Goal: Task Accomplishment & Management: Use online tool/utility

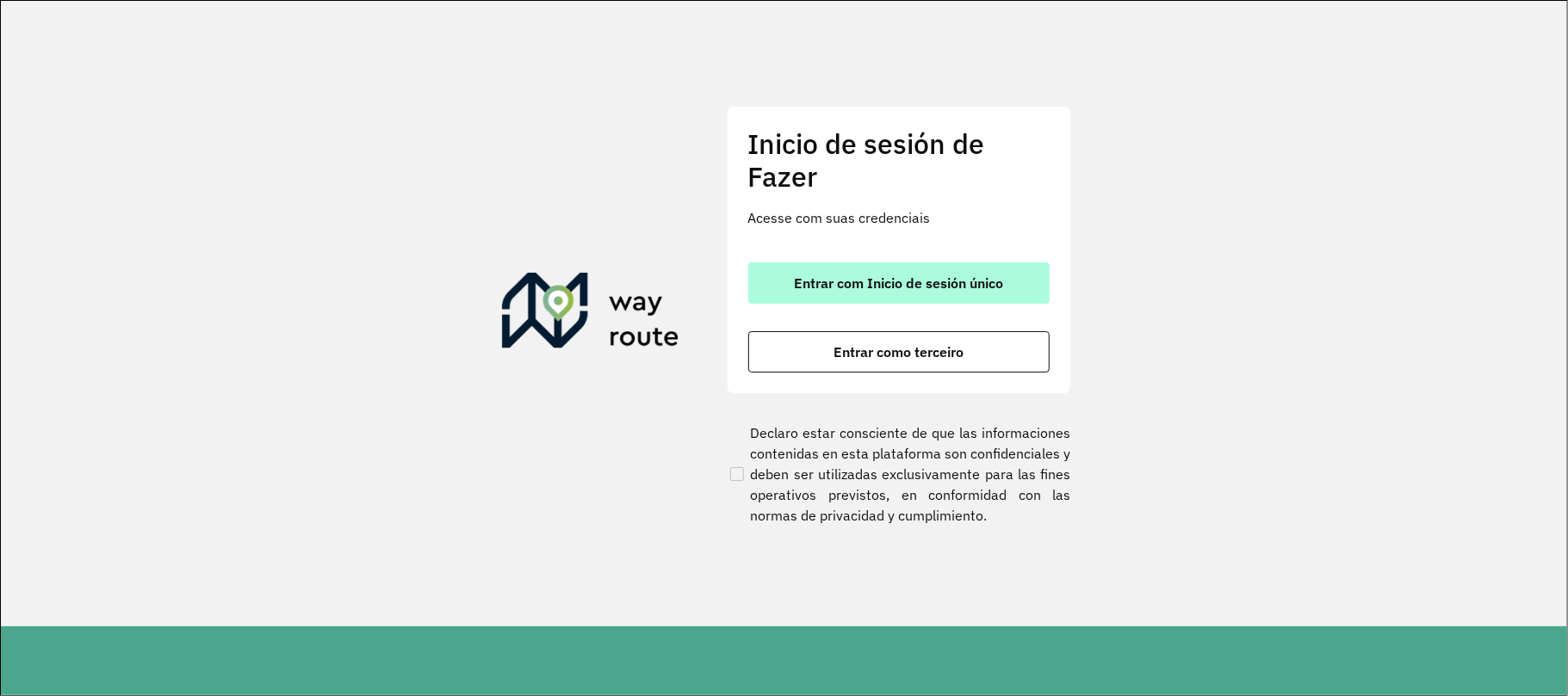
click at [855, 300] on button "Entrar com Inicio de sesión único" at bounding box center [898, 283] width 301 height 41
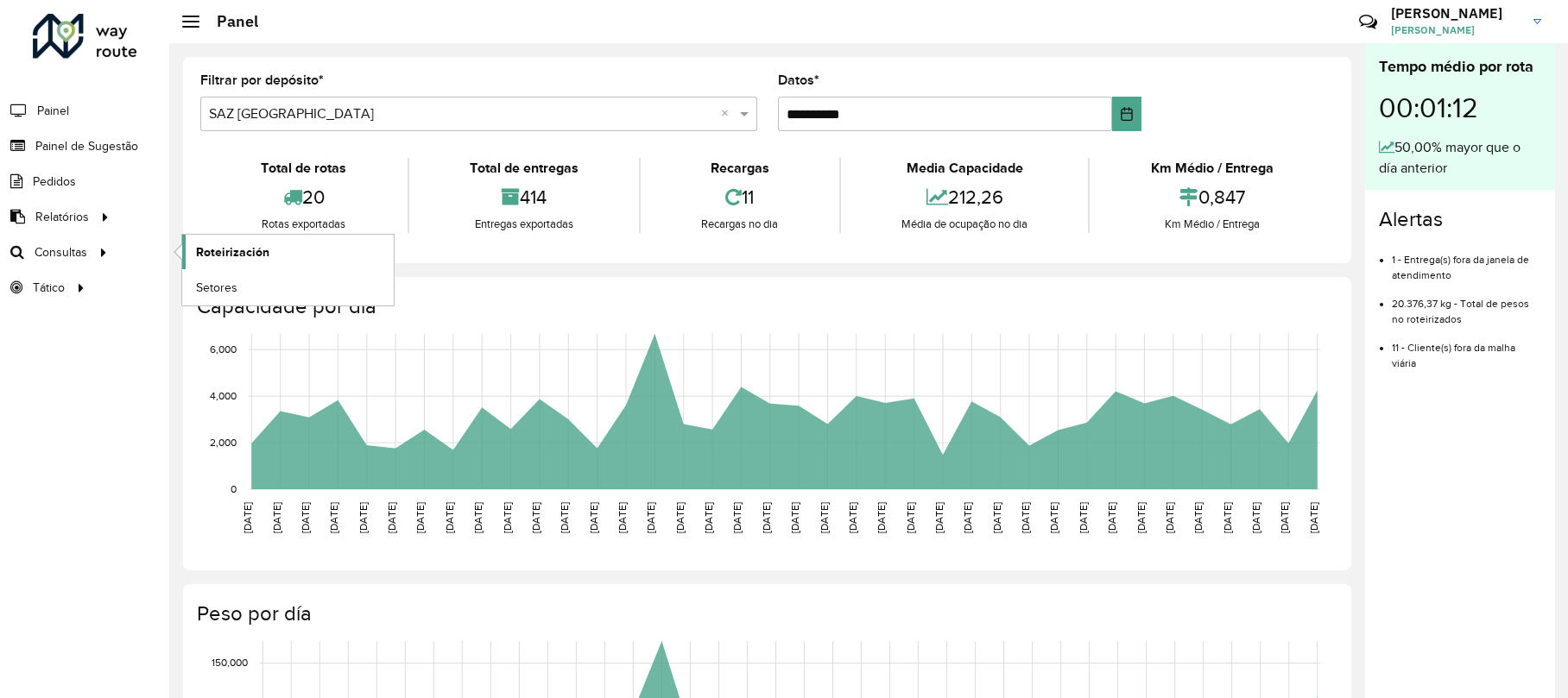
click at [202, 250] on font "Roteirización" at bounding box center [232, 252] width 74 height 14
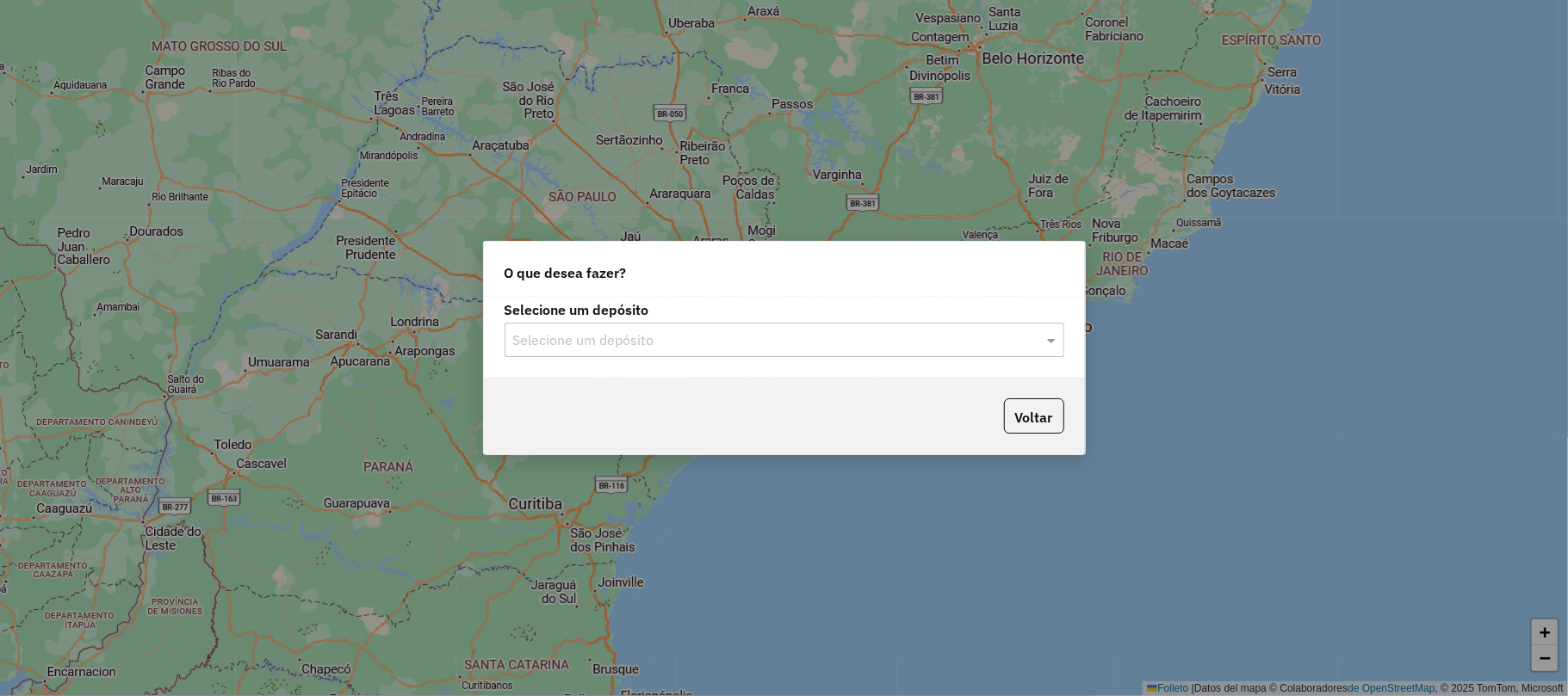
click at [568, 335] on input "text" at bounding box center [767, 340] width 508 height 21
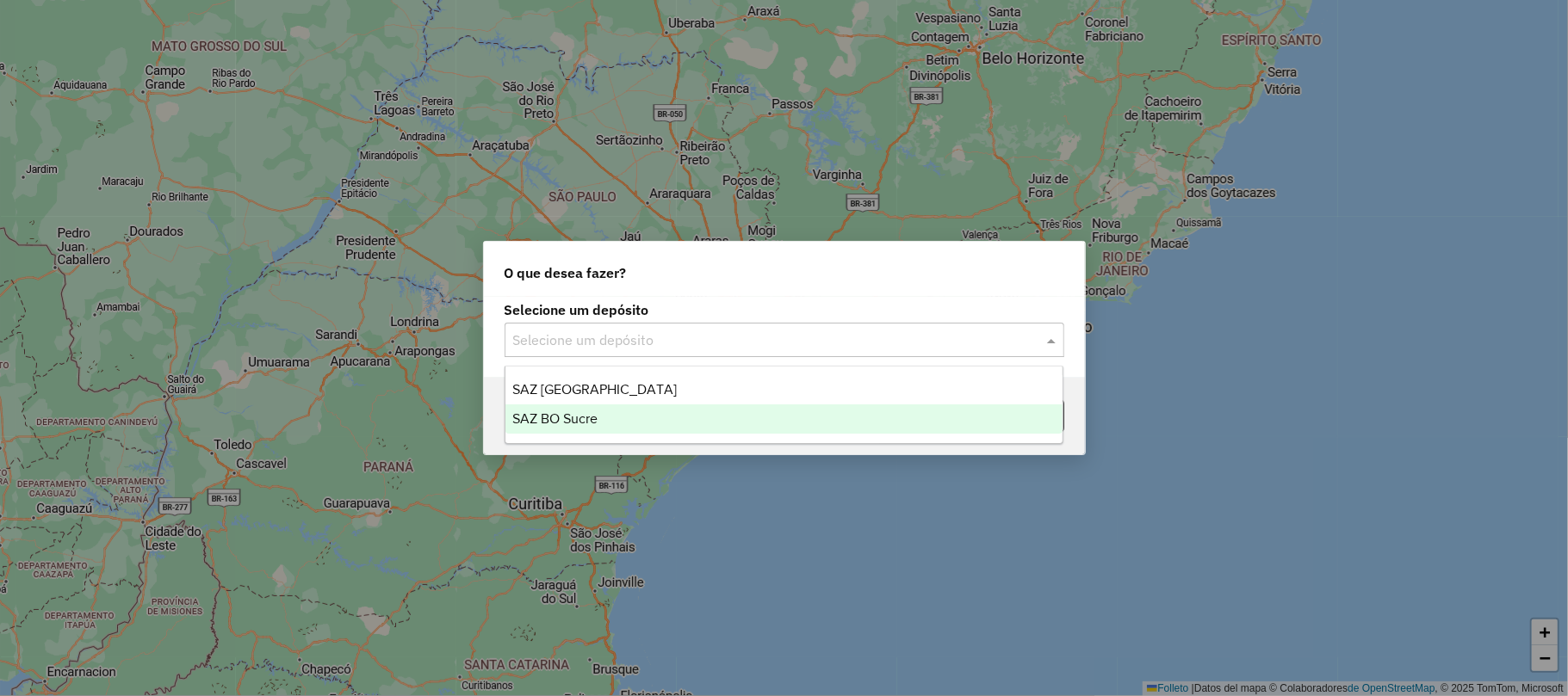
click at [596, 410] on div "SAZ BO Sucre" at bounding box center [784, 420] width 557 height 29
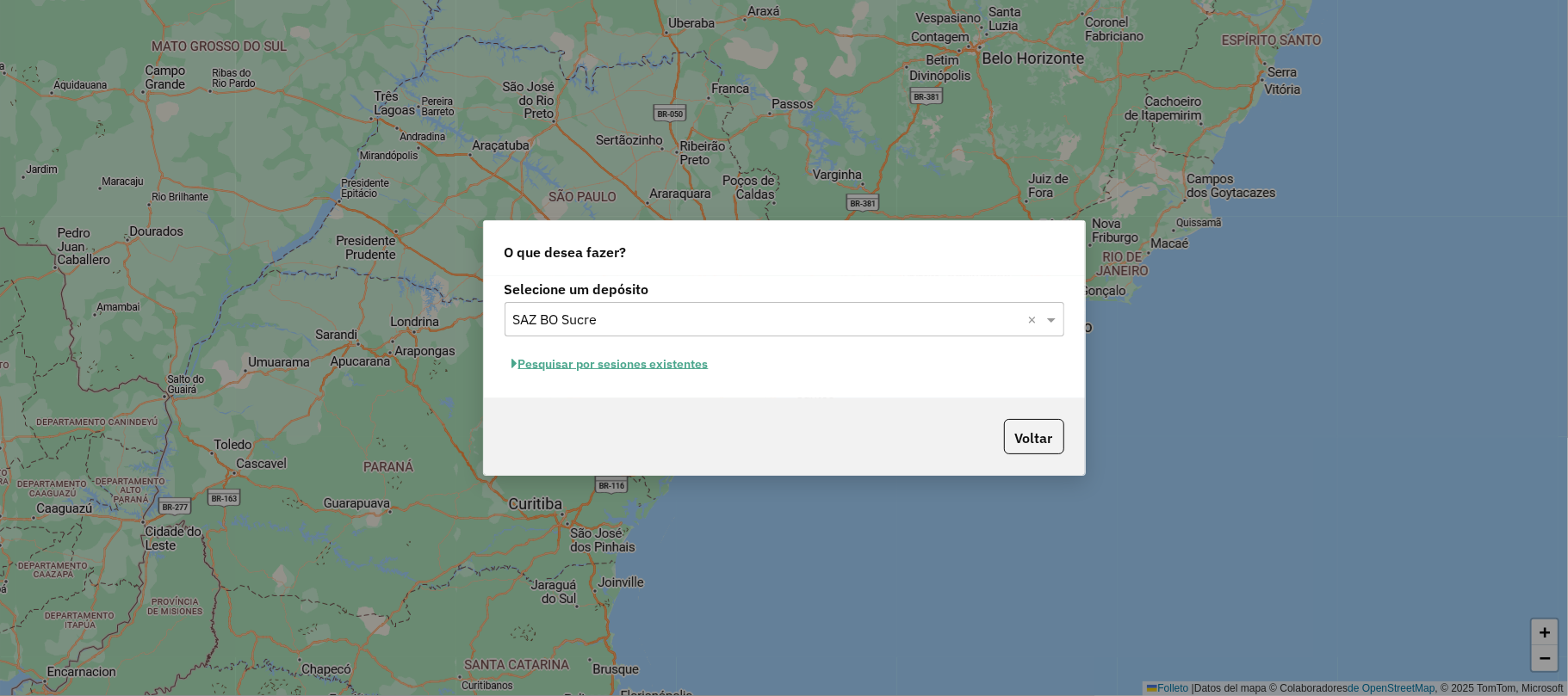
click at [613, 367] on font "Pesquisar por sesiones existentes" at bounding box center [613, 364] width 190 height 16
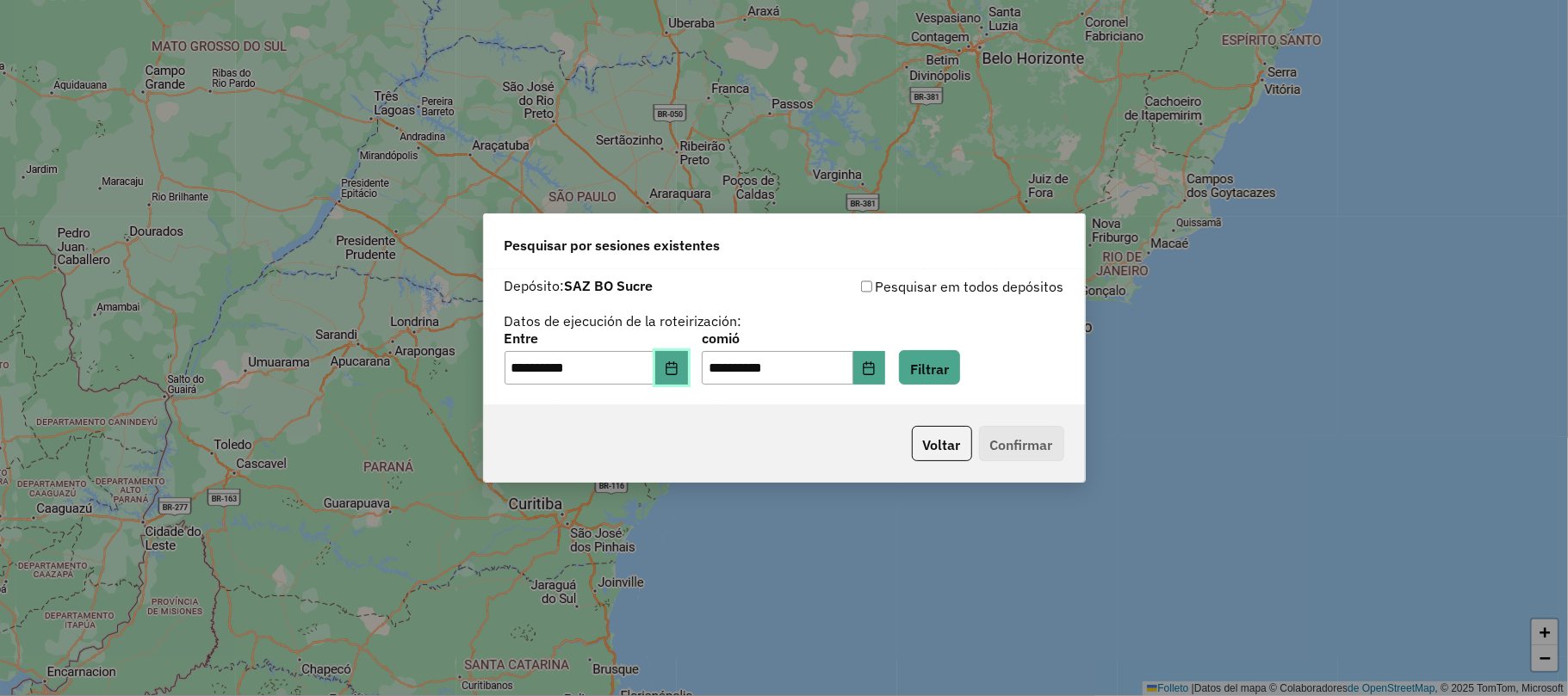
click at [687, 373] on button "Elija fecha" at bounding box center [671, 368] width 32 height 34
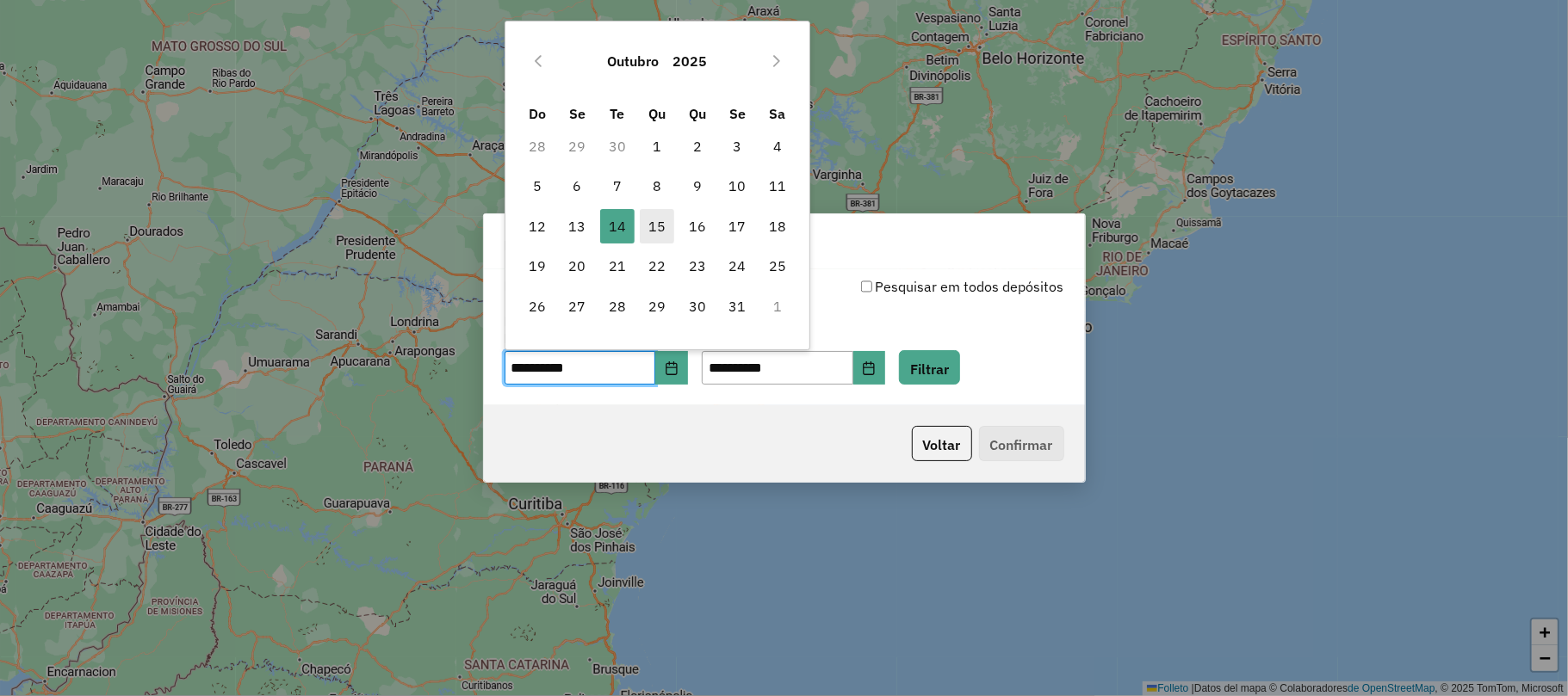
click at [666, 235] on span "15" at bounding box center [656, 225] width 34 height 34
type input "**********"
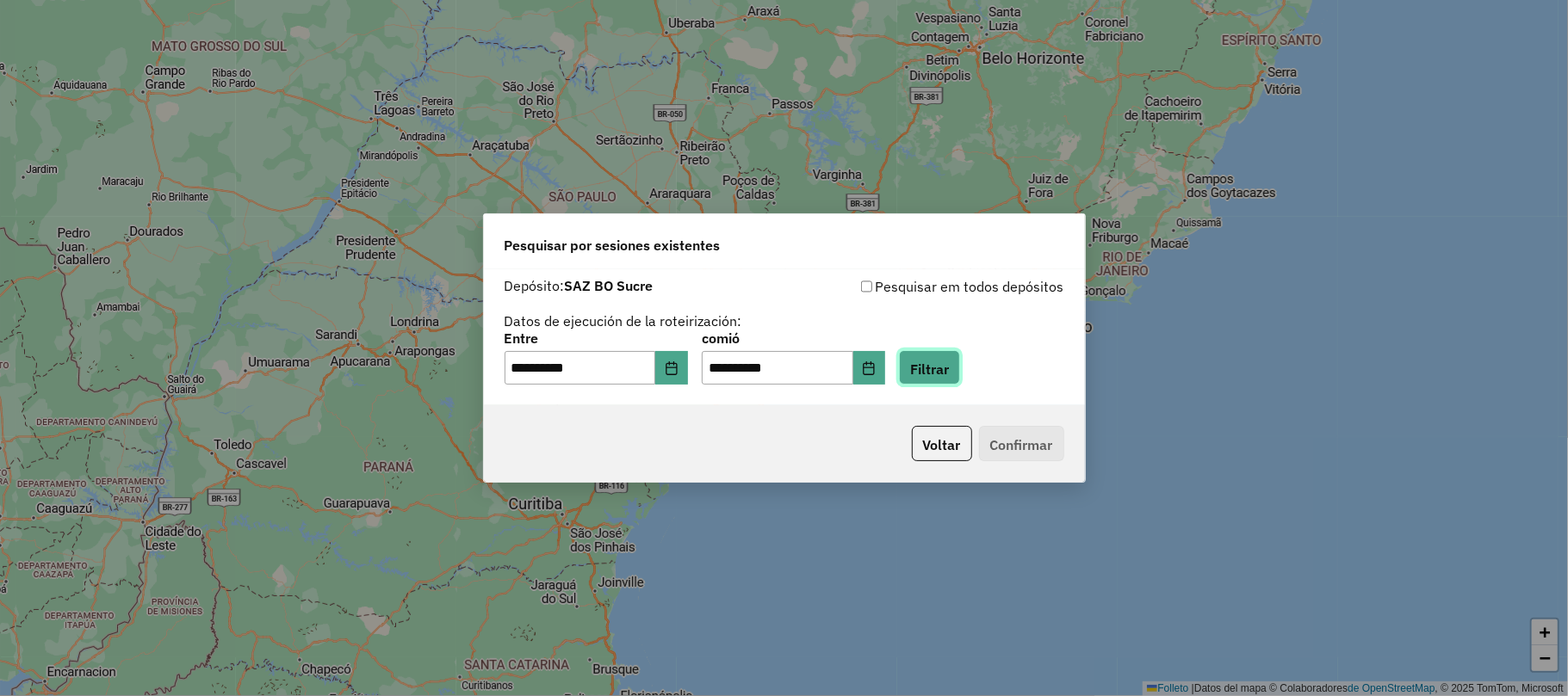
click at [948, 365] on font "Filtrar" at bounding box center [930, 369] width 39 height 18
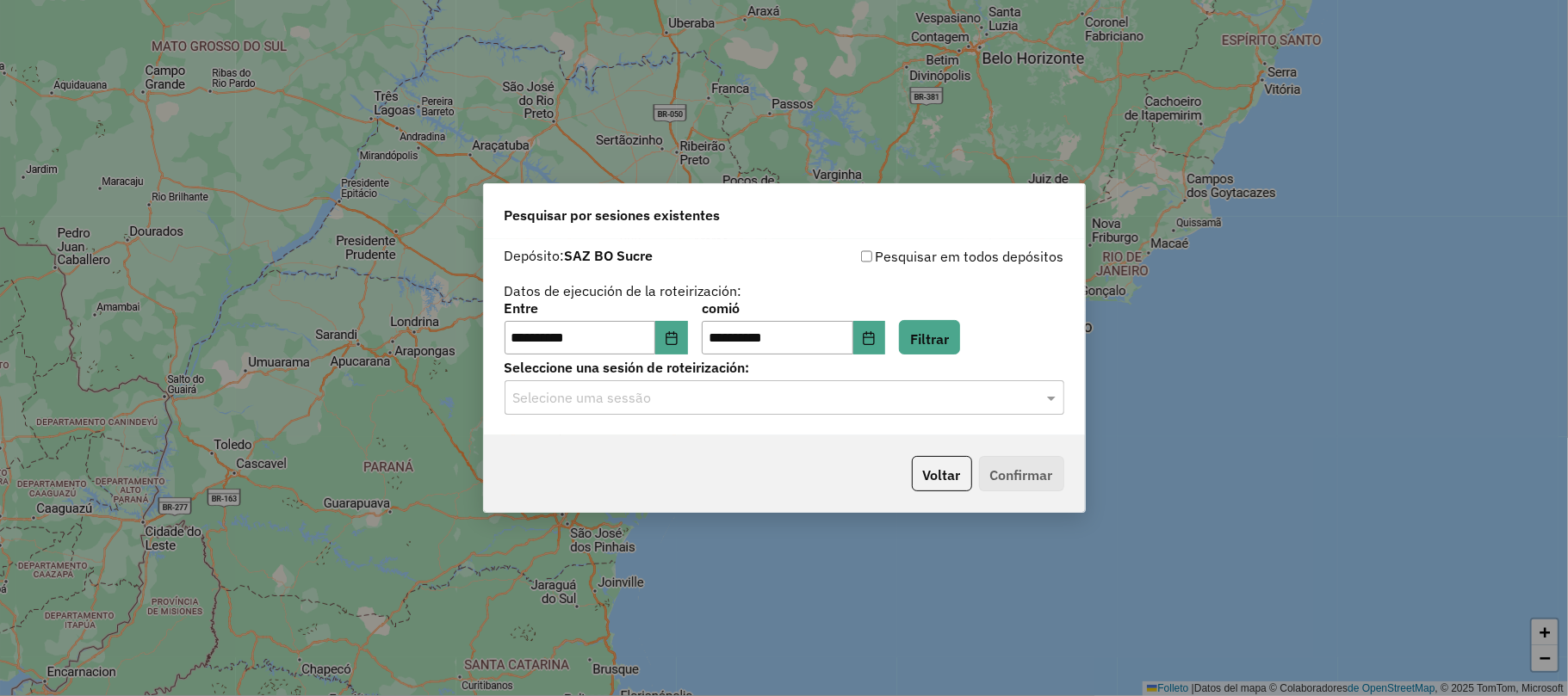
click at [751, 394] on input "text" at bounding box center [767, 398] width 508 height 21
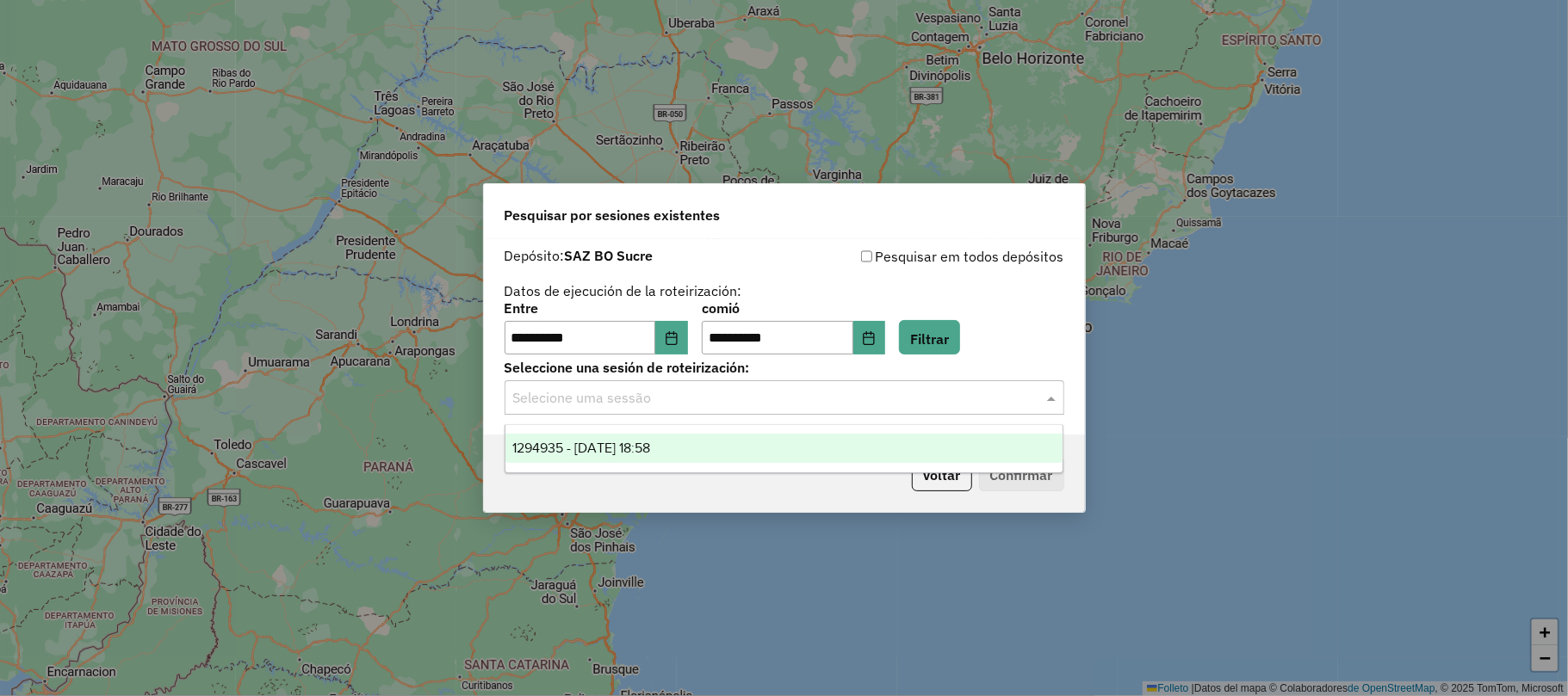
click at [650, 444] on font "1294935 - 15/10/2025 18:58" at bounding box center [581, 447] width 137 height 15
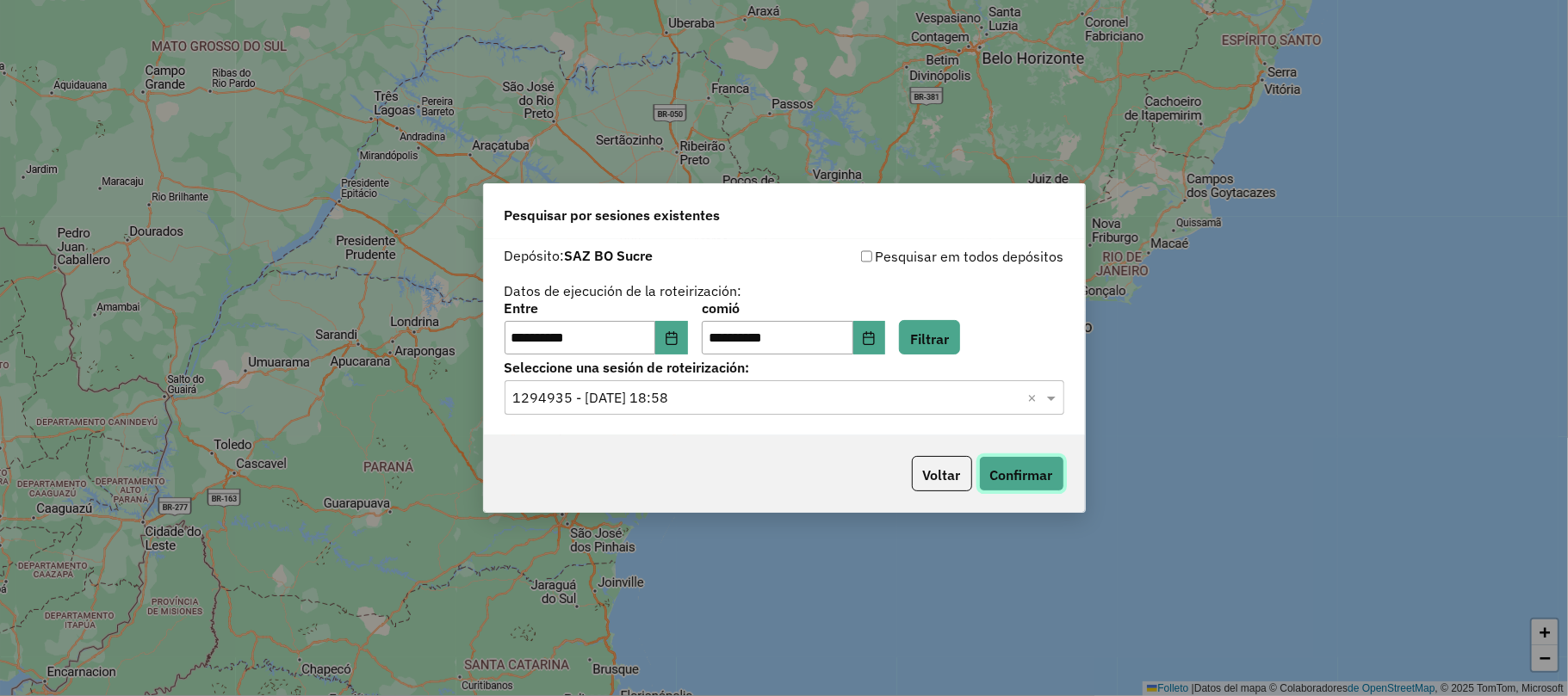
click at [1005, 467] on font "Confirmar" at bounding box center [1022, 473] width 63 height 18
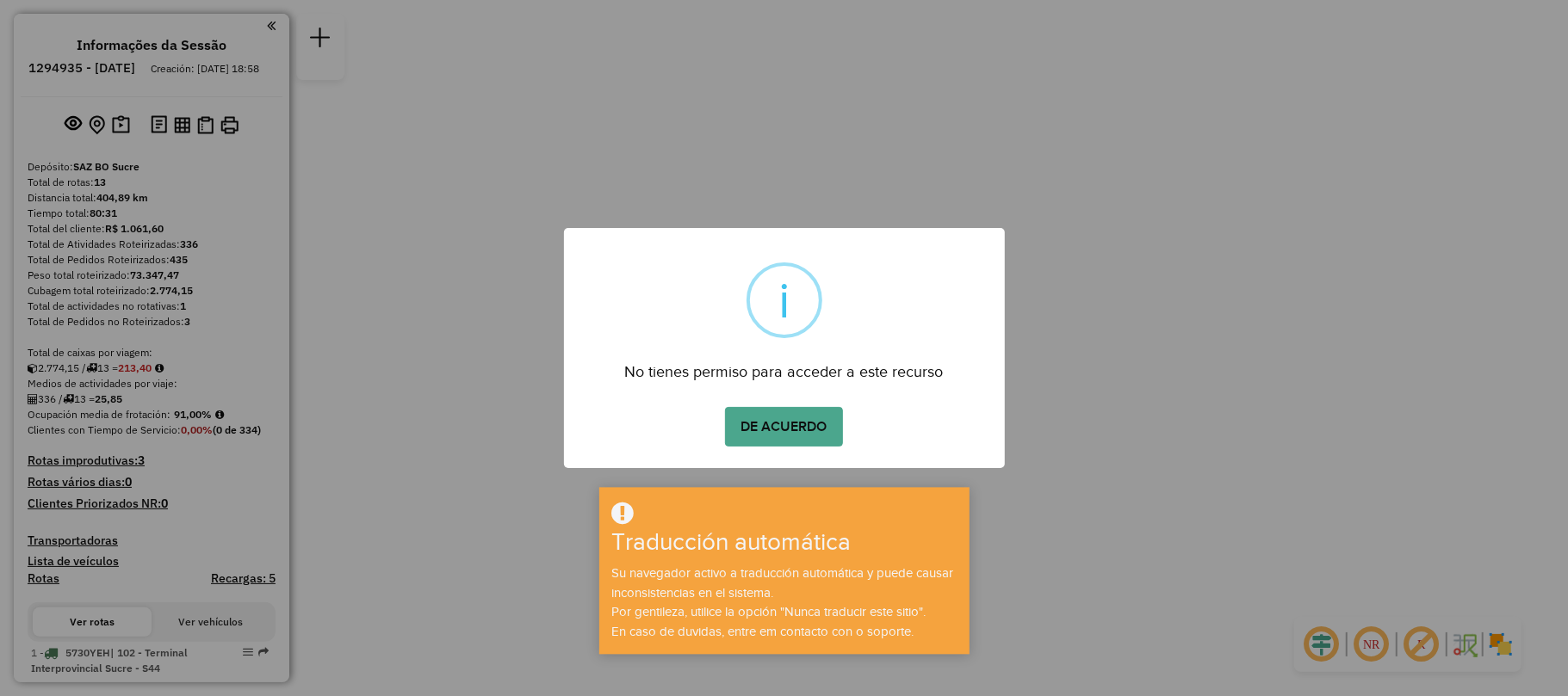
click at [807, 462] on div "× i No tienes permiso para acceder a este recurso DE ACUERDO No Cancelar" at bounding box center [784, 348] width 440 height 240
click at [806, 420] on font "DE ACUERDO" at bounding box center [784, 426] width 86 height 15
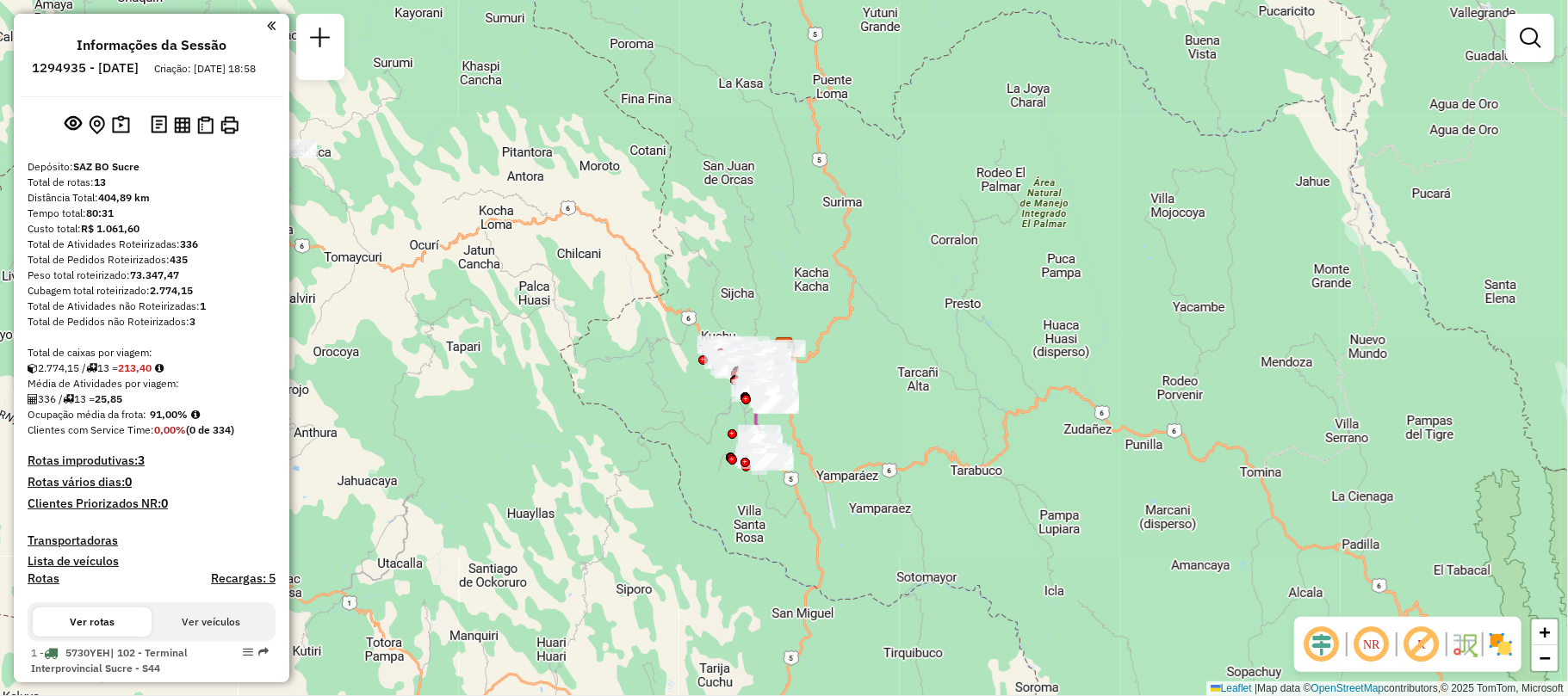
click at [663, 459] on div "Rota 5 - Placa 6321PTC 0000889155 - T. [PERSON_NAME] 9 - Placa 4718KCL 00000487…" at bounding box center [784, 348] width 1568 height 696
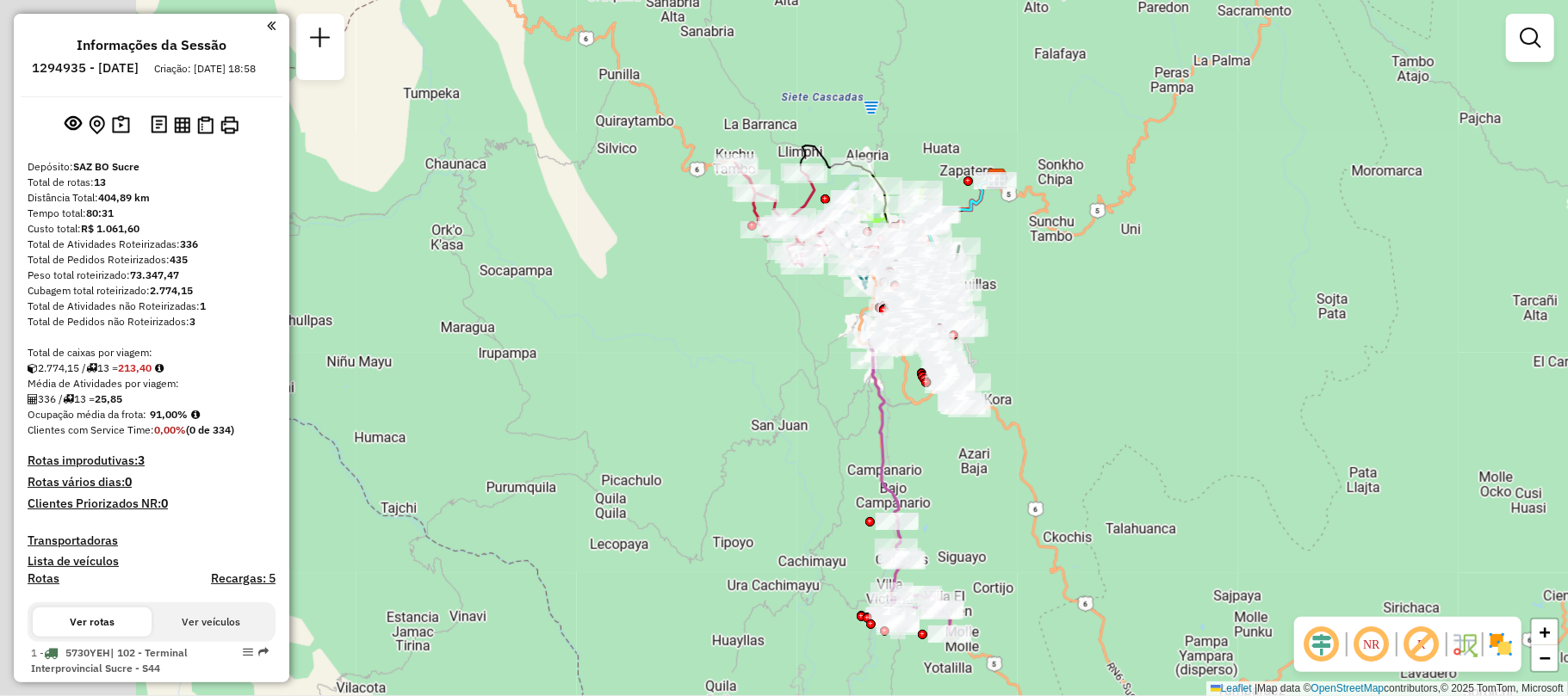
drag, startPoint x: 751, startPoint y: 448, endPoint x: 1018, endPoint y: 390, distance: 273.2
click at [1055, 383] on div "Janela de atendimento Grade de atendimento Capacidade Transportadoras Veículos …" at bounding box center [784, 348] width 1568 height 696
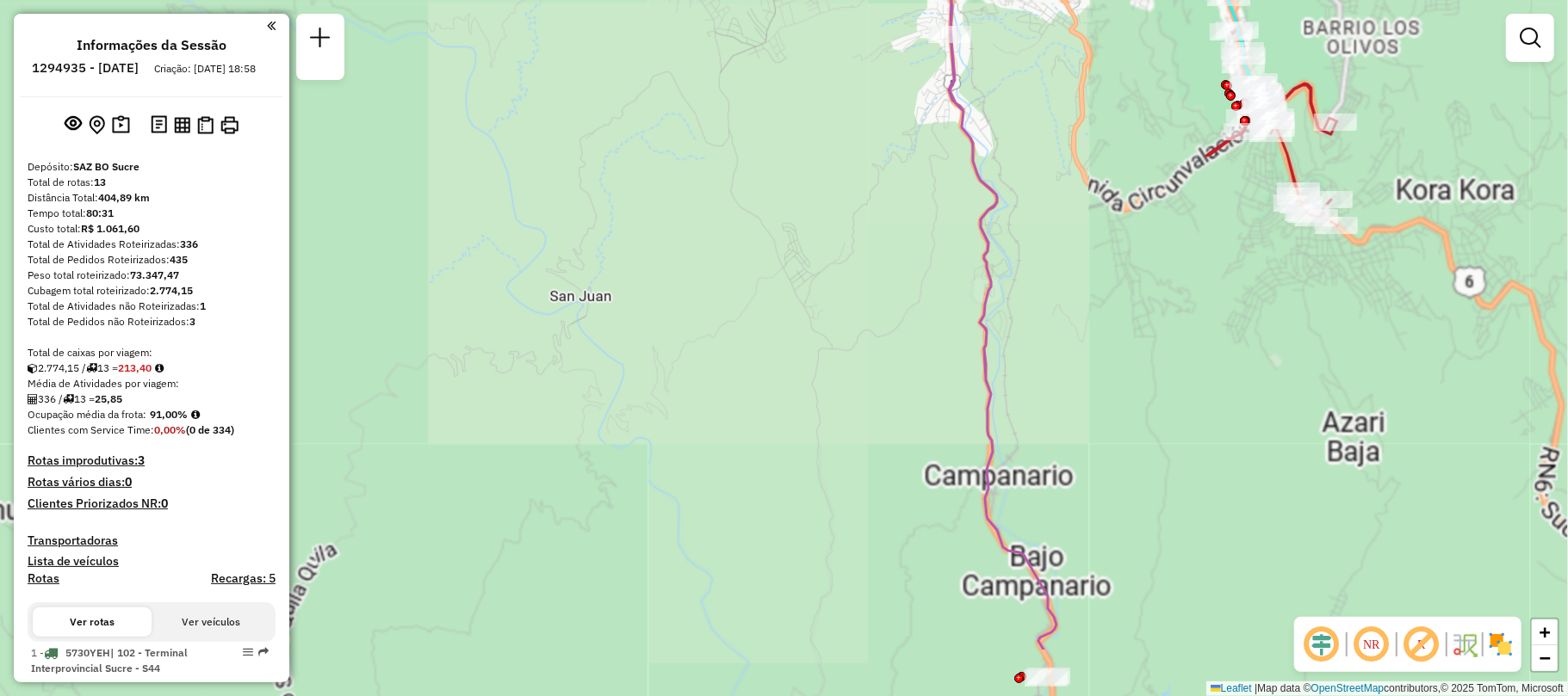
drag, startPoint x: 864, startPoint y: 367, endPoint x: 807, endPoint y: 53, distance: 319.1
click at [809, 103] on div "Janela de atendimento Grade de atendimento Capacidade Transportadoras Veículos …" at bounding box center [784, 348] width 1568 height 696
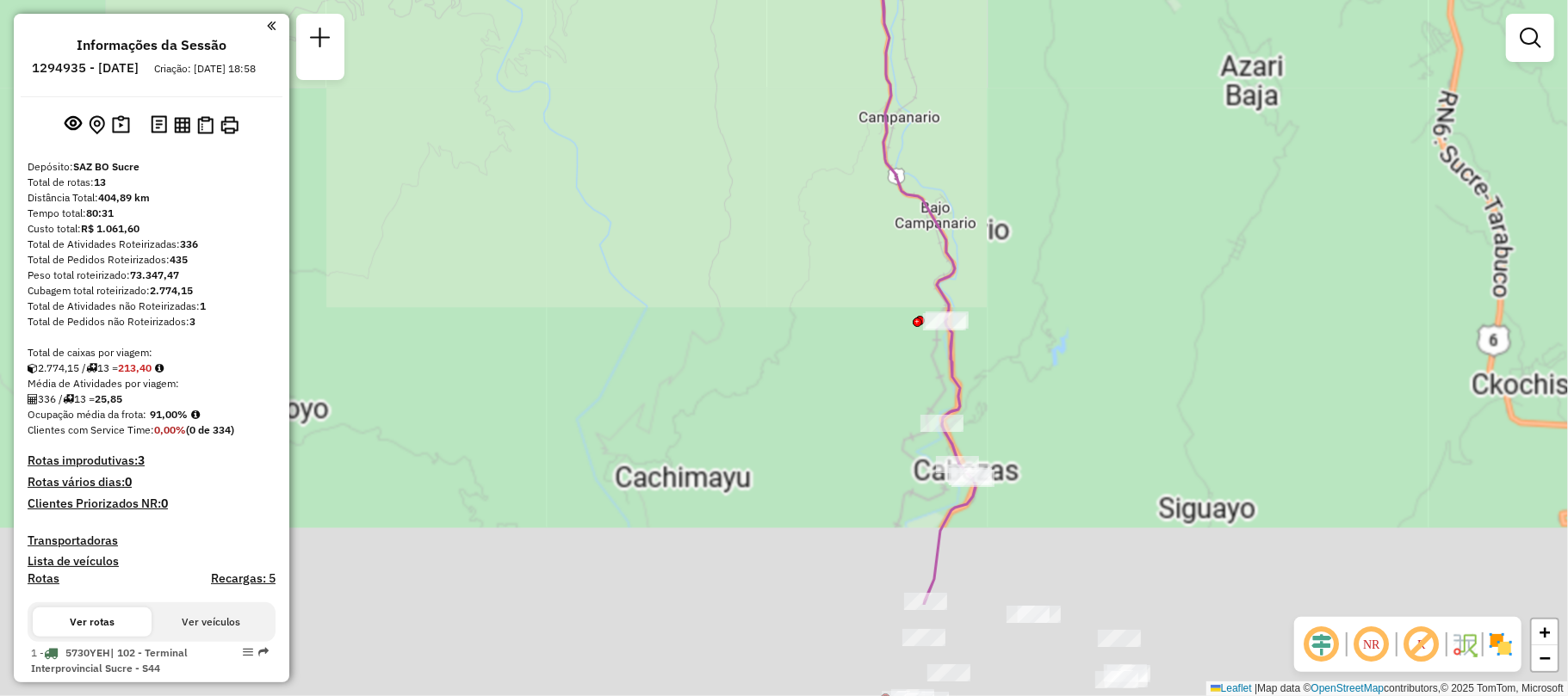
drag, startPoint x: 1107, startPoint y: 419, endPoint x: 1050, endPoint y: 150, distance: 275.0
click at [1051, 212] on div "Janela de atendimento Grade de atendimento Capacidade Transportadoras Veículos …" at bounding box center [784, 348] width 1568 height 696
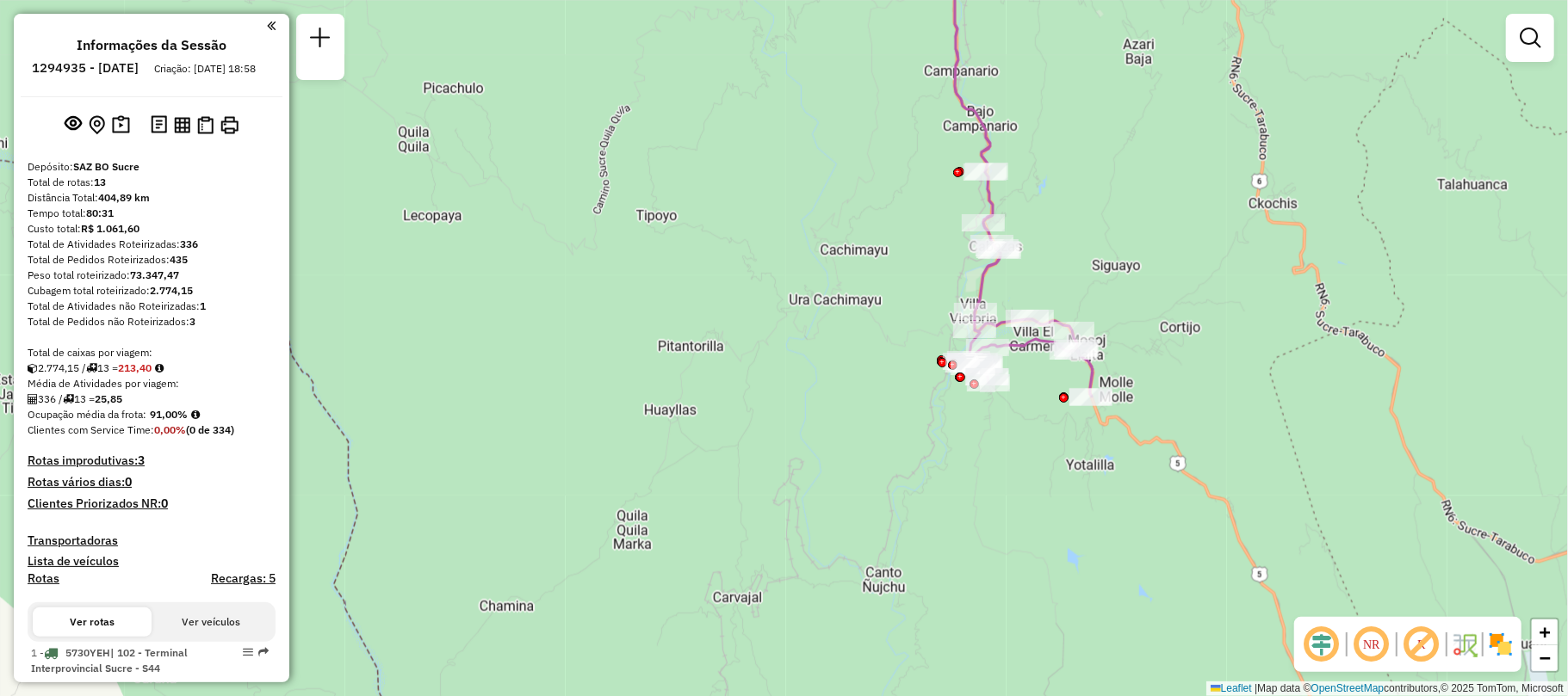
click at [983, 141] on icon at bounding box center [1022, 164] width 140 height 467
select select "**********"
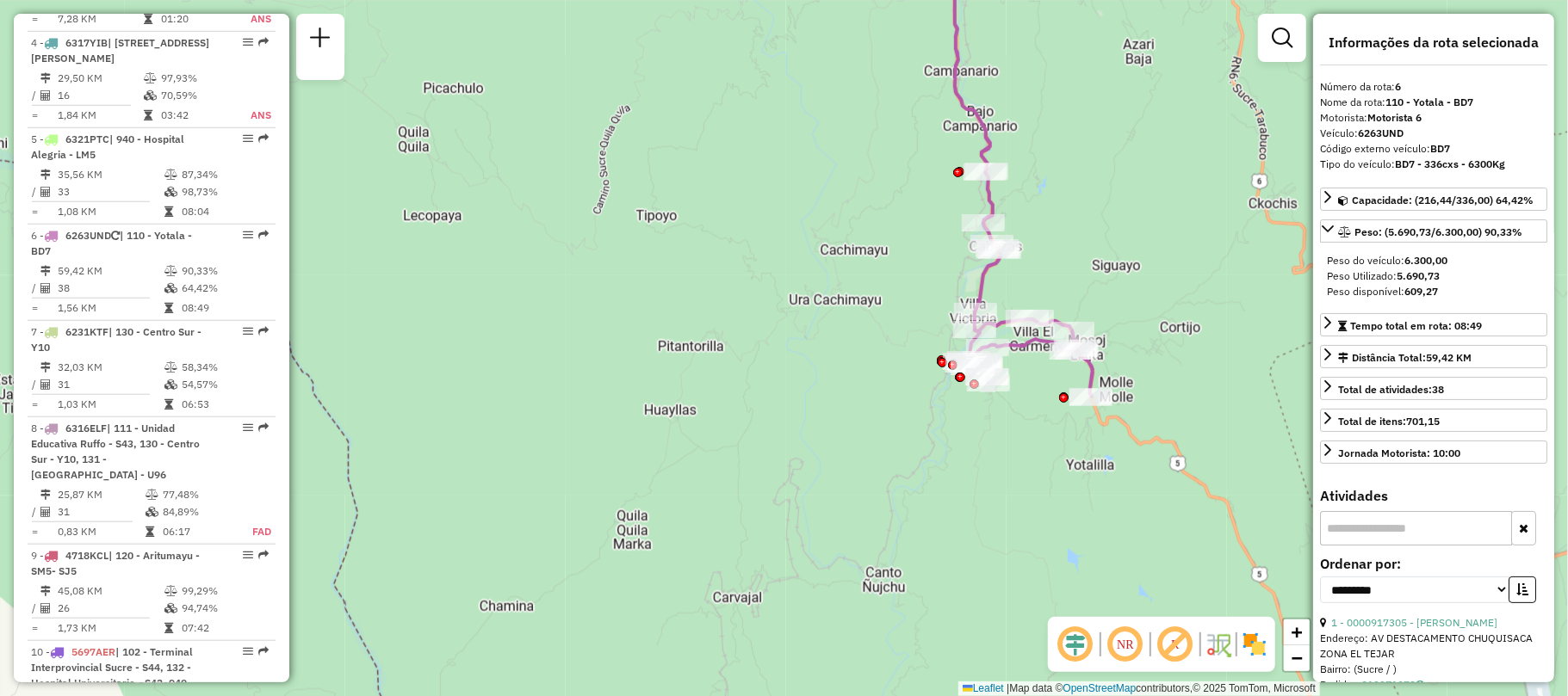
scroll to position [1125, 0]
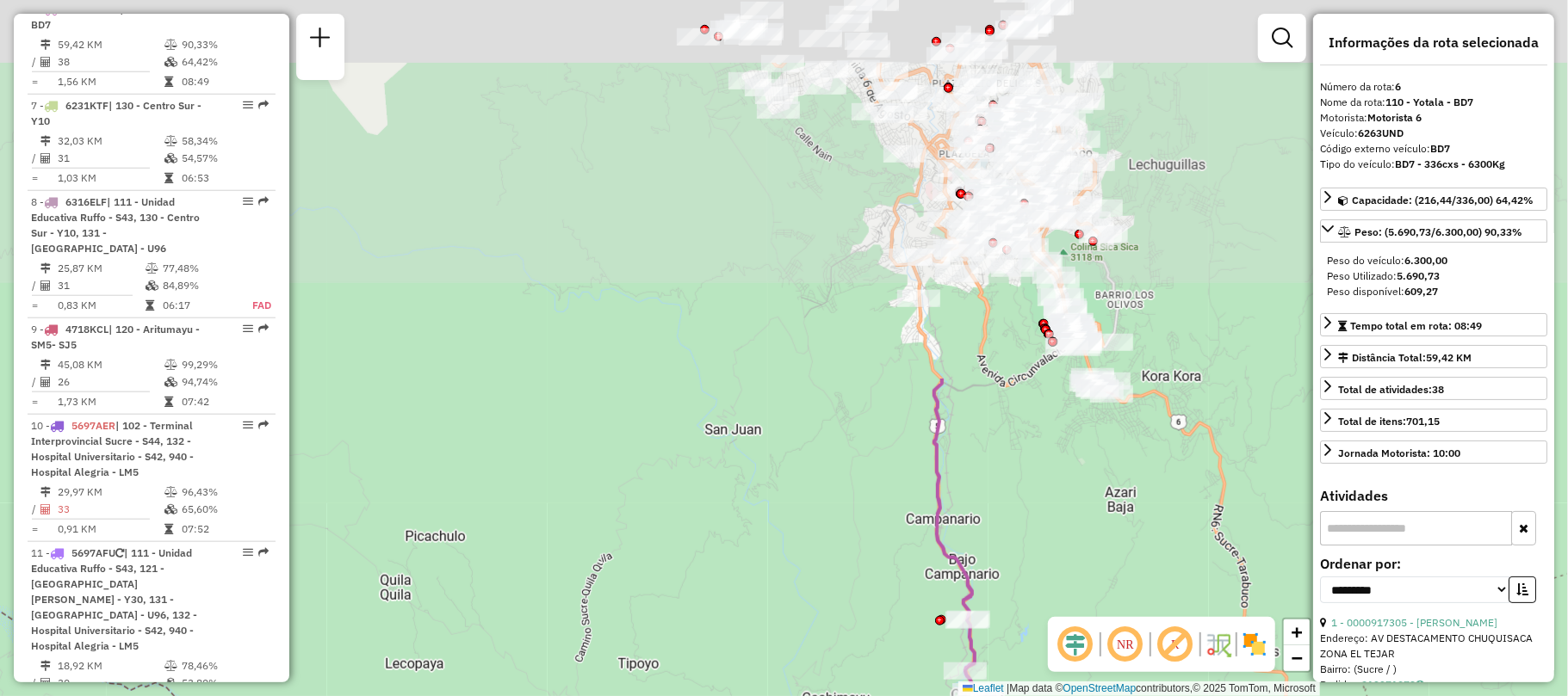
drag, startPoint x: 1027, startPoint y: 137, endPoint x: 1009, endPoint y: 586, distance: 449.4
click at [1009, 586] on div "Janela de atendimento Grade de atendimento Capacidade Transportadoras Veículos …" at bounding box center [784, 348] width 1568 height 696
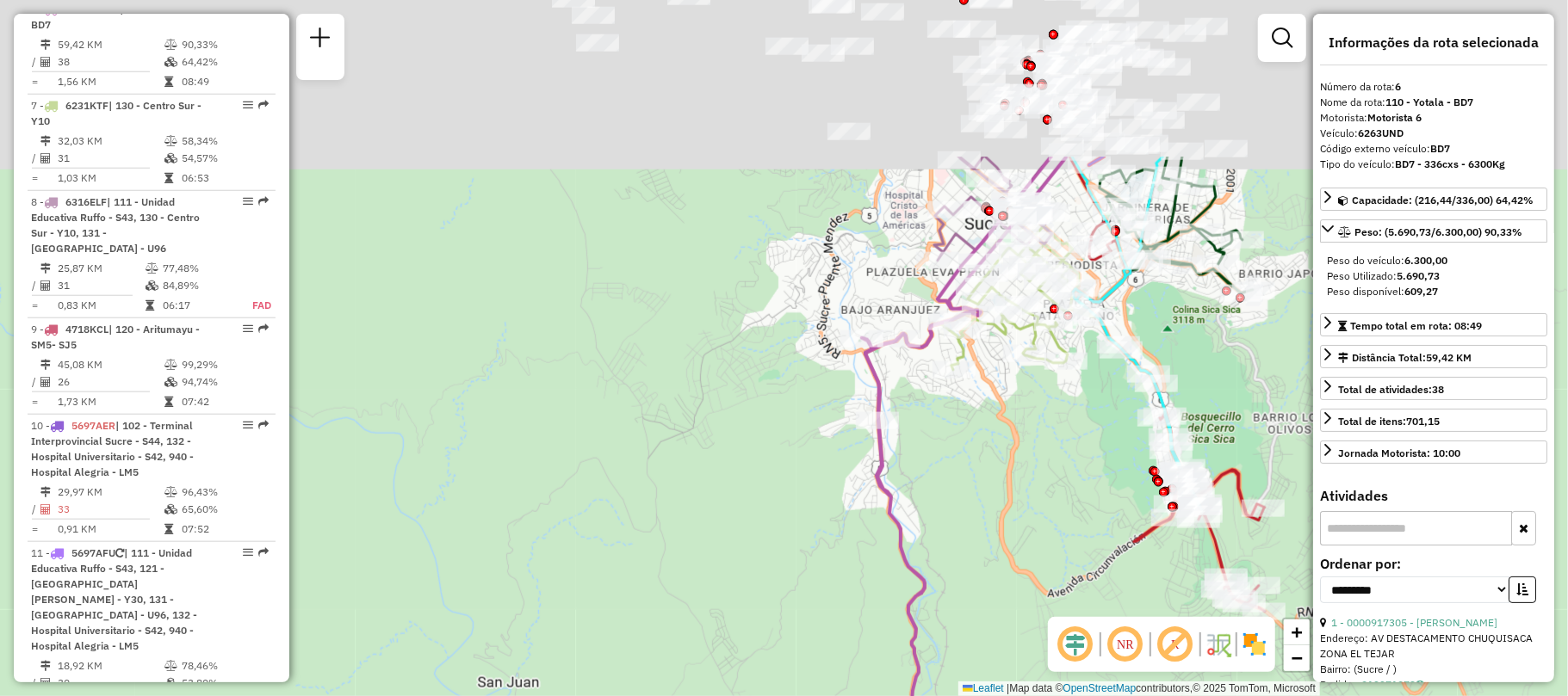
drag, startPoint x: 996, startPoint y: 212, endPoint x: 966, endPoint y: 553, distance: 342.3
click at [966, 560] on div "Janela de atendimento Grade de atendimento Capacidade Transportadoras Veículos …" at bounding box center [784, 348] width 1568 height 696
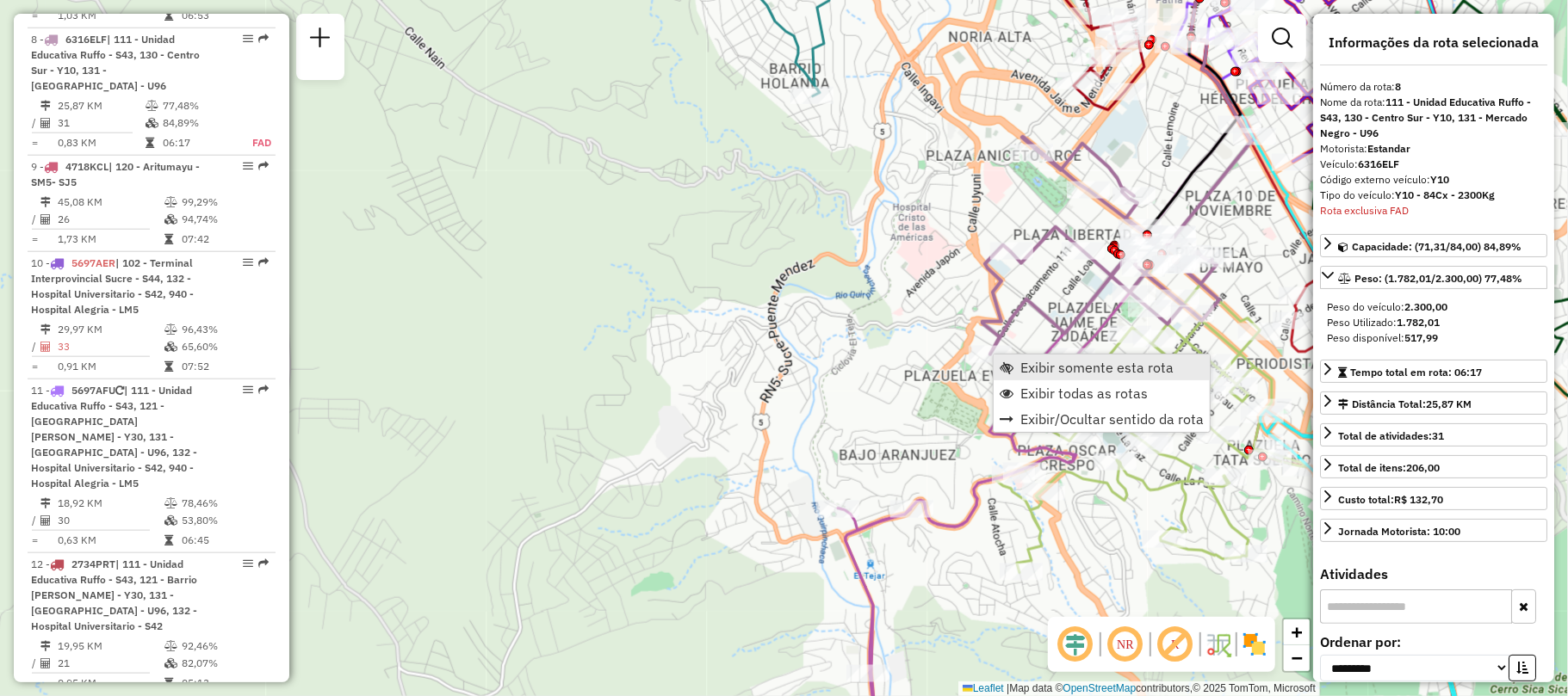
scroll to position [1319, 0]
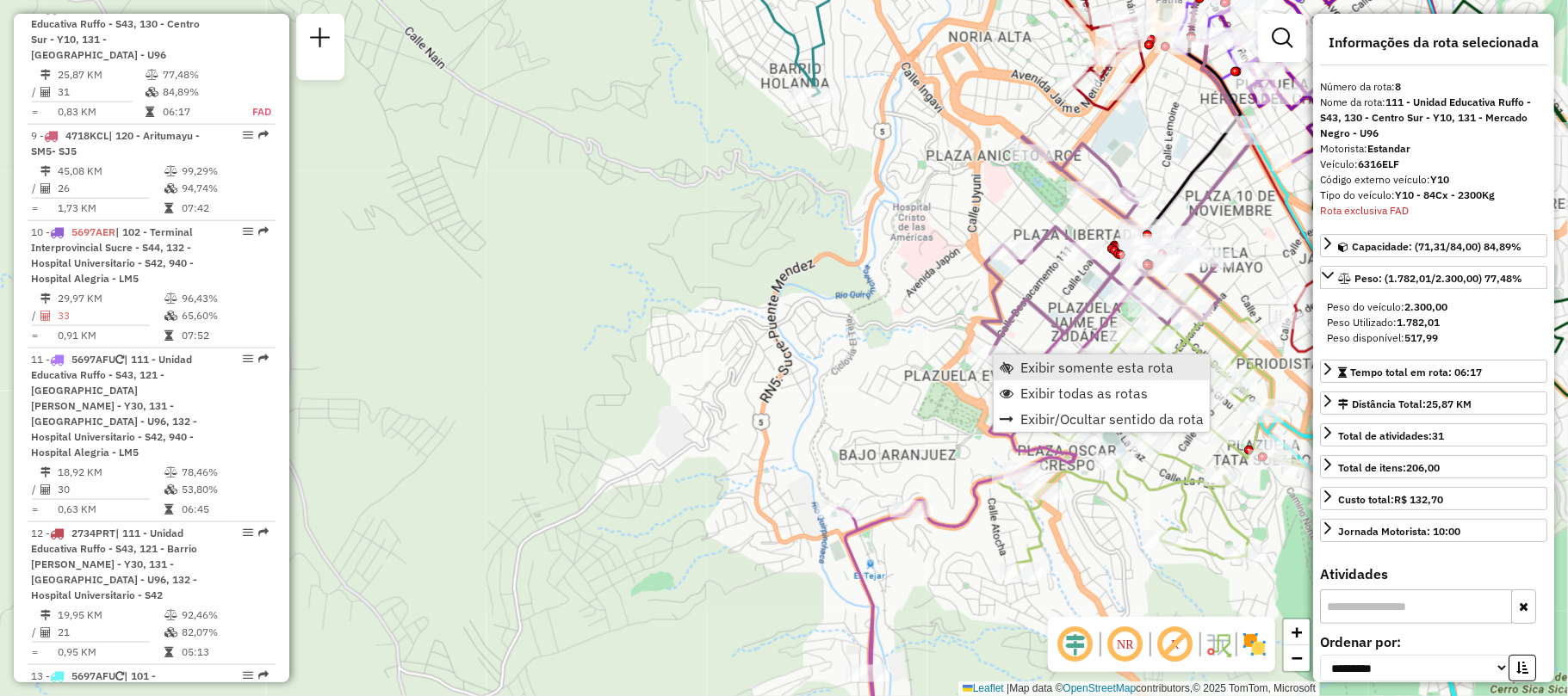
click at [1002, 360] on link "Exibir somente esta rota" at bounding box center [1101, 368] width 216 height 25
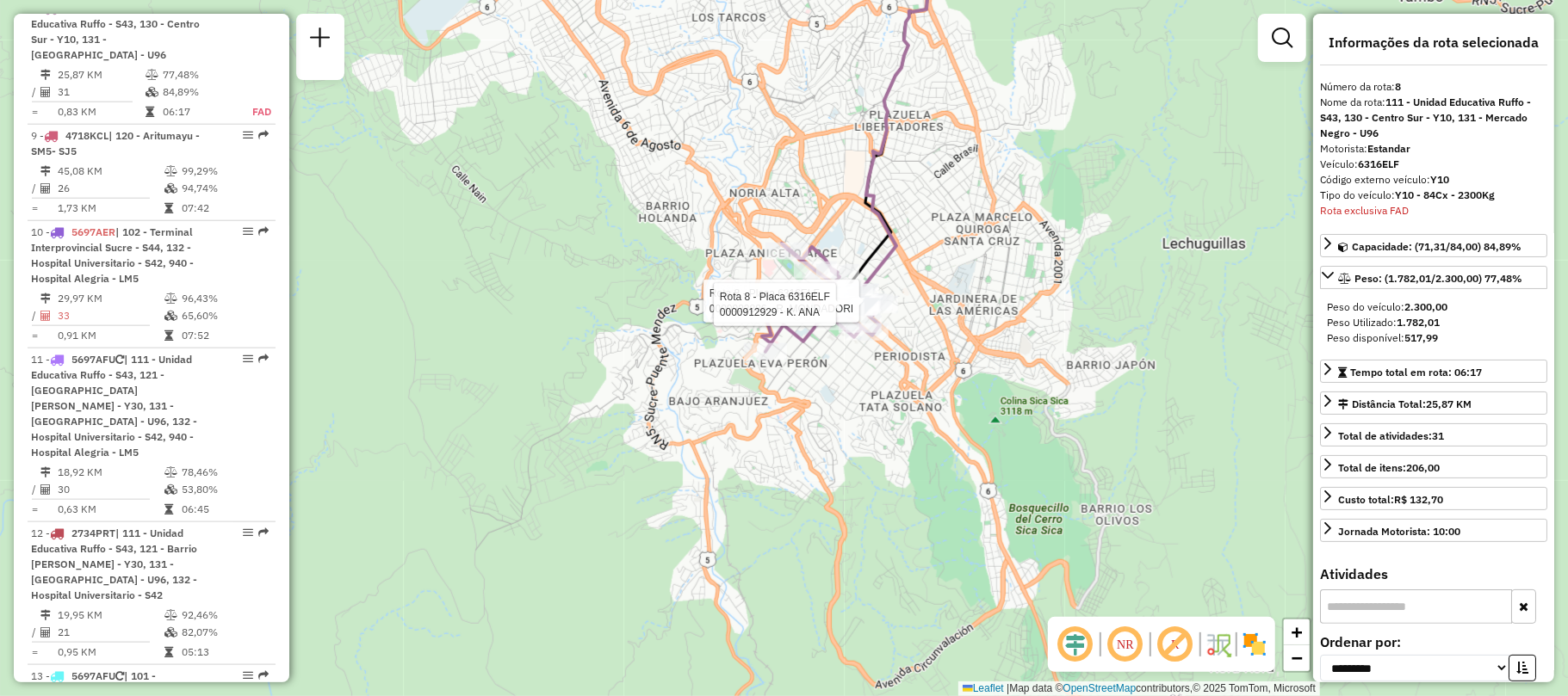
click at [842, 413] on div "Rota 8 - Placa 6316ELF 0000922886 - R. MONDADORI Rota 8 - Placa 6316ELF 0000912…" at bounding box center [784, 348] width 1568 height 696
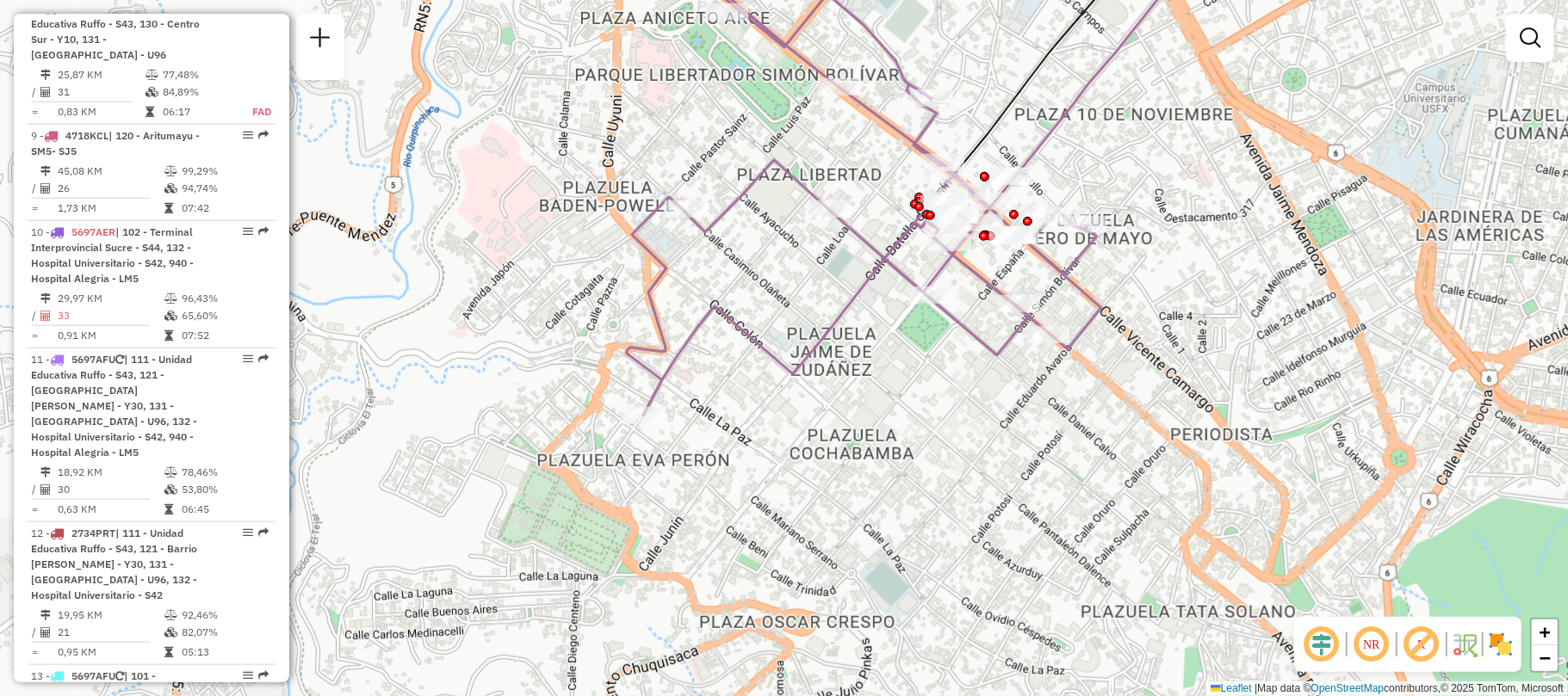
select select "**********"
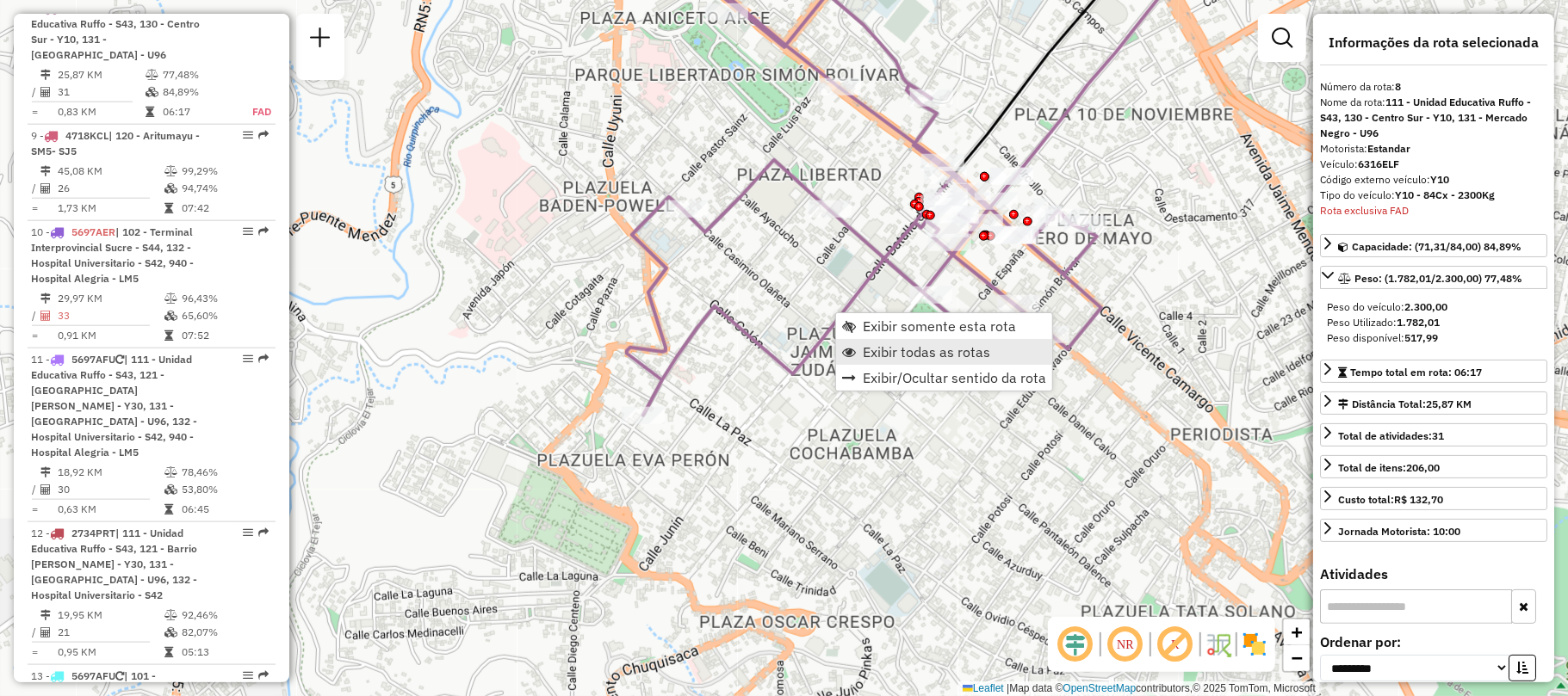
click at [863, 356] on span "Exibir todas as rotas" at bounding box center [927, 352] width 127 height 14
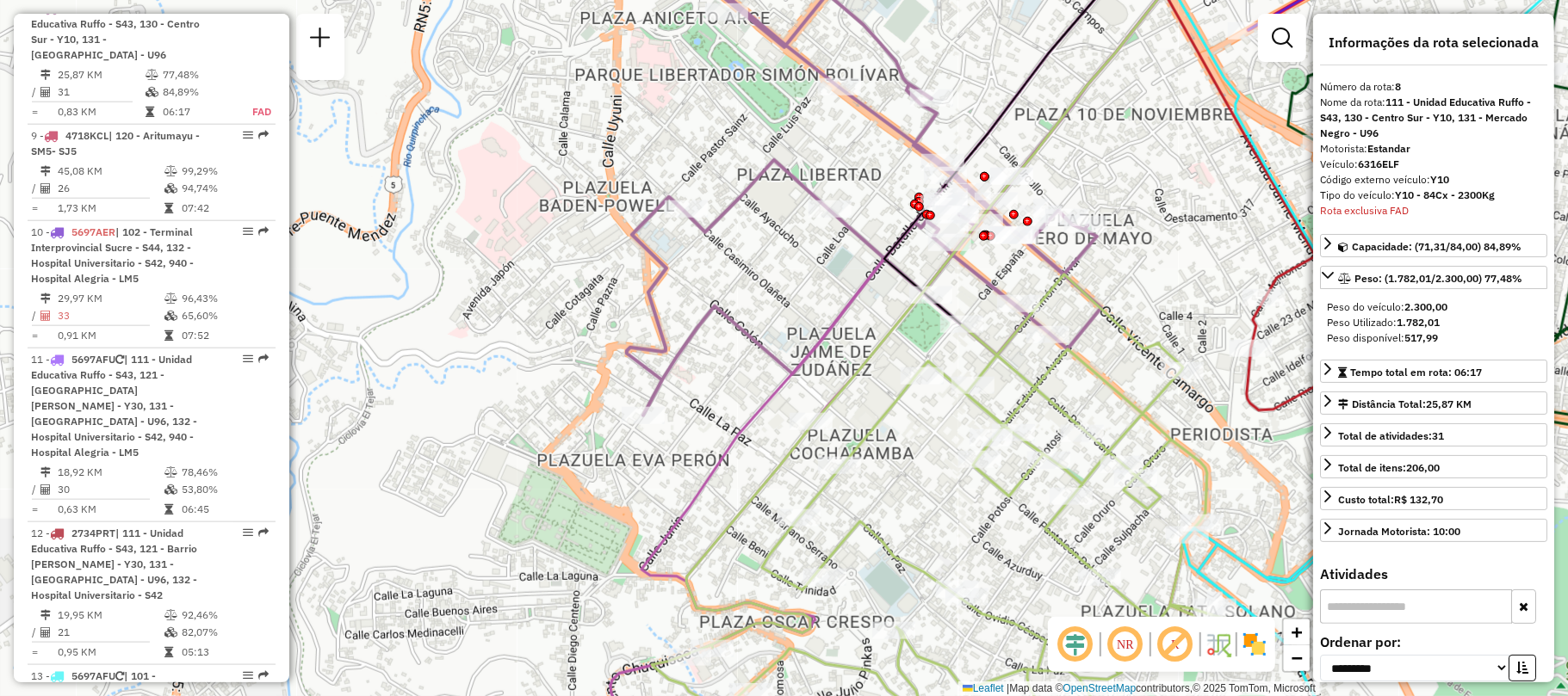
click at [916, 462] on div "Janela de atendimento Grade de atendimento Capacidade Transportadoras Veículos …" at bounding box center [784, 348] width 1568 height 696
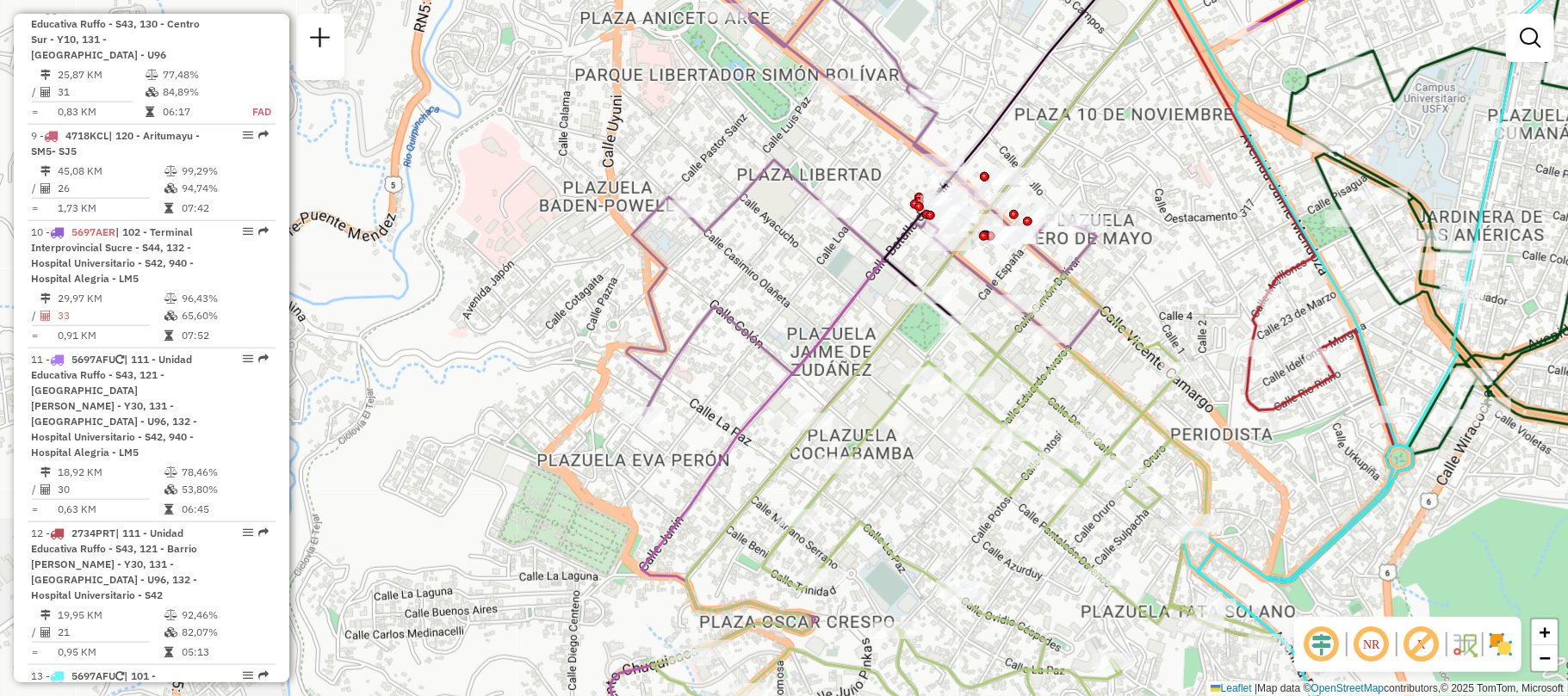
click at [897, 404] on icon at bounding box center [965, 520] width 626 height 491
select select "**********"
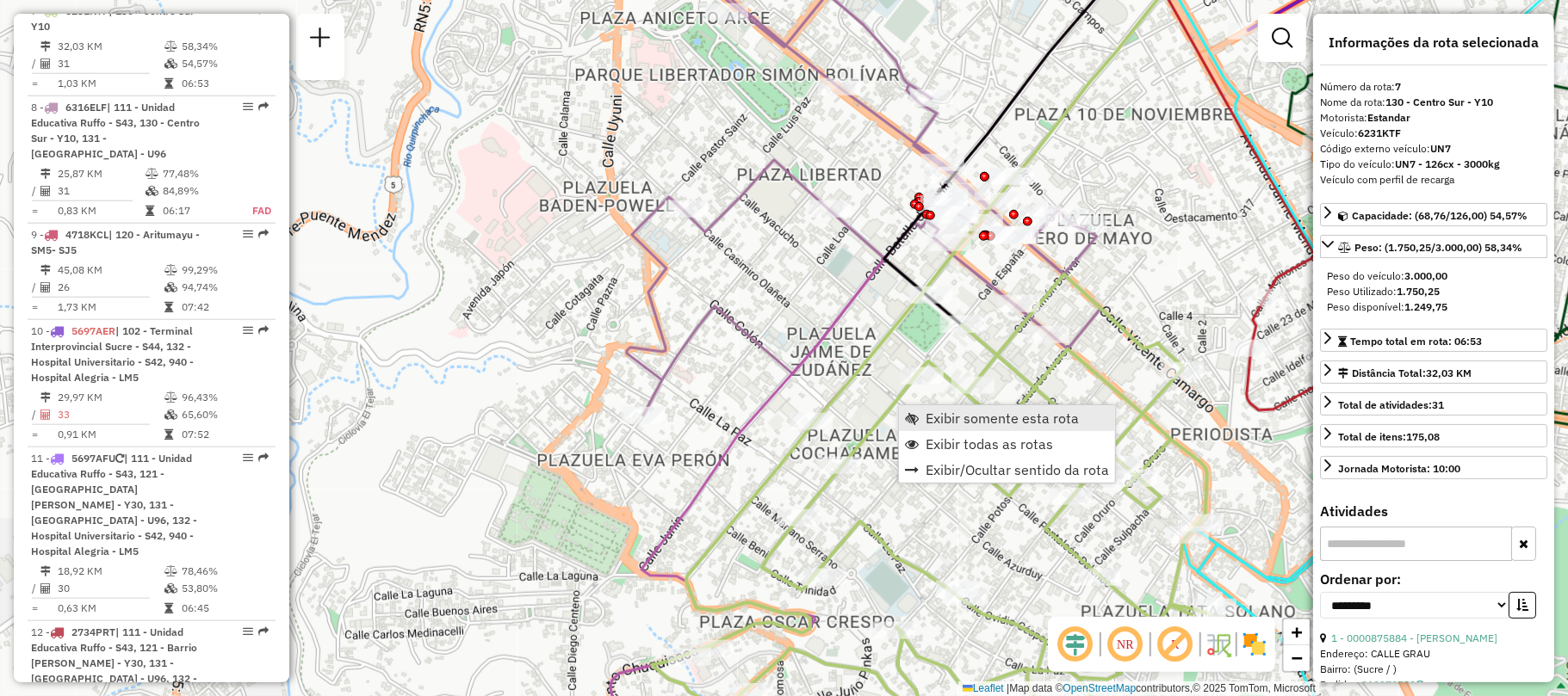
scroll to position [1222, 0]
click at [920, 413] on link "Exibir somente esta rota" at bounding box center [1007, 418] width 216 height 25
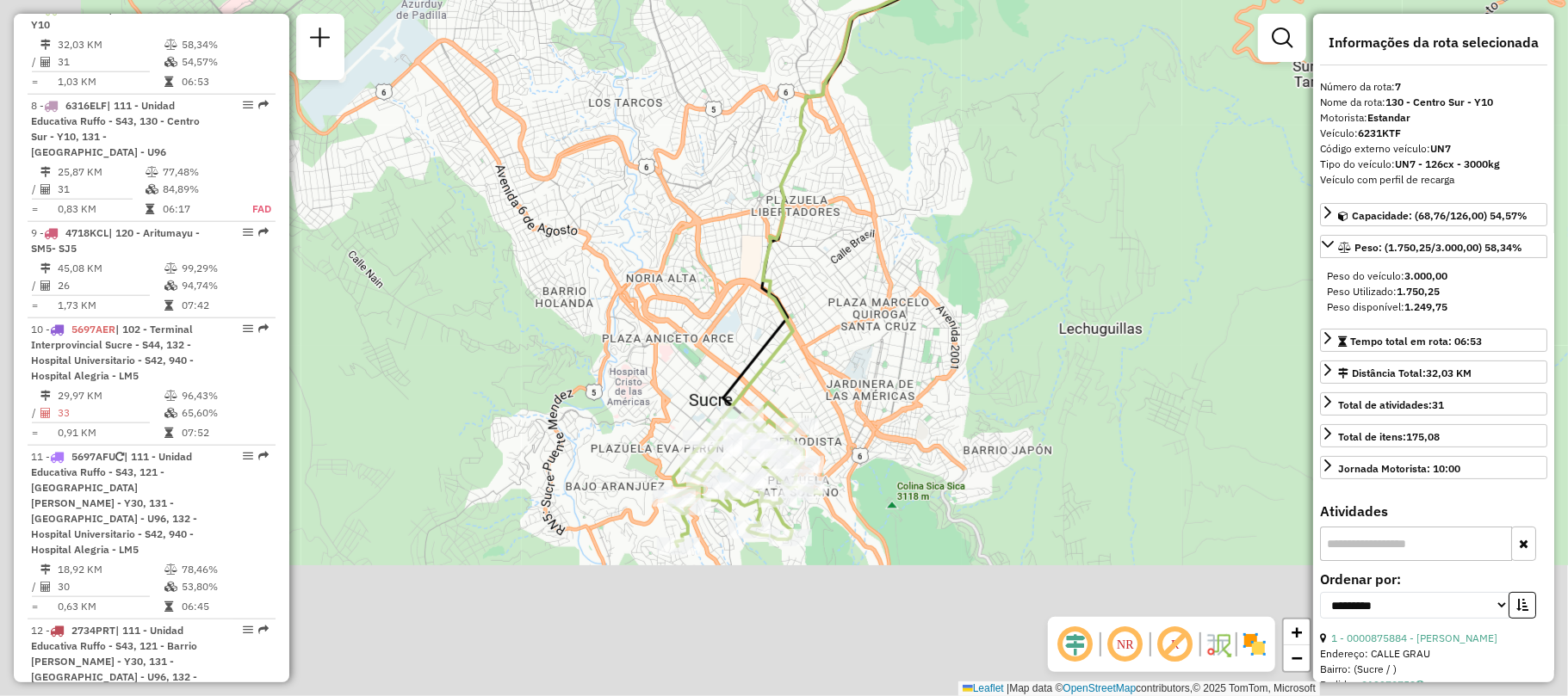
drag, startPoint x: 832, startPoint y: 559, endPoint x: 932, endPoint y: 408, distance: 181.1
click at [950, 404] on div "Janela de atendimento Grade de atendimento Capacidade Transportadoras Veículos …" at bounding box center [784, 348] width 1568 height 696
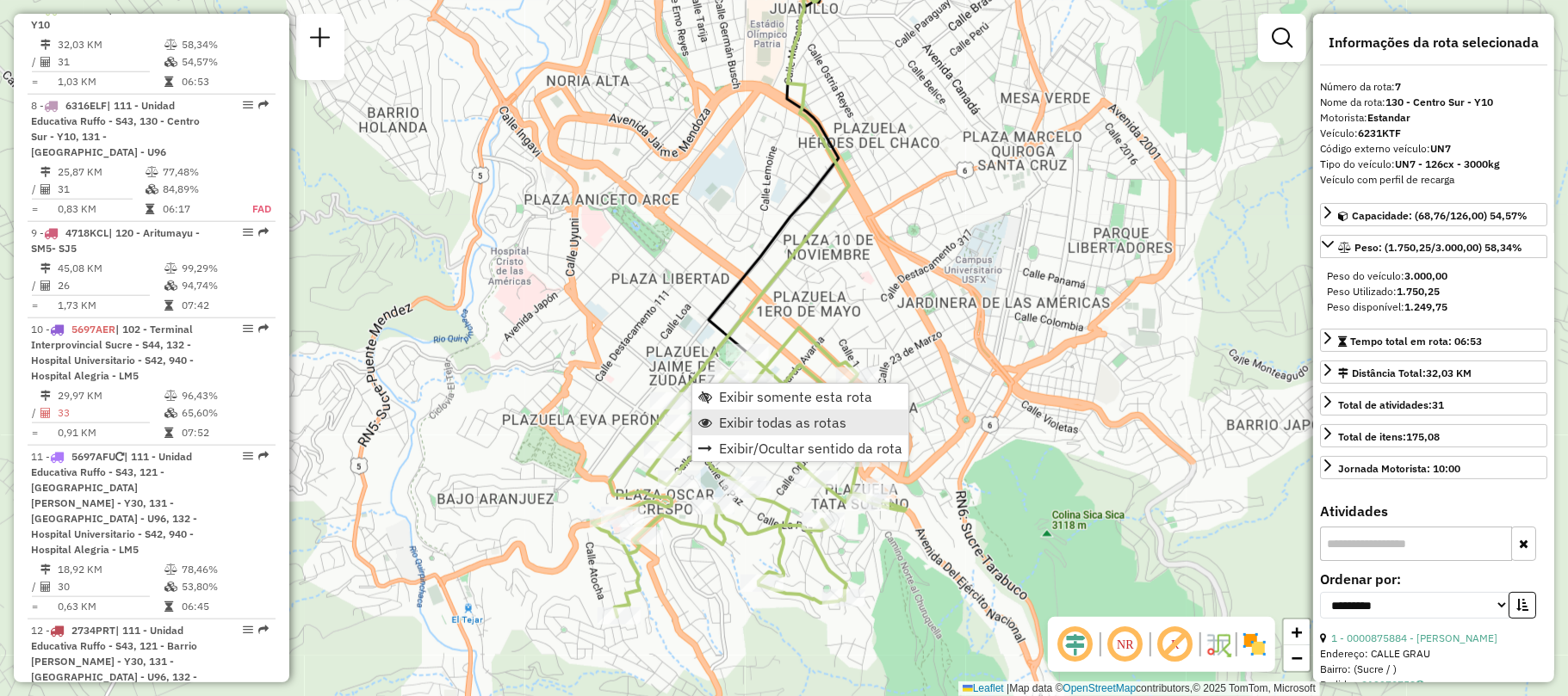
click at [720, 422] on span "Exibir todas as rotas" at bounding box center [783, 423] width 127 height 14
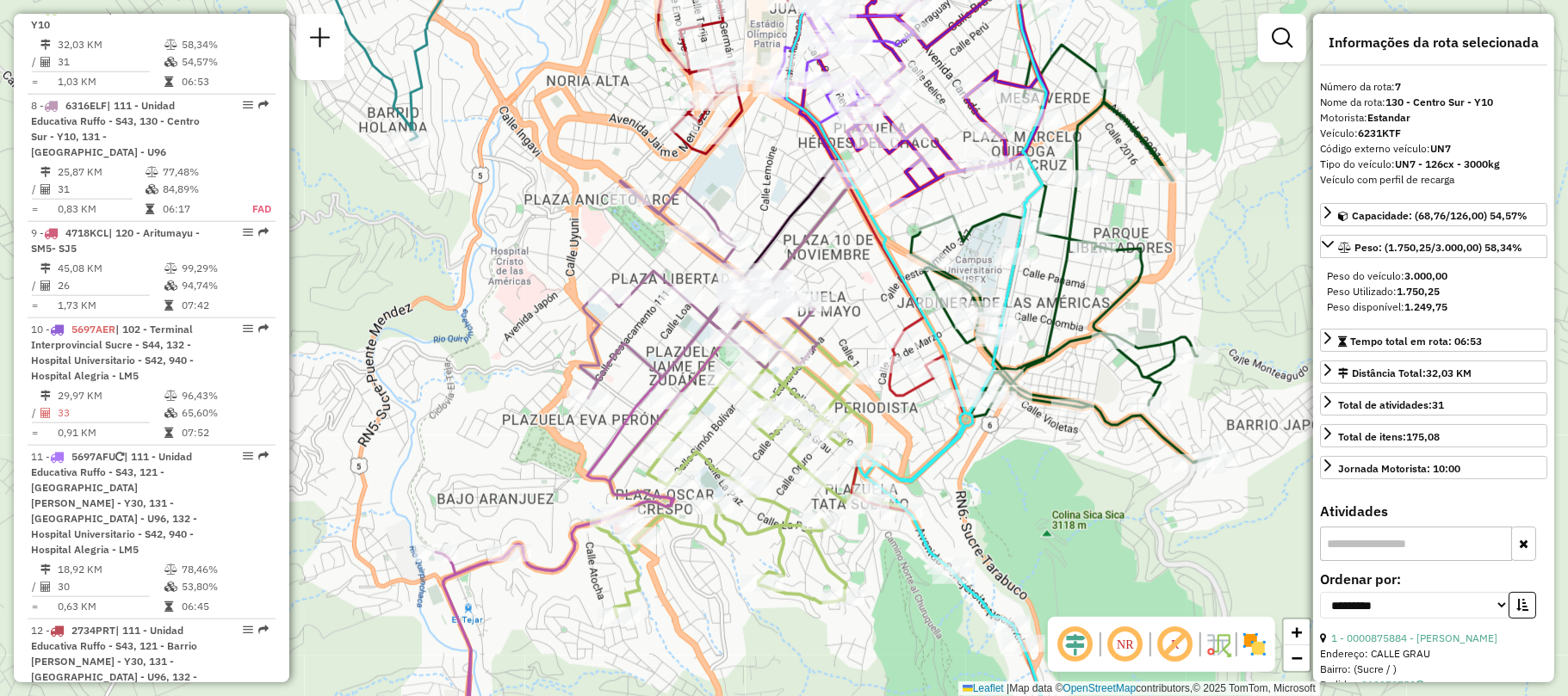
click at [825, 272] on div "Janela de atendimento Grade de atendimento Capacidade Transportadoras Veículos …" at bounding box center [784, 348] width 1568 height 696
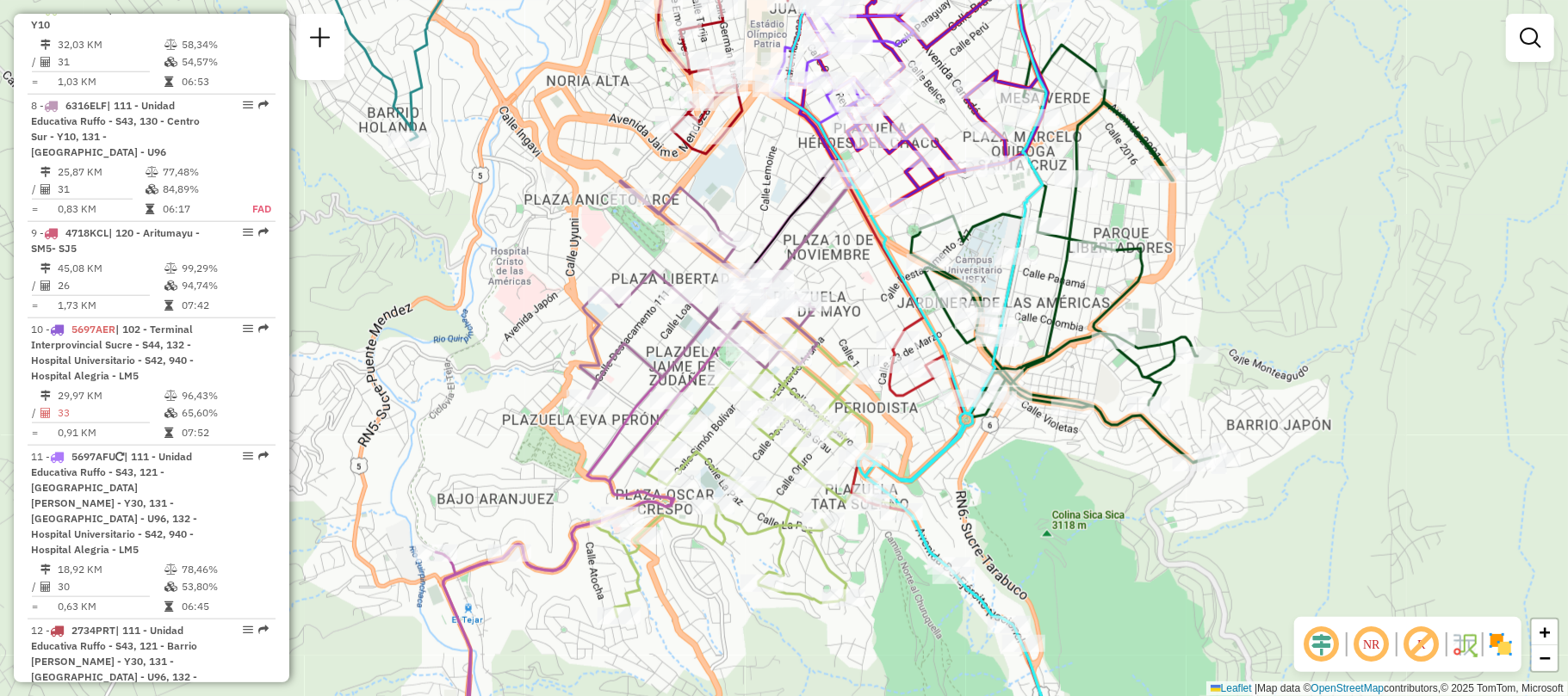
click at [895, 393] on icon at bounding box center [953, 553] width 204 height 426
select select "**********"
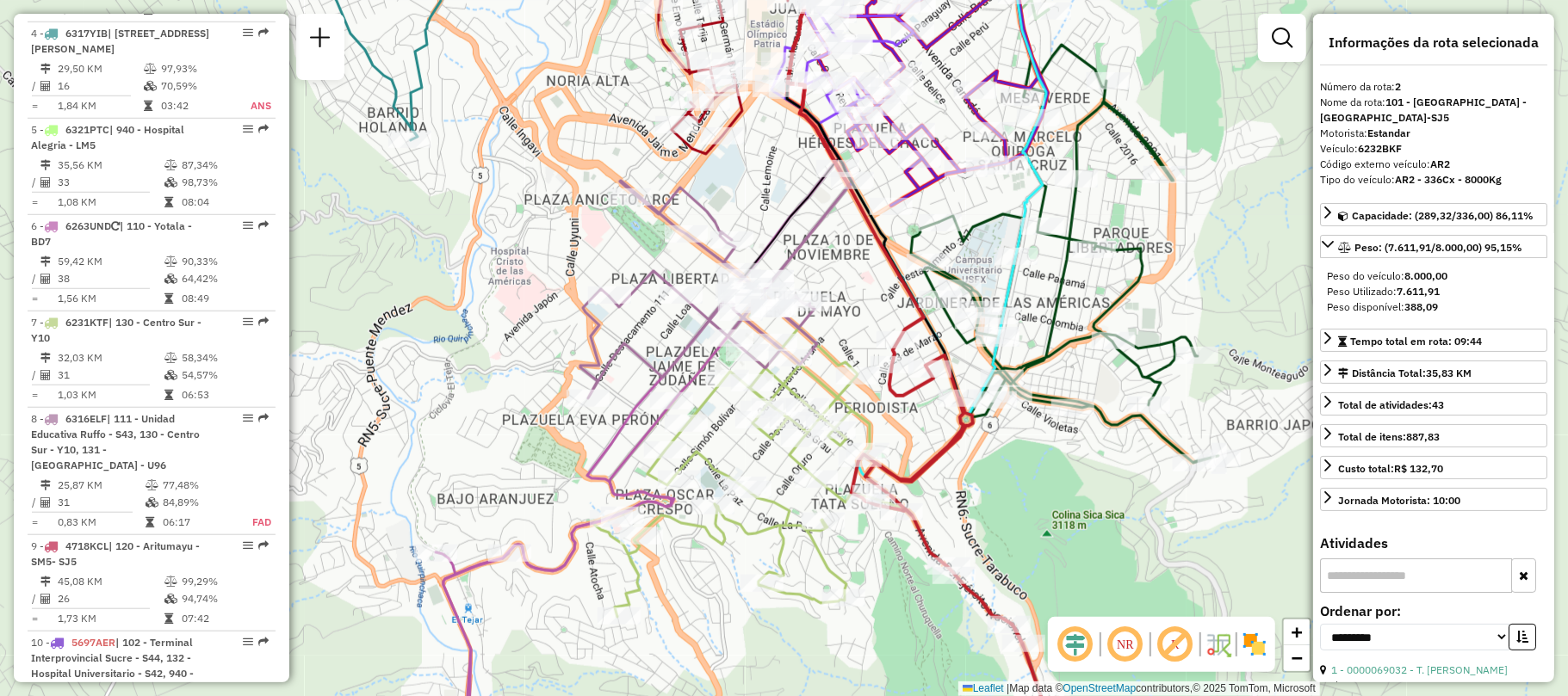
scroll to position [740, 0]
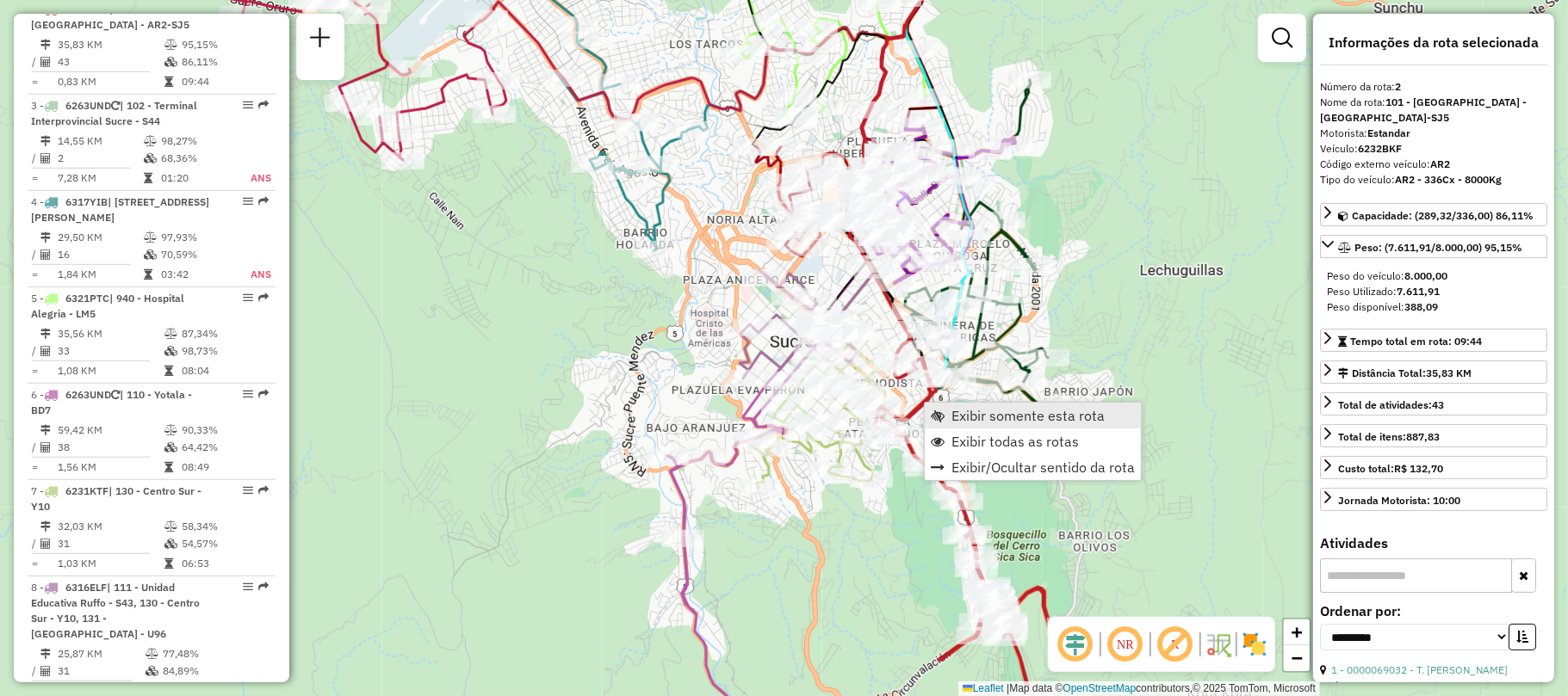
click at [945, 417] on link "Exibir somente esta rota" at bounding box center [1033, 416] width 216 height 25
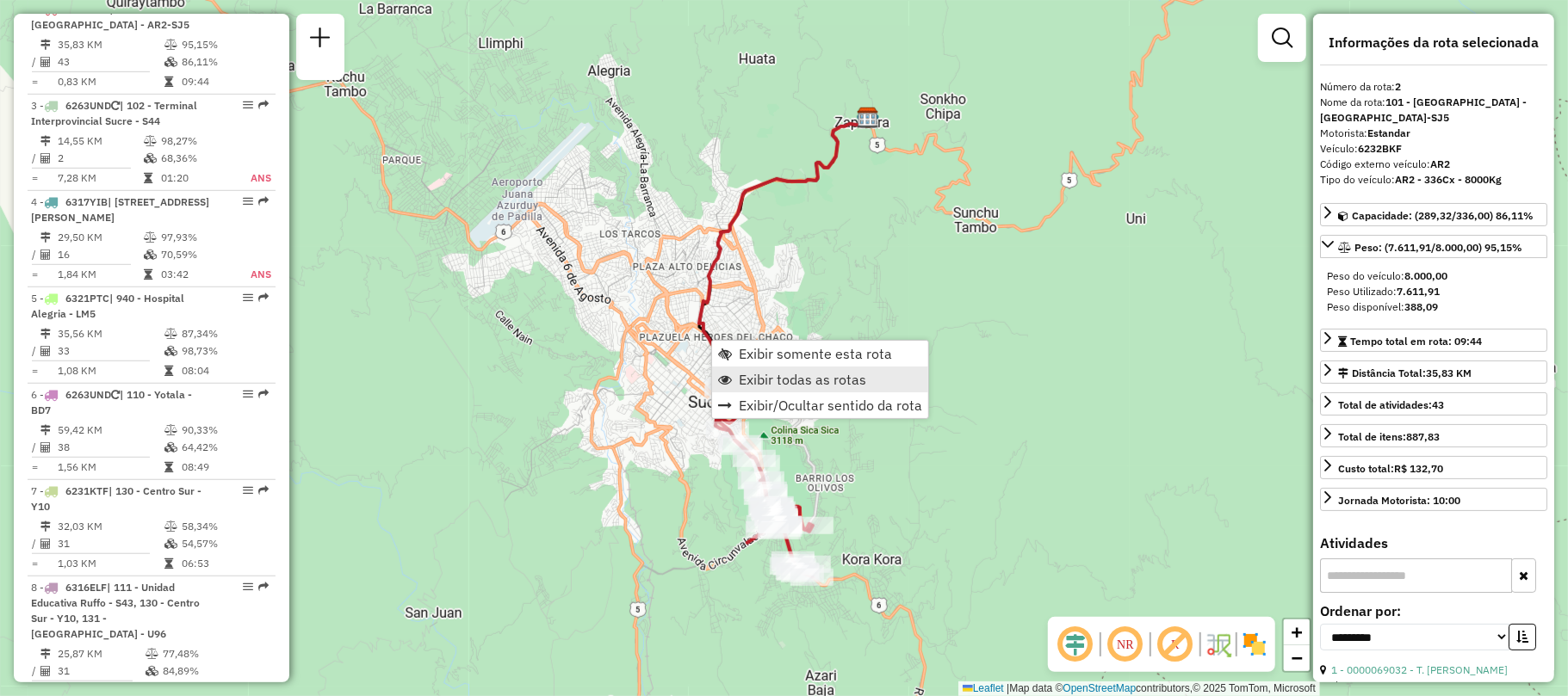
click at [743, 385] on span "Exibir todas as rotas" at bounding box center [802, 379] width 127 height 14
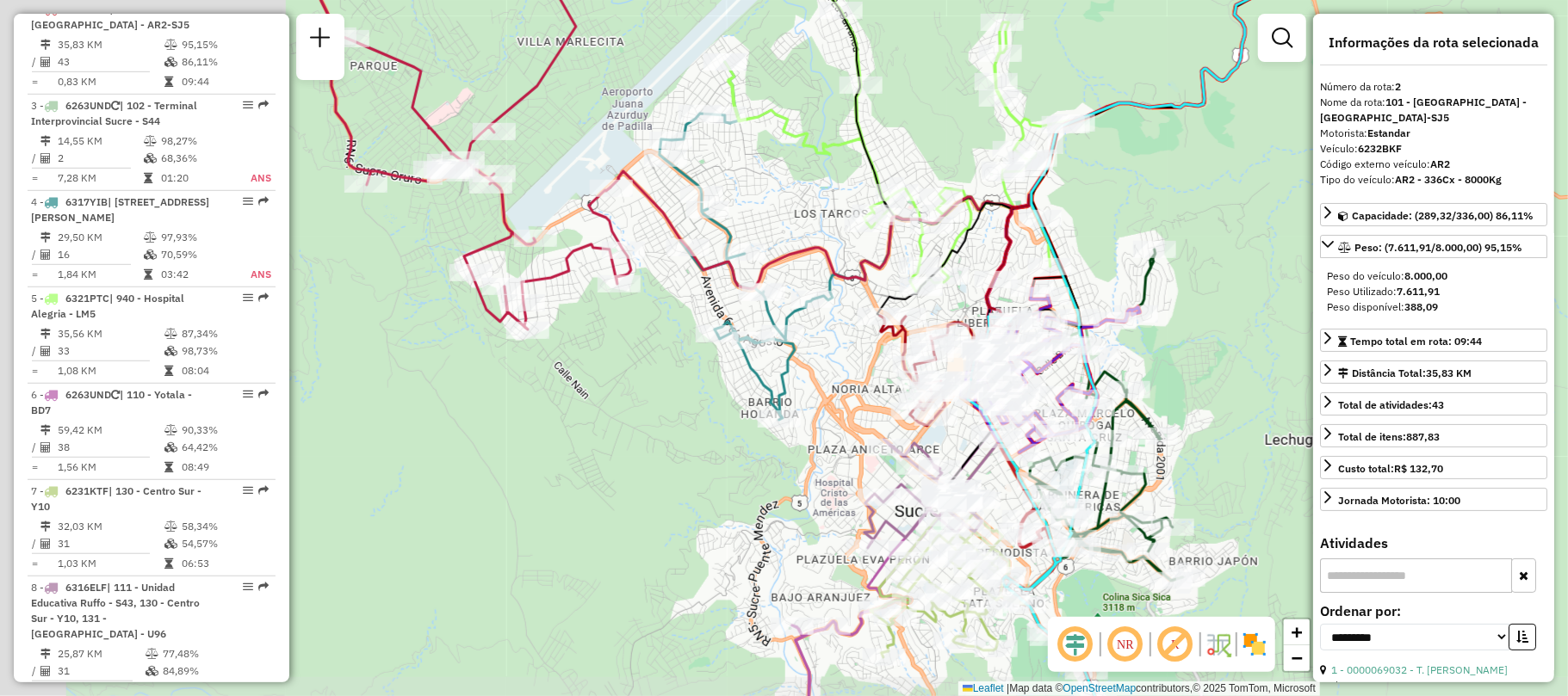
drag, startPoint x: 459, startPoint y: 370, endPoint x: 832, endPoint y: 341, distance: 374.1
click at [832, 341] on div "Janela de atendimento Grade de atendimento Capacidade Transportadoras Veículos …" at bounding box center [784, 348] width 1568 height 696
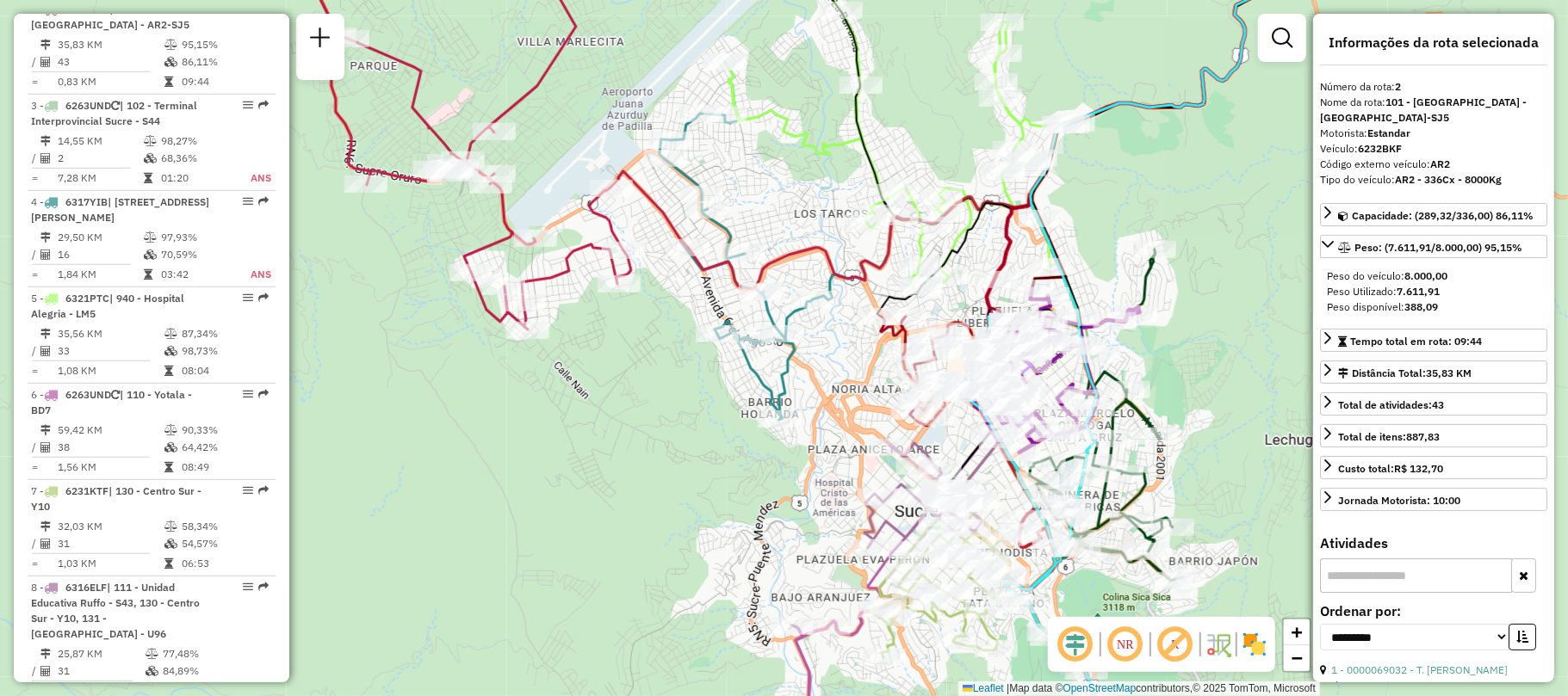
click at [638, 394] on div "Rota 4 - Placa 6317YIB 0000103795 - T. [PERSON_NAME] de atendimento Grade de at…" at bounding box center [784, 348] width 1568 height 696
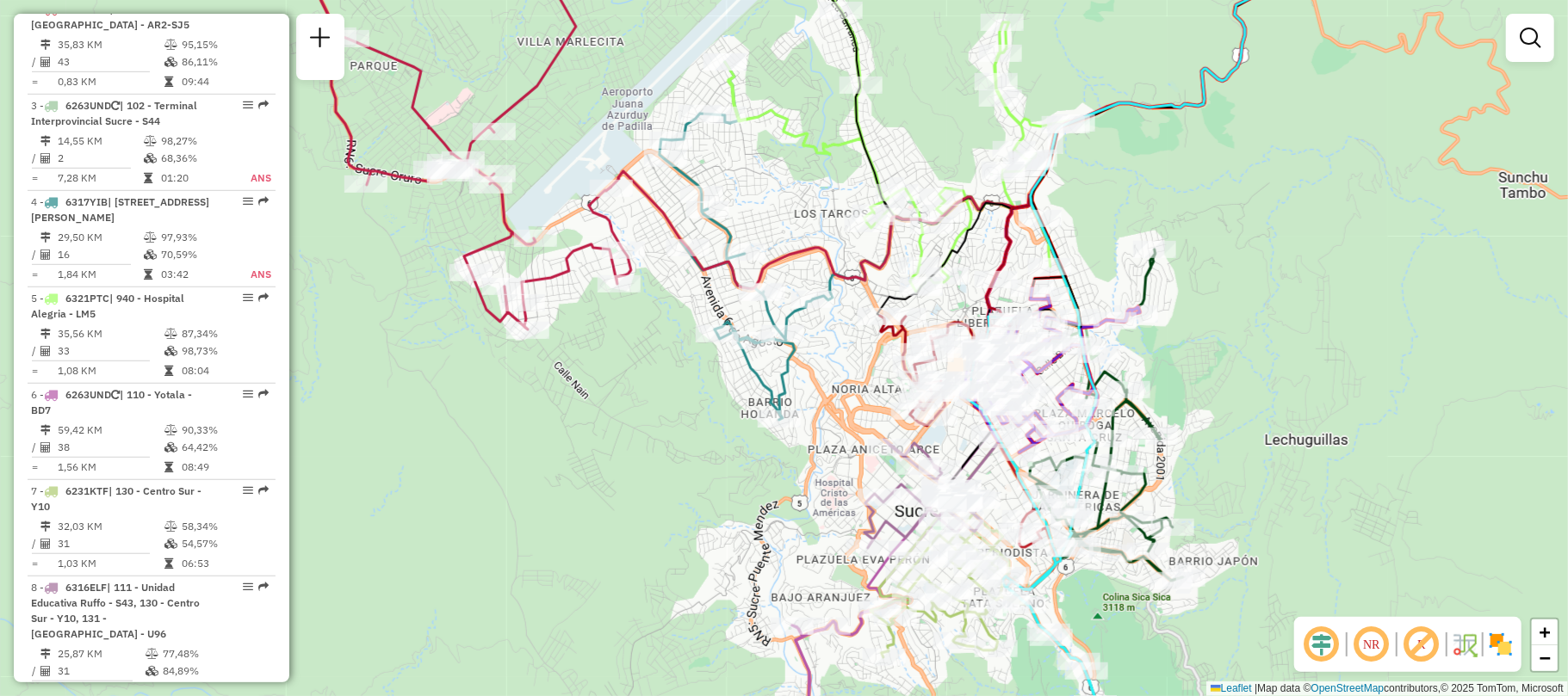
click at [608, 222] on icon at bounding box center [449, 129] width 363 height 399
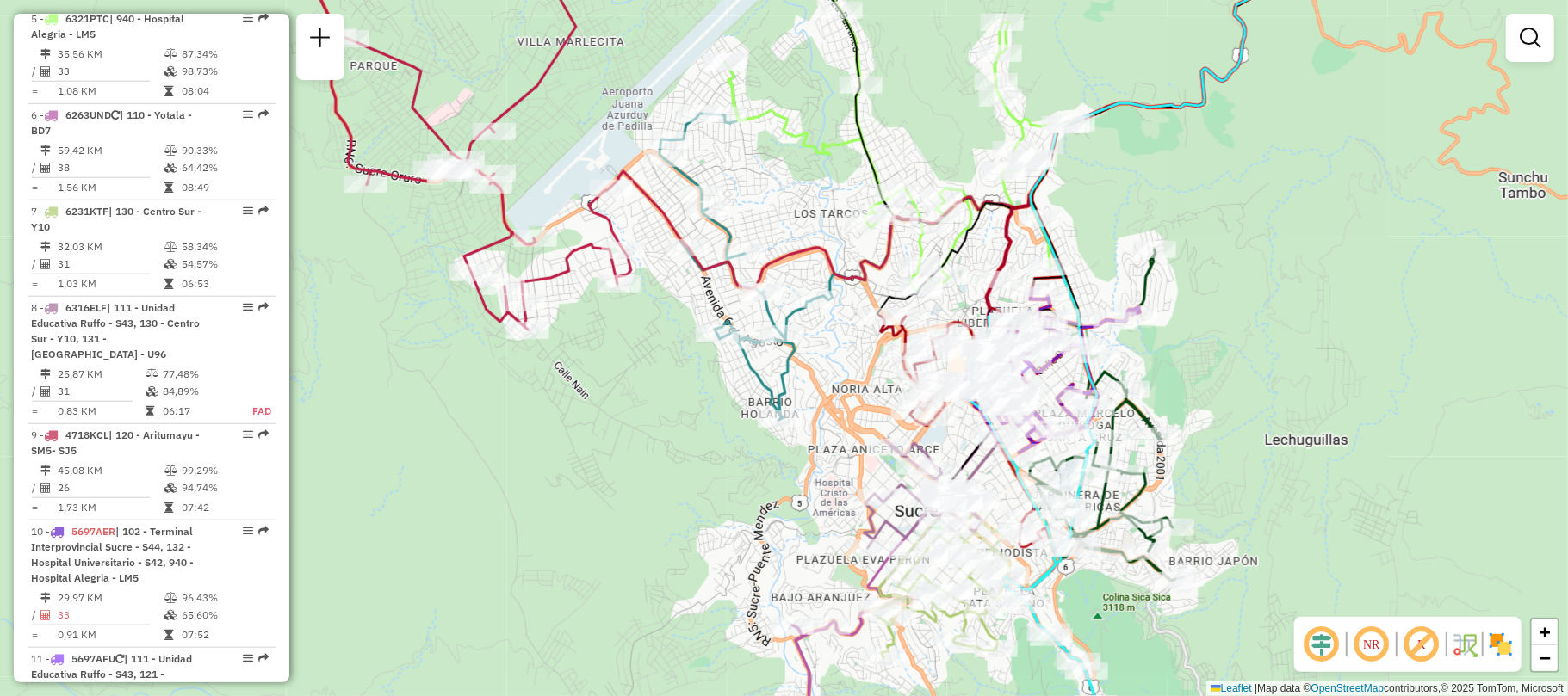
select select "**********"
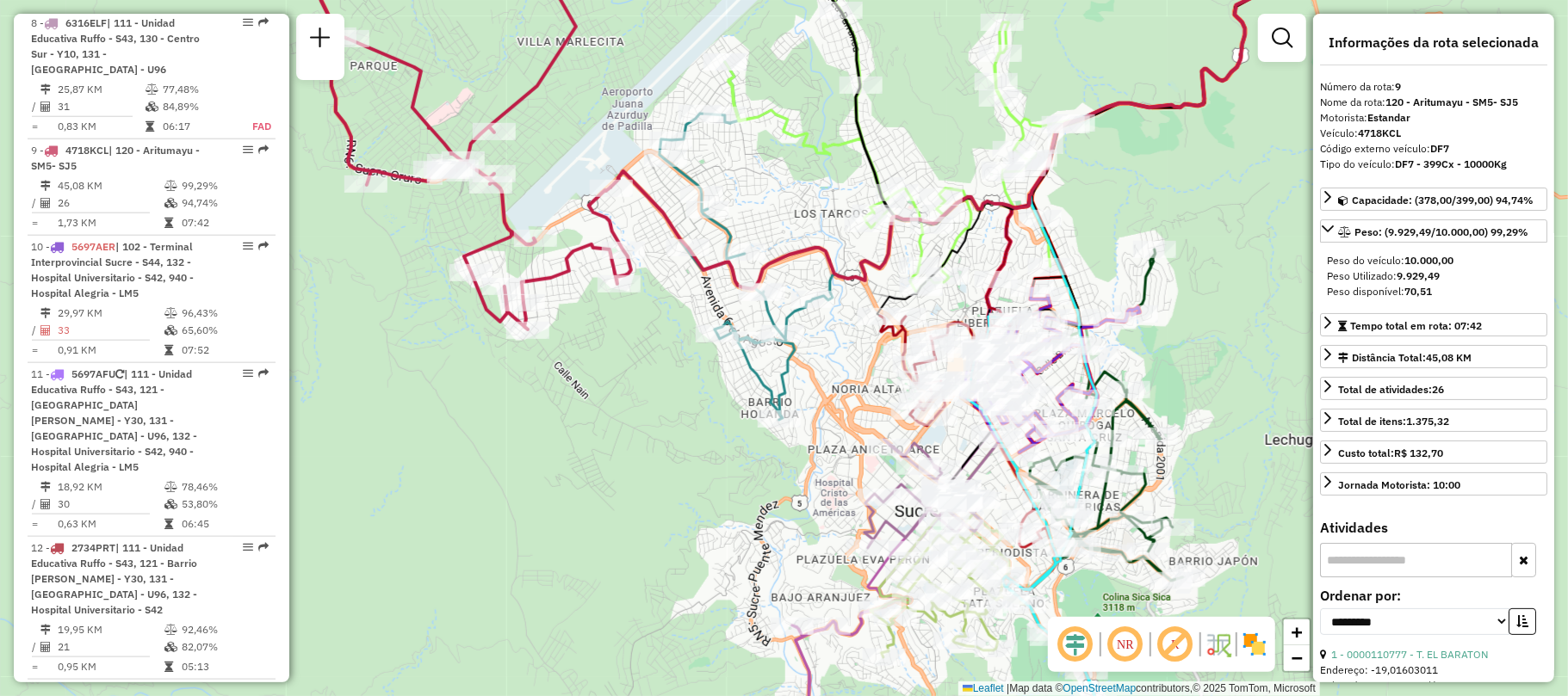
scroll to position [1447, 0]
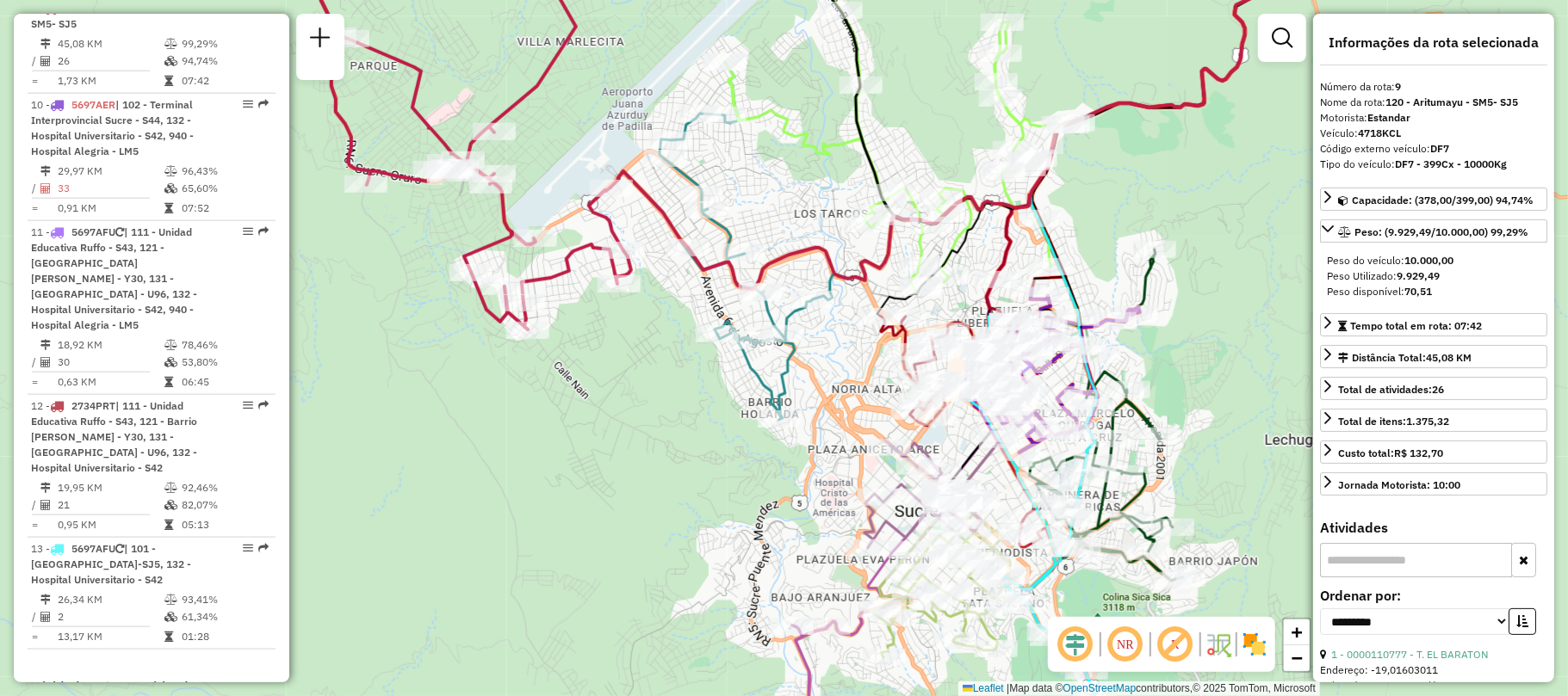
click at [558, 424] on div "Janela de atendimento Grade de atendimento Capacidade Transportadoras Veículos …" at bounding box center [784, 348] width 1568 height 696
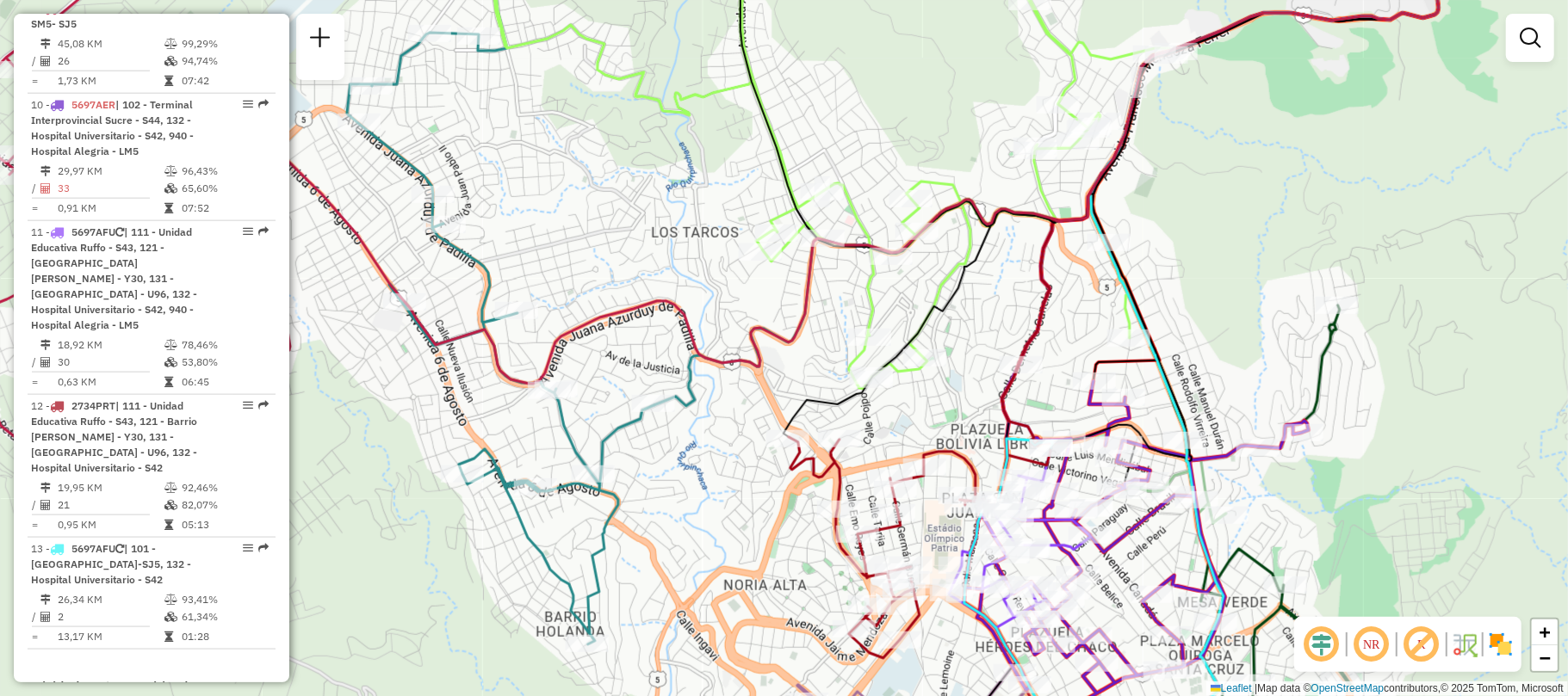
drag, startPoint x: 1054, startPoint y: 389, endPoint x: 976, endPoint y: 159, distance: 242.9
click at [986, 182] on div "Janela de atendimento Grade de atendimento Capacidade Transportadoras Veículos …" at bounding box center [784, 348] width 1568 height 696
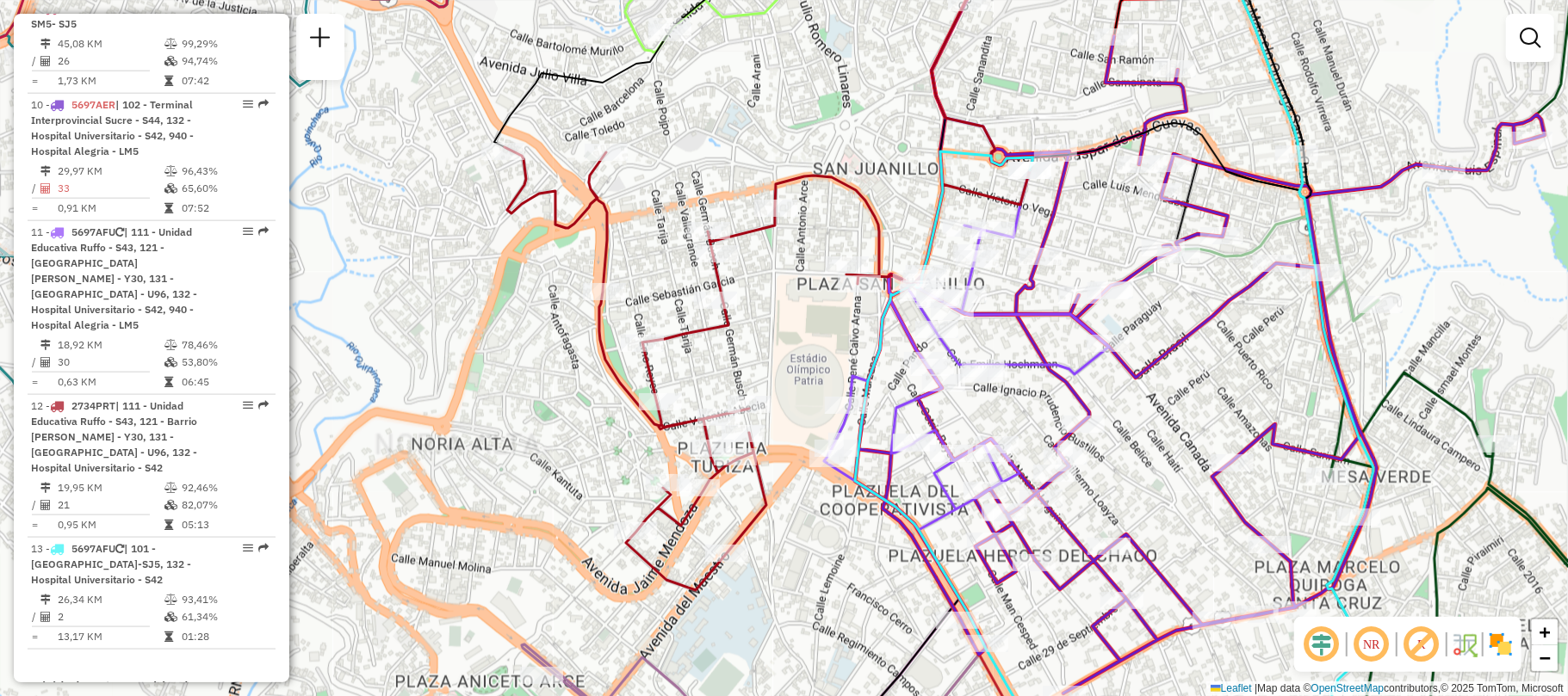
click at [803, 355] on div "Janela de atendimento Grade de atendimento Capacidade Transportadoras Veículos …" at bounding box center [784, 348] width 1568 height 696
click at [770, 227] on icon at bounding box center [767, 369] width 526 height 443
select select "**********"
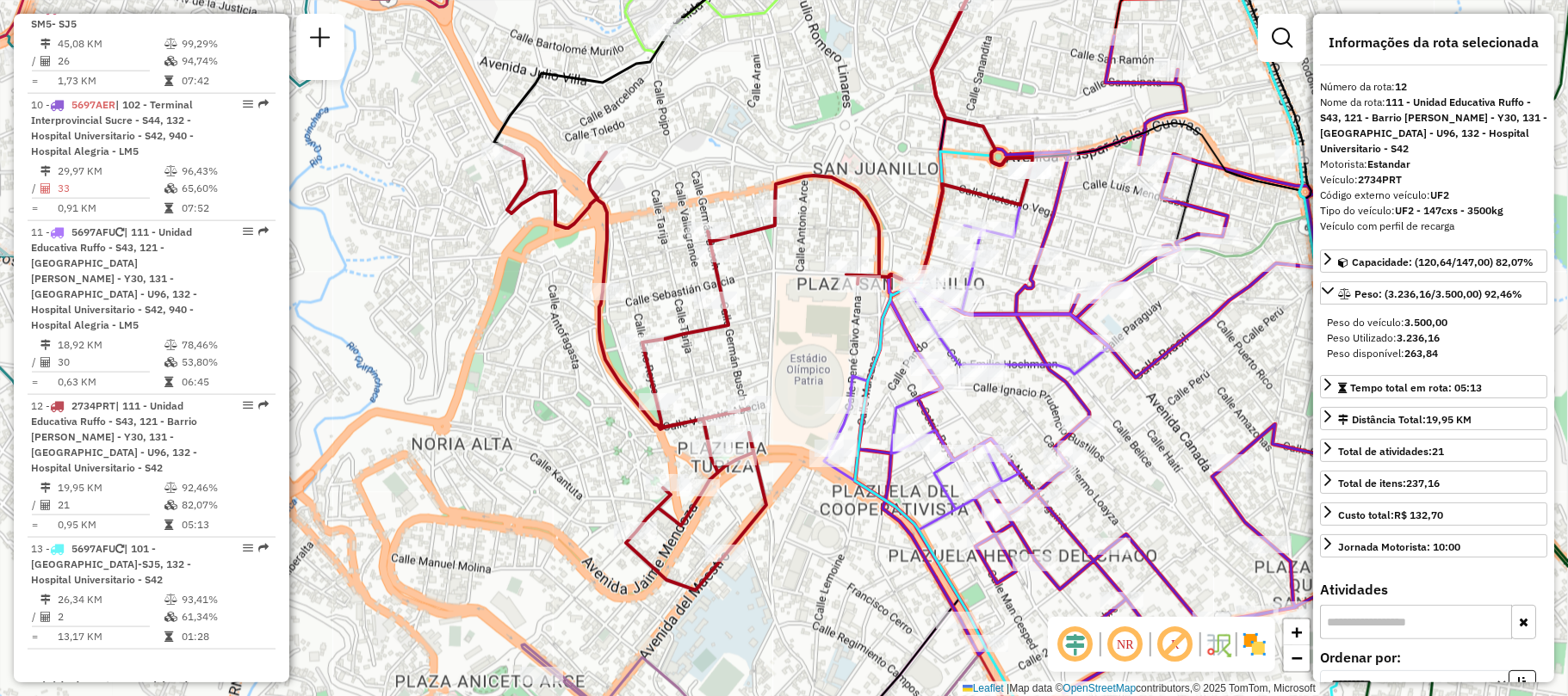
scroll to position [1717, 0]
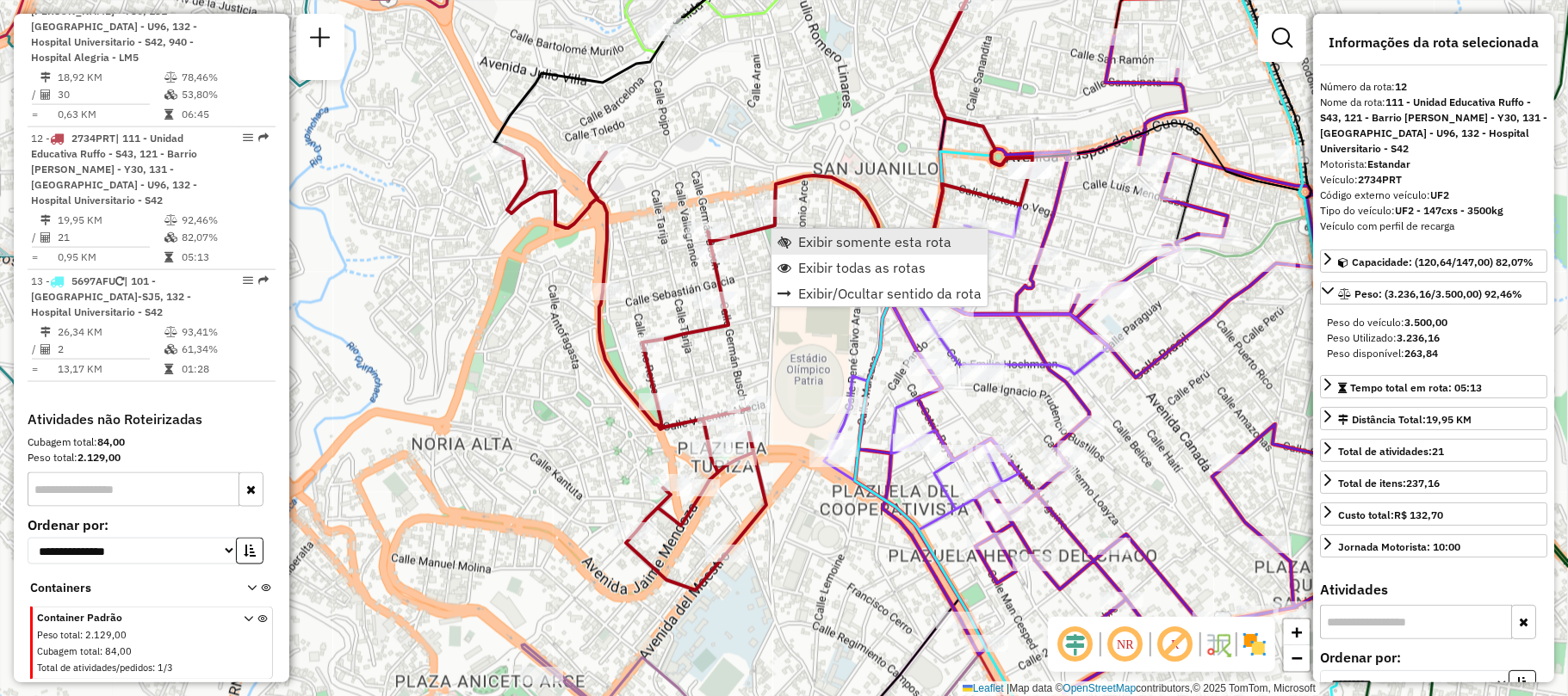
click at [785, 239] on span "Exibir somente esta rota" at bounding box center [784, 242] width 14 height 14
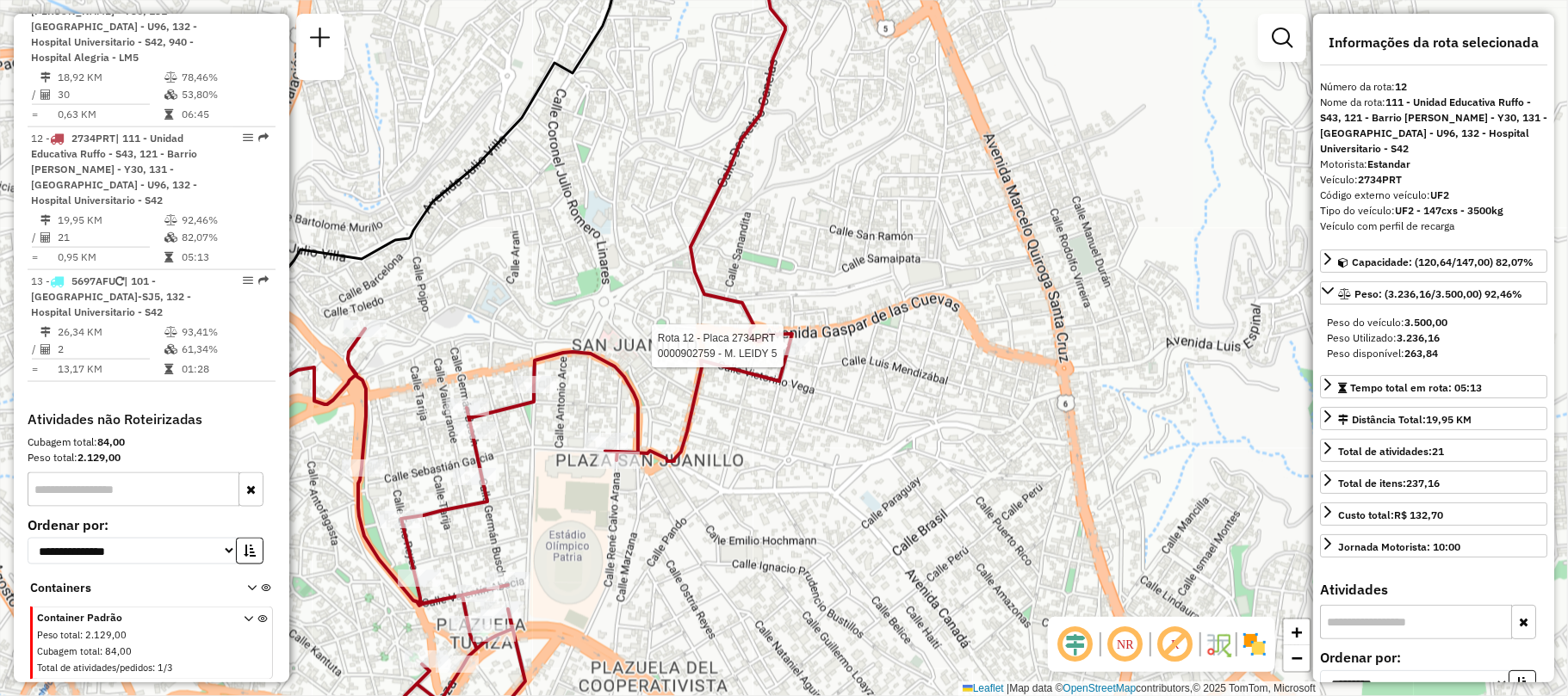
click at [784, 356] on div at bounding box center [788, 347] width 43 height 18
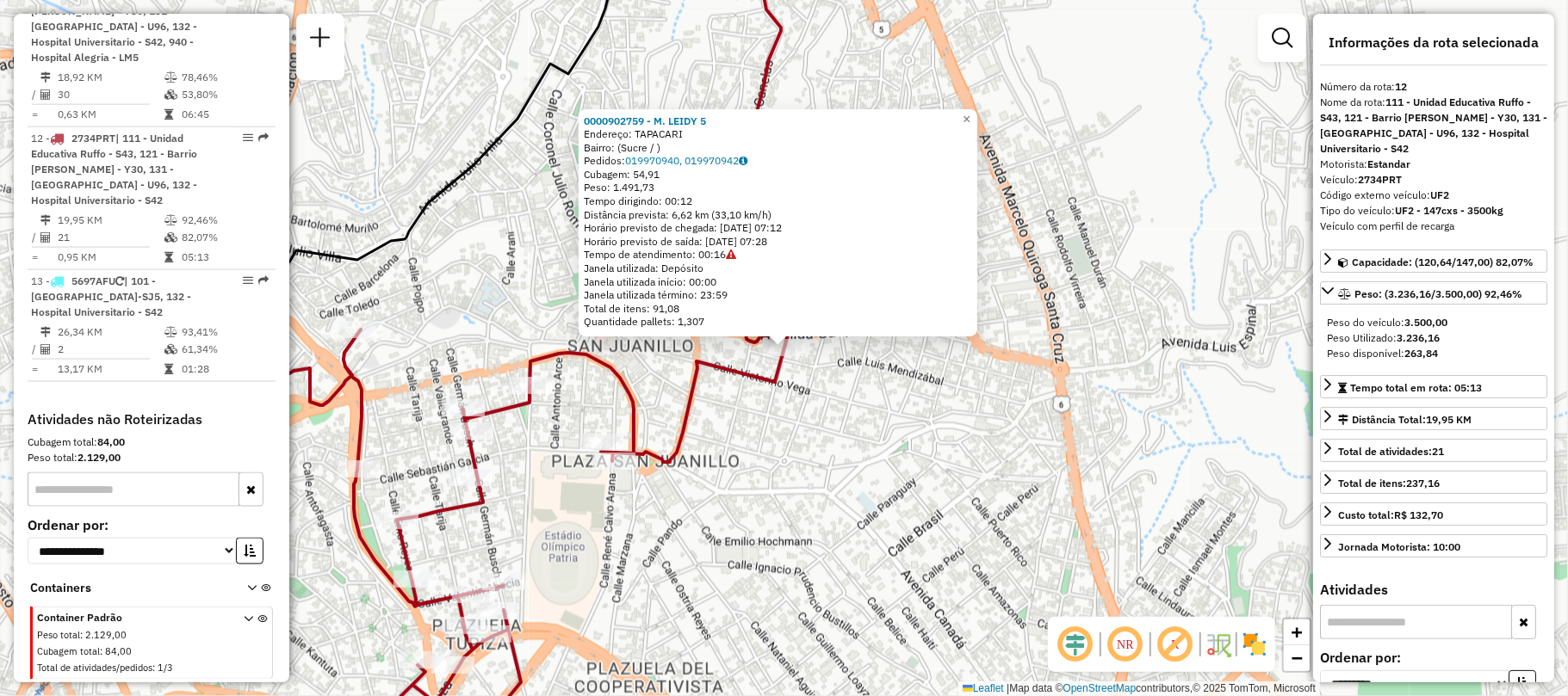
click at [738, 378] on icon at bounding box center [522, 545] width 526 height 441
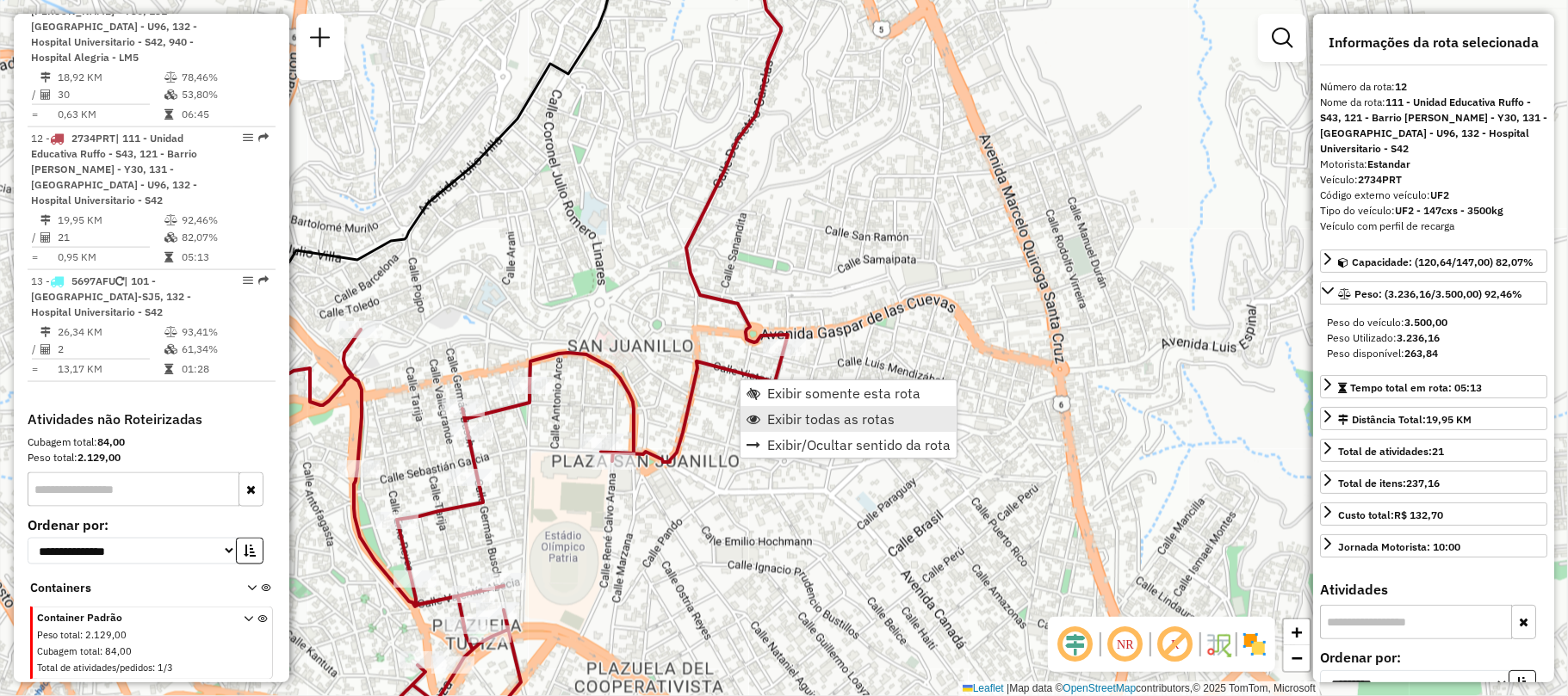
click at [768, 422] on span "Exibir todas as rotas" at bounding box center [831, 420] width 127 height 14
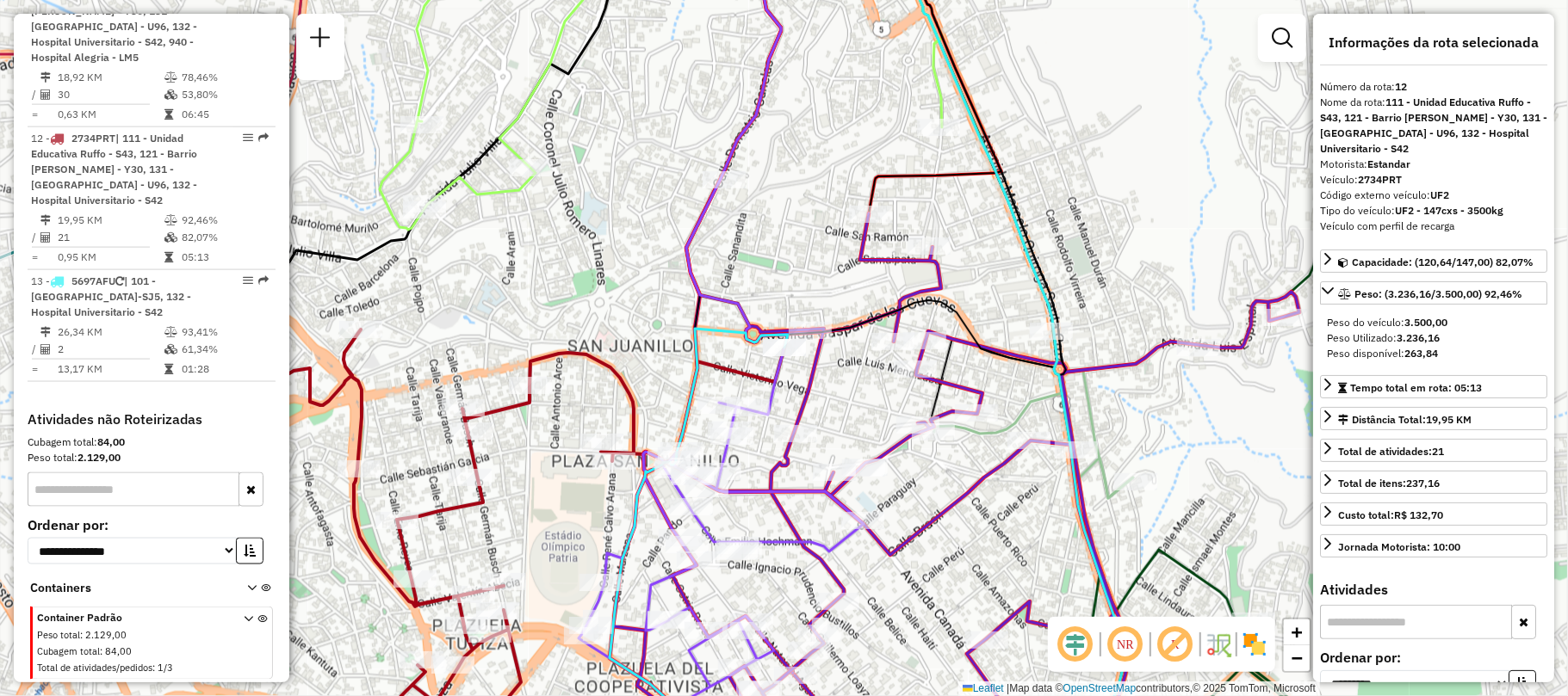
click at [617, 366] on icon at bounding box center [522, 545] width 526 height 441
click at [775, 401] on icon at bounding box center [721, 443] width 285 height 528
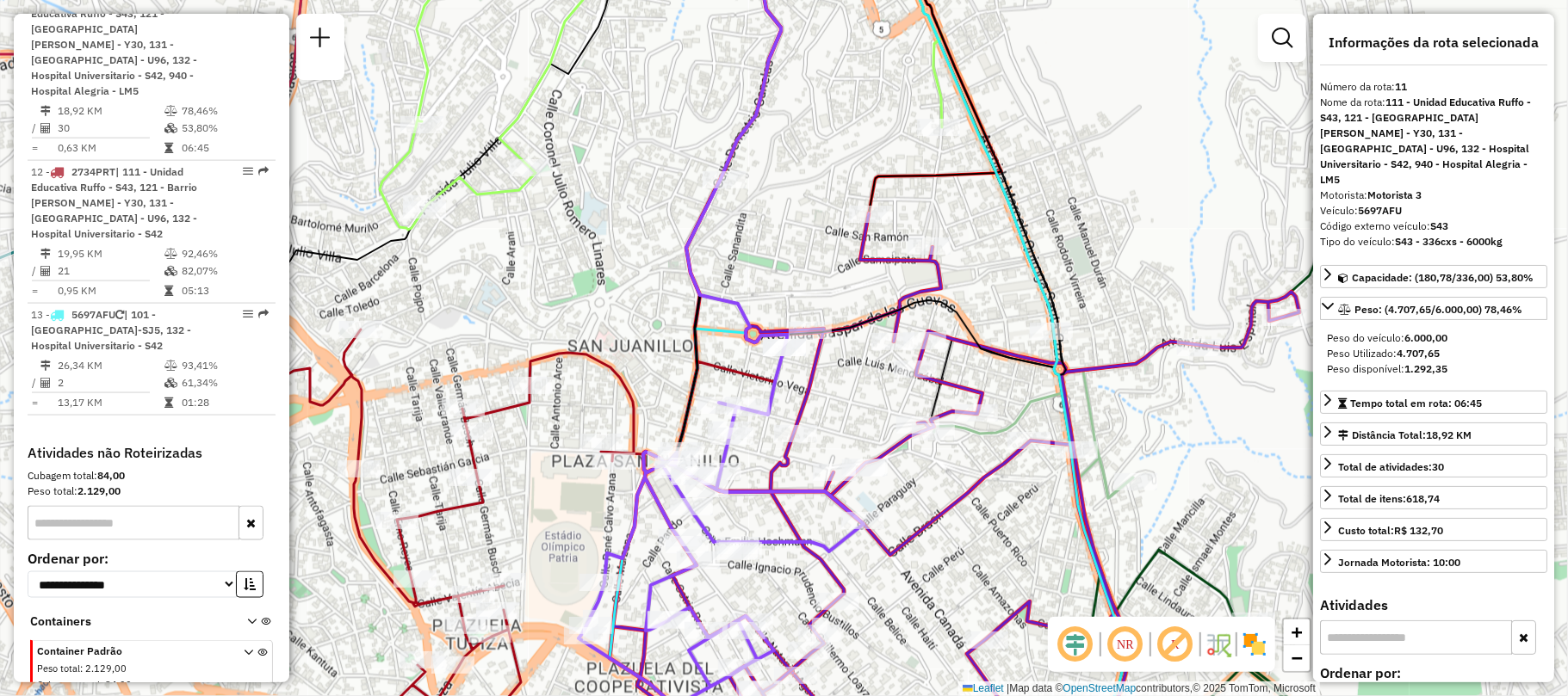
scroll to position [1671, 0]
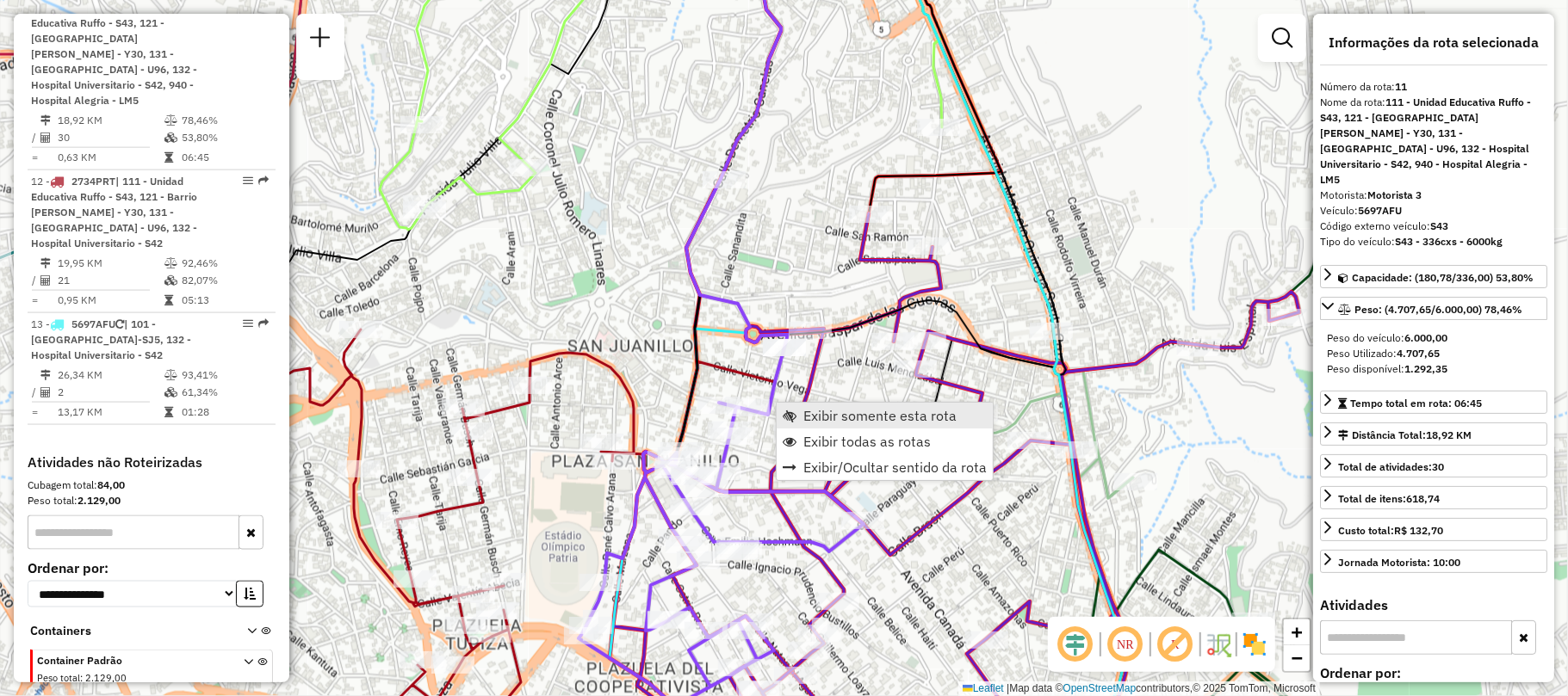
click at [797, 412] on link "Exibir somente esta rota" at bounding box center [885, 416] width 216 height 25
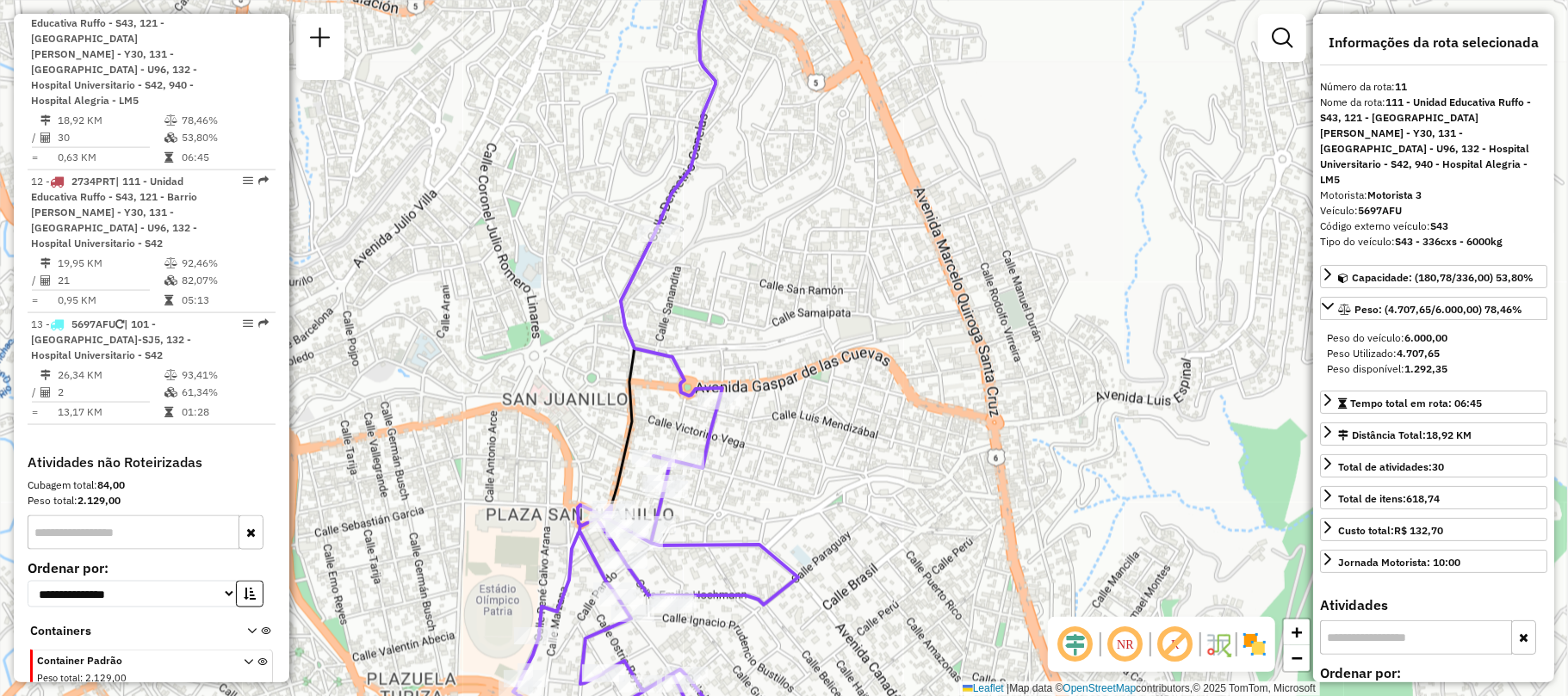
click at [752, 508] on div "Janela de atendimento Grade de atendimento Capacidade Transportadoras Veículos …" at bounding box center [784, 348] width 1568 height 696
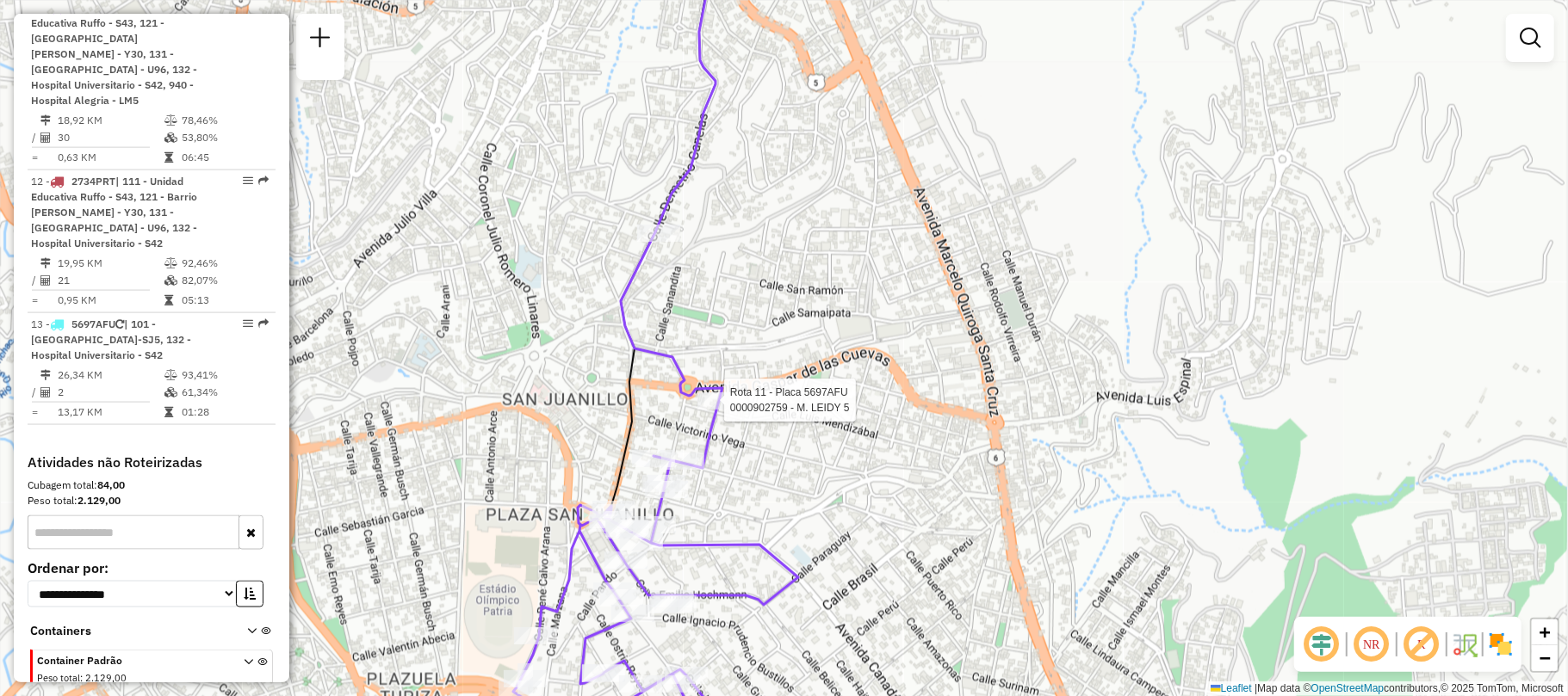
select select "**********"
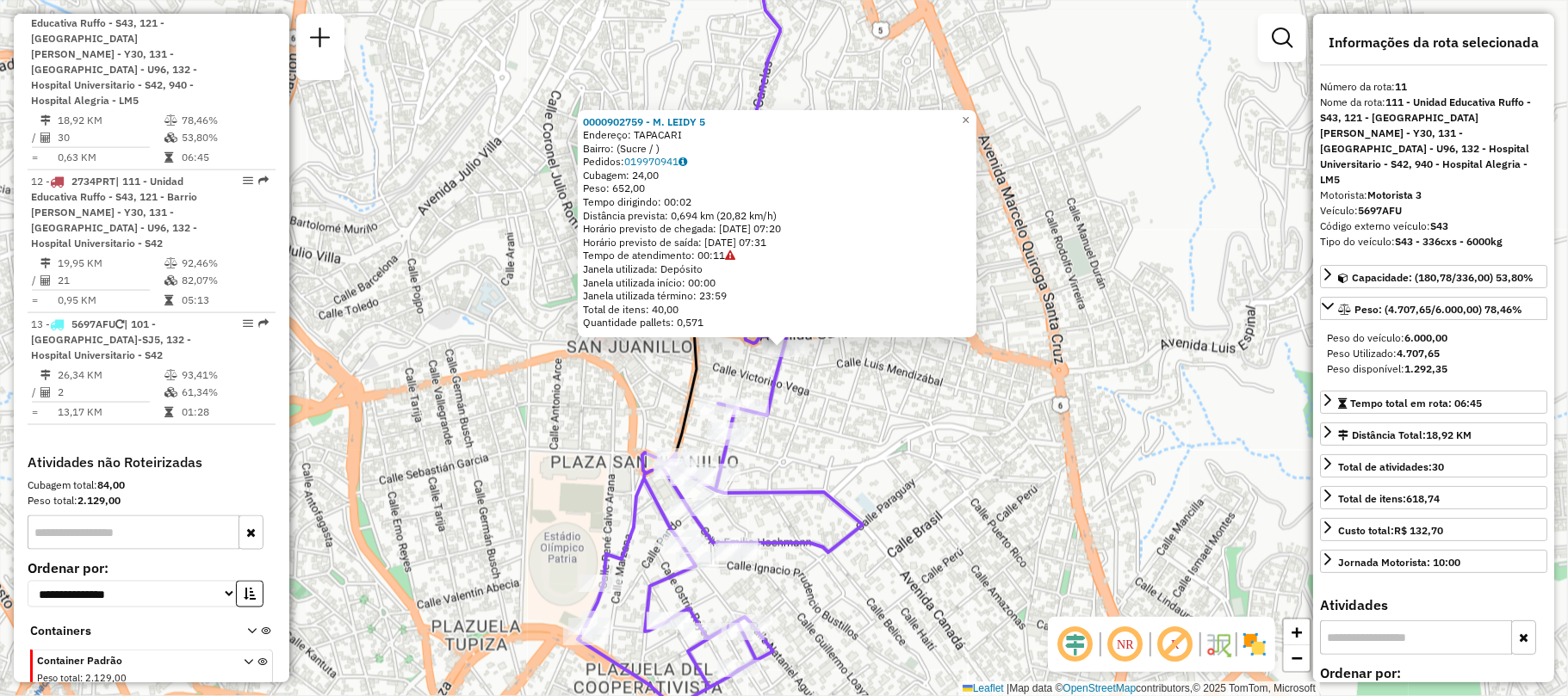
click at [828, 444] on div "0000902759 - M. LEIDY 5 Endereço: [PERSON_NAME]: ([GEOGRAPHIC_DATA] / ) Pedidos…" at bounding box center [784, 348] width 1568 height 696
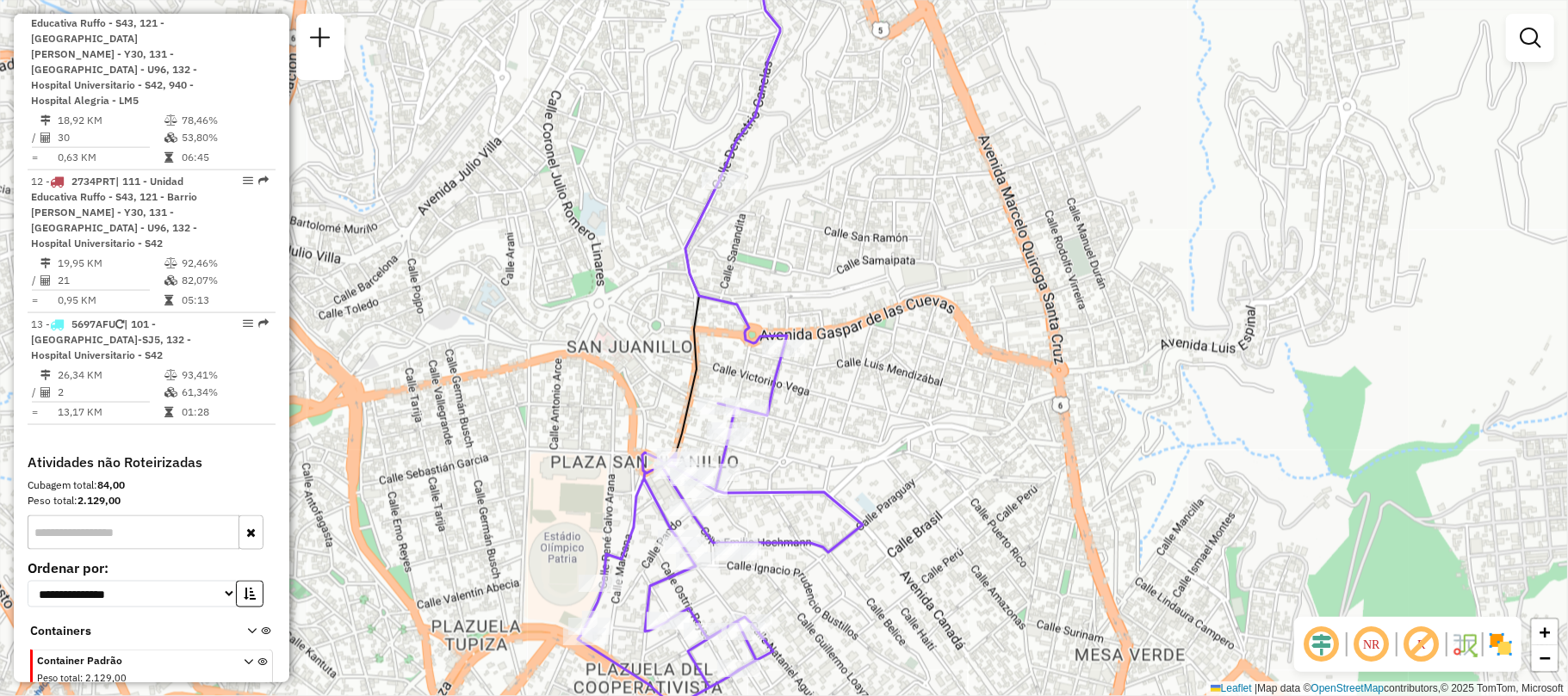
click at [768, 391] on icon at bounding box center [720, 443] width 285 height 528
select select "**********"
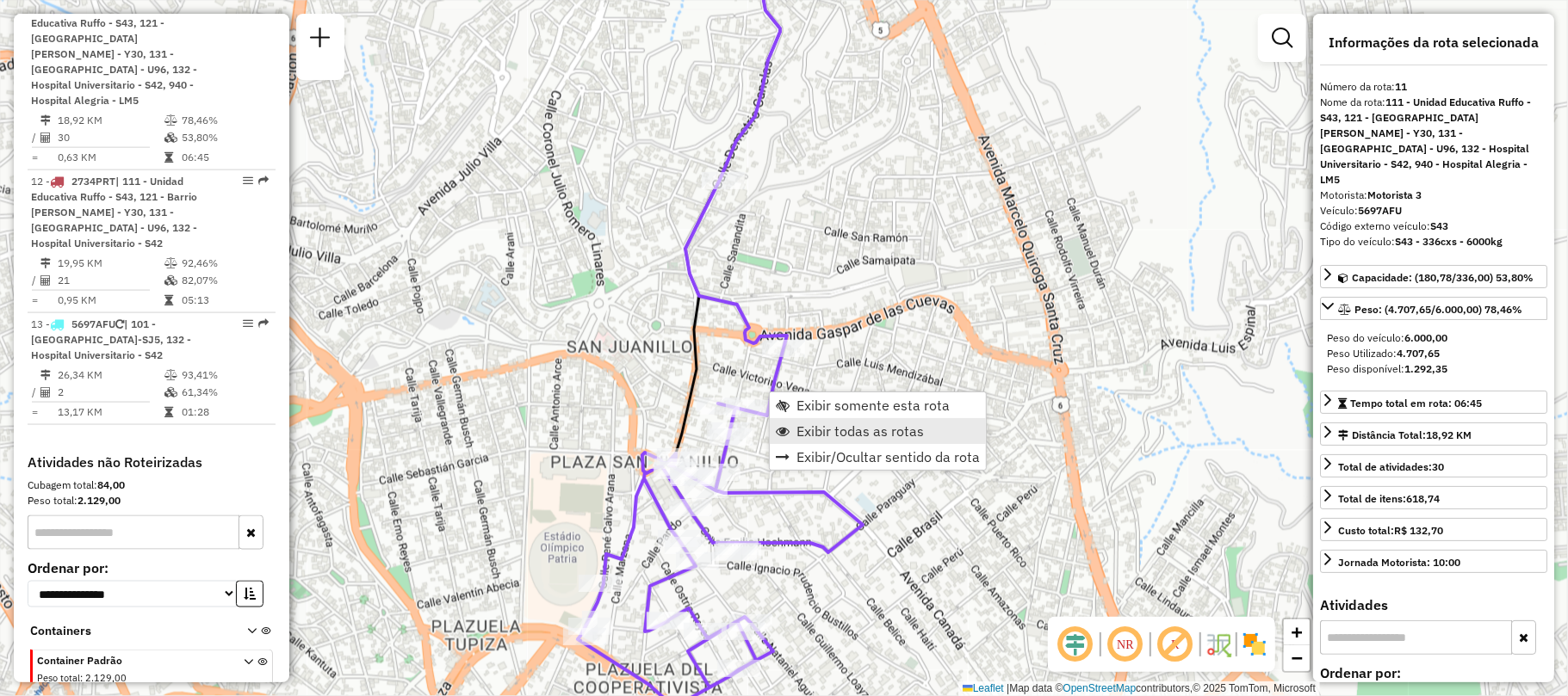
click at [790, 440] on link "Exibir todas as rotas" at bounding box center [878, 431] width 216 height 25
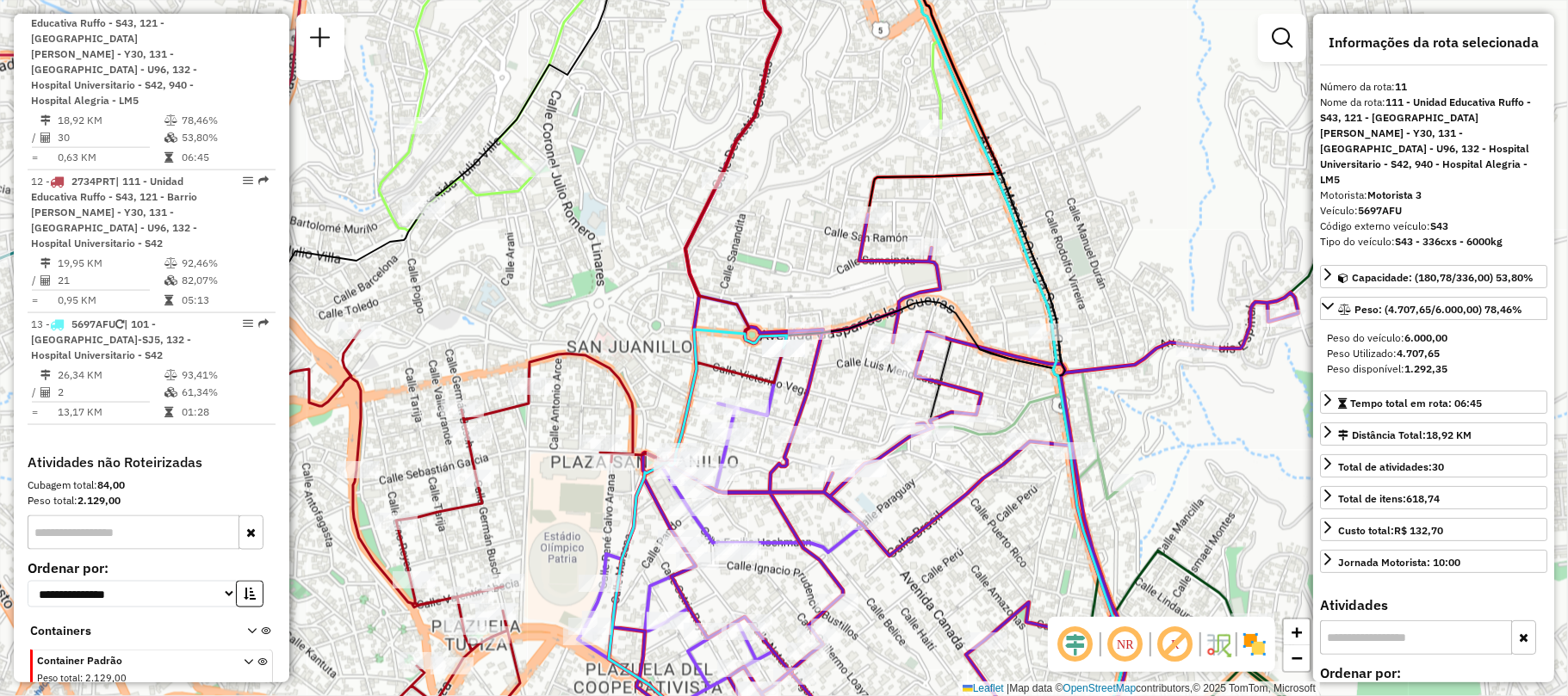
click at [859, 394] on div "Janela de atendimento Grade de atendimento Capacidade Transportadoras Veículos …" at bounding box center [784, 348] width 1568 height 696
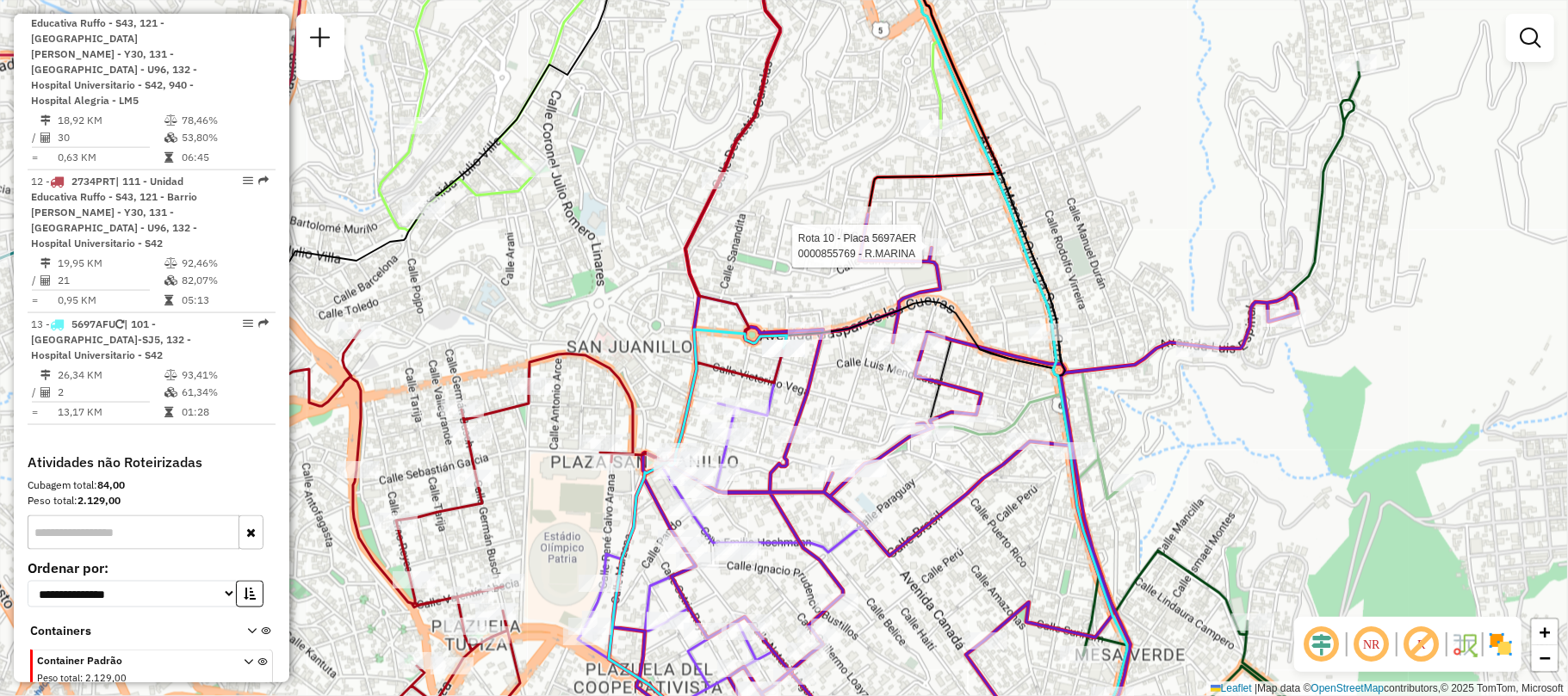
select select "**********"
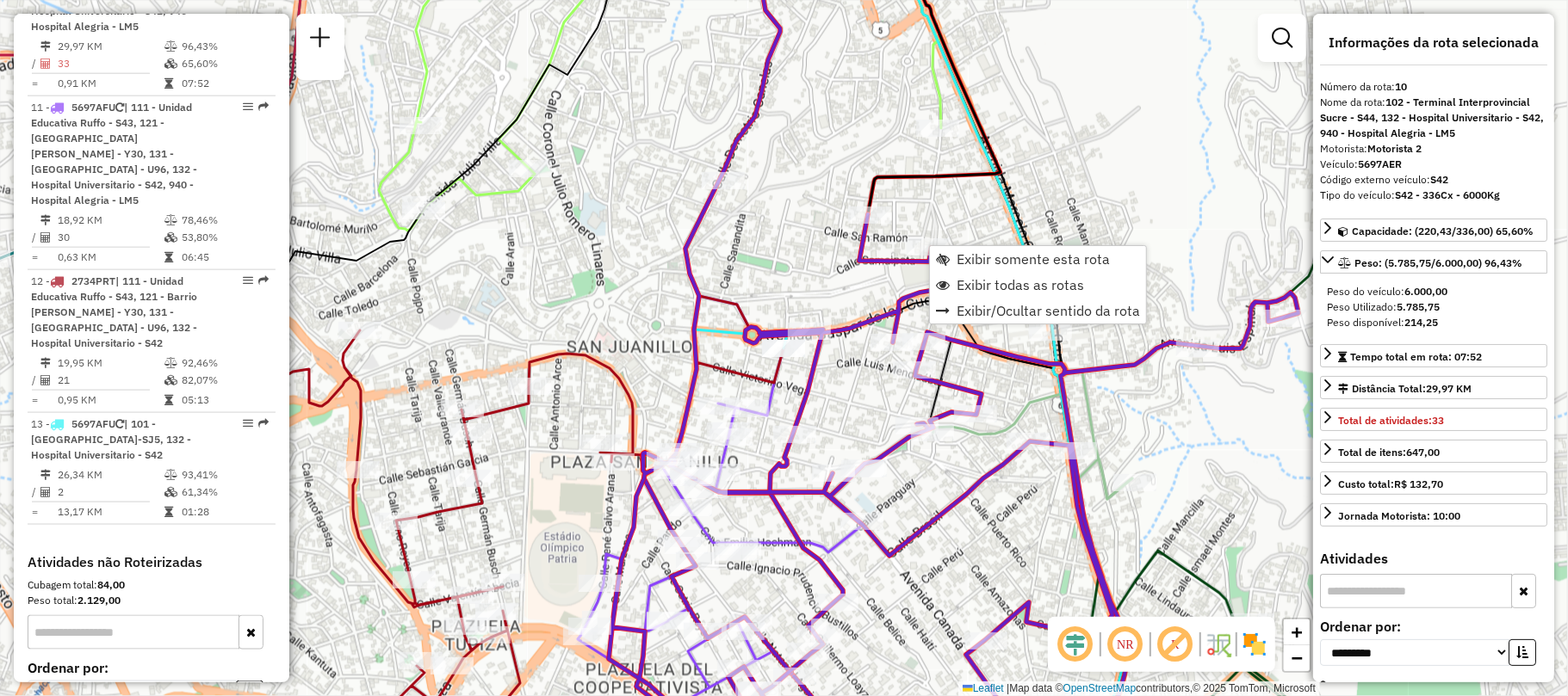
scroll to position [1543, 0]
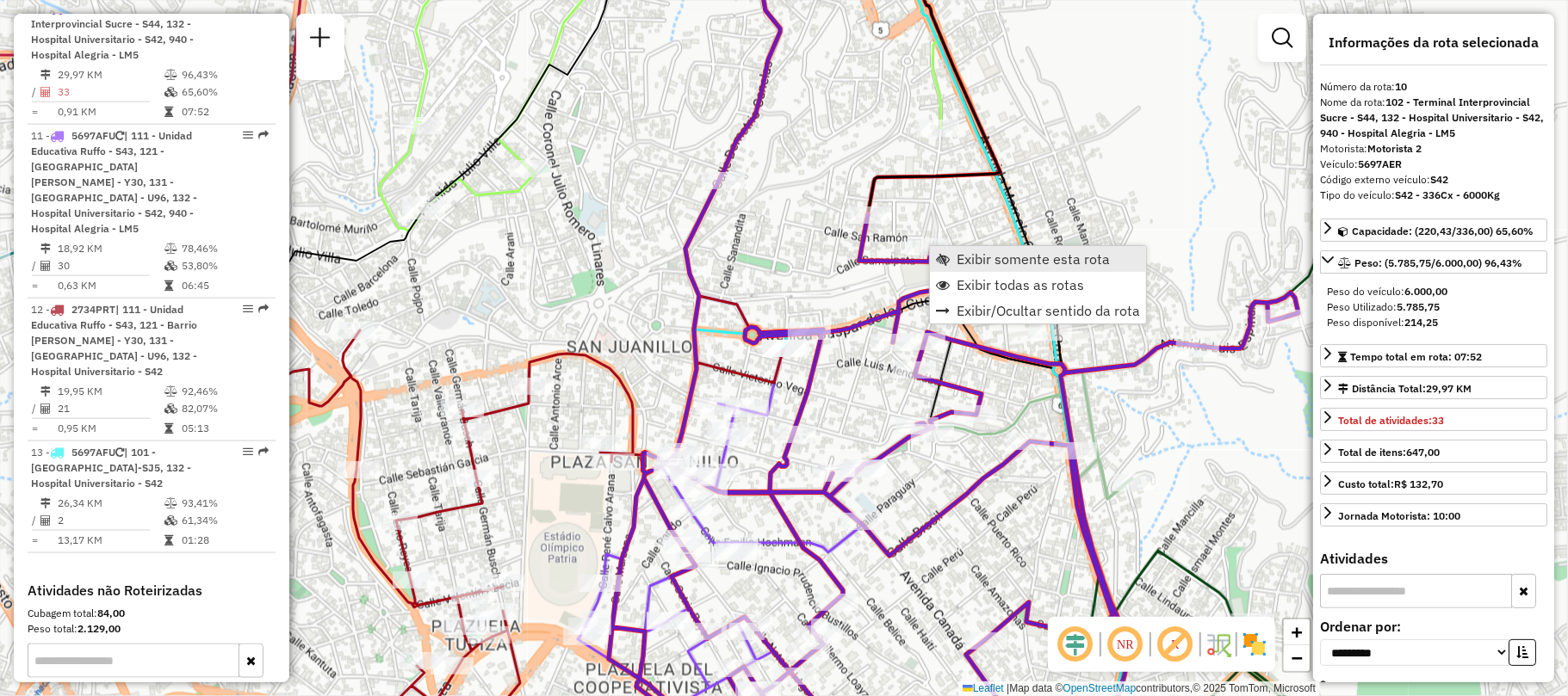
click at [945, 253] on span "Exibir somente esta rota" at bounding box center [942, 259] width 14 height 14
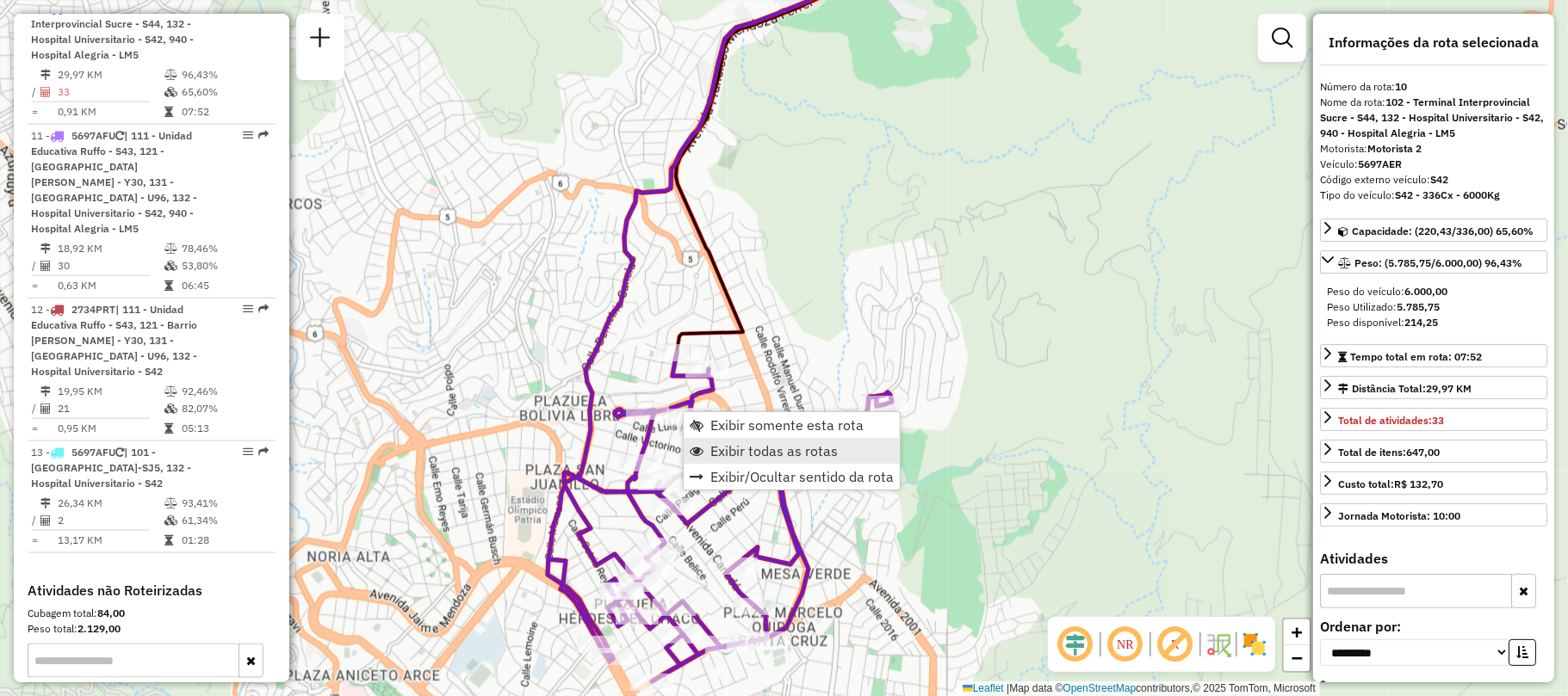
click at [711, 448] on span "Exibir todas as rotas" at bounding box center [774, 451] width 127 height 14
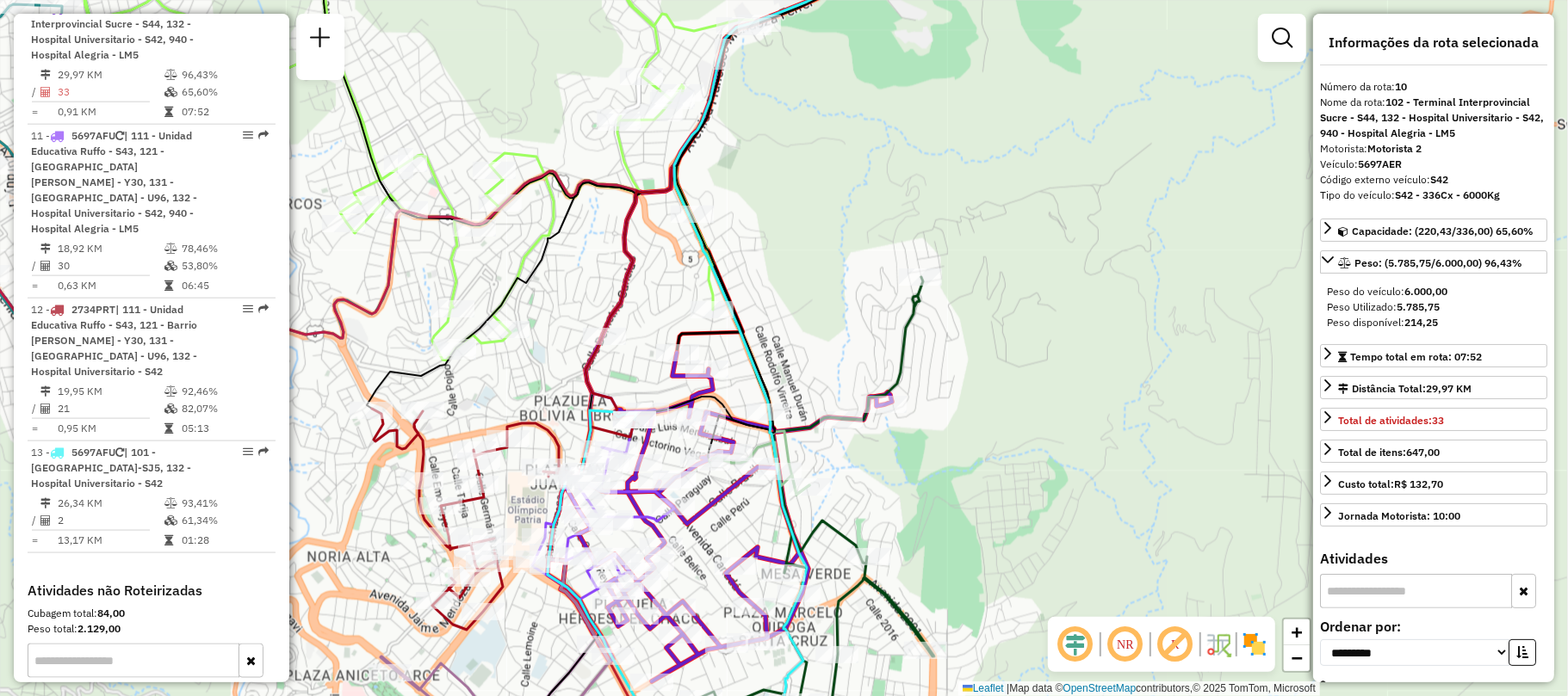
click at [895, 525] on div "Janela de atendimento Grade de atendimento Capacidade Transportadoras Veículos …" at bounding box center [784, 348] width 1568 height 696
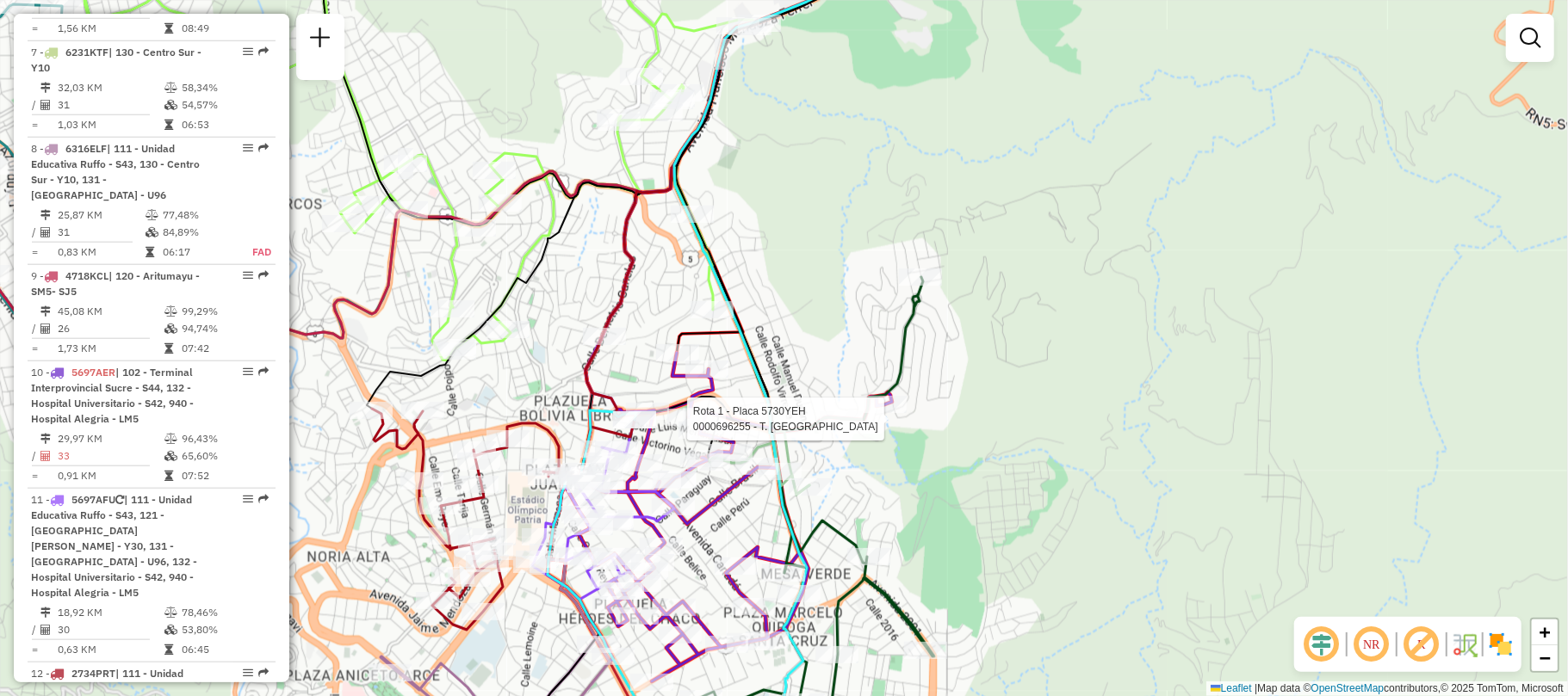
select select "**********"
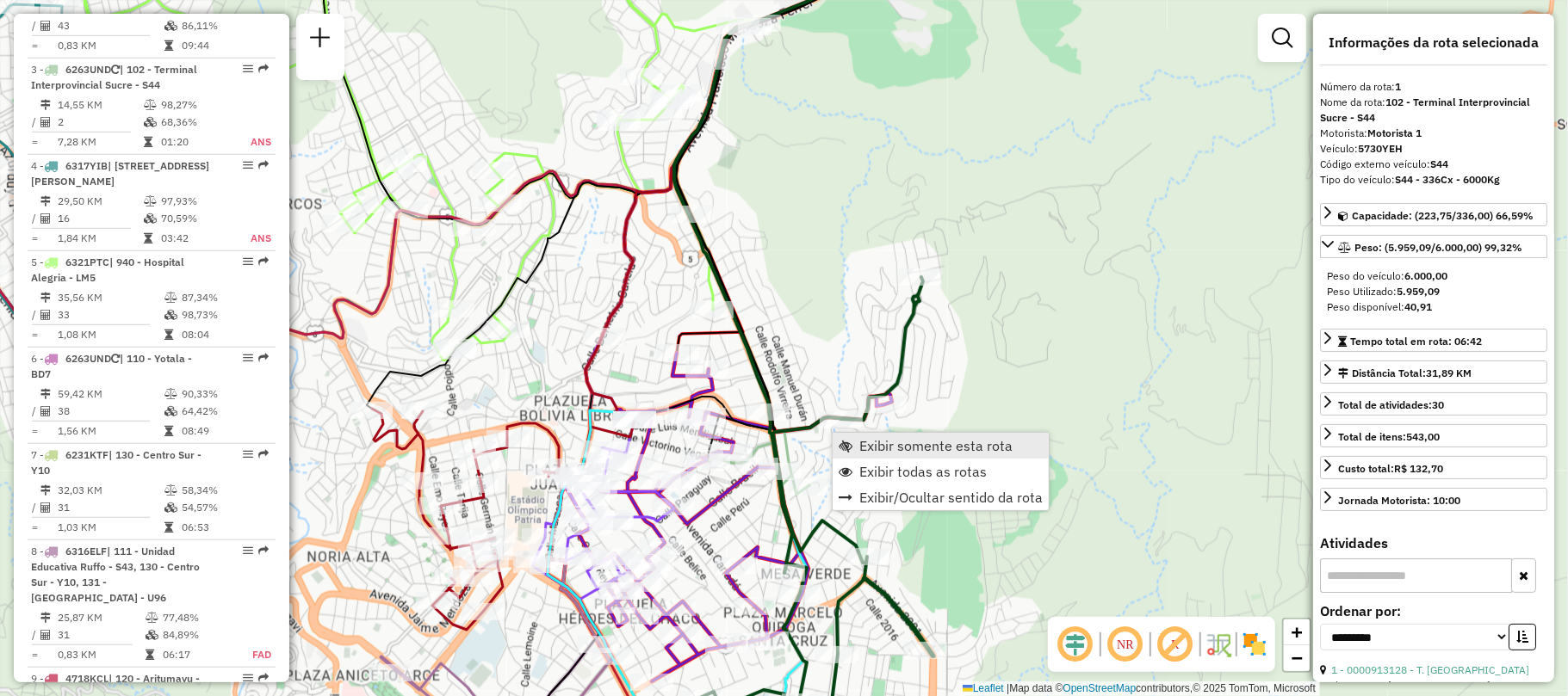
scroll to position [642, 0]
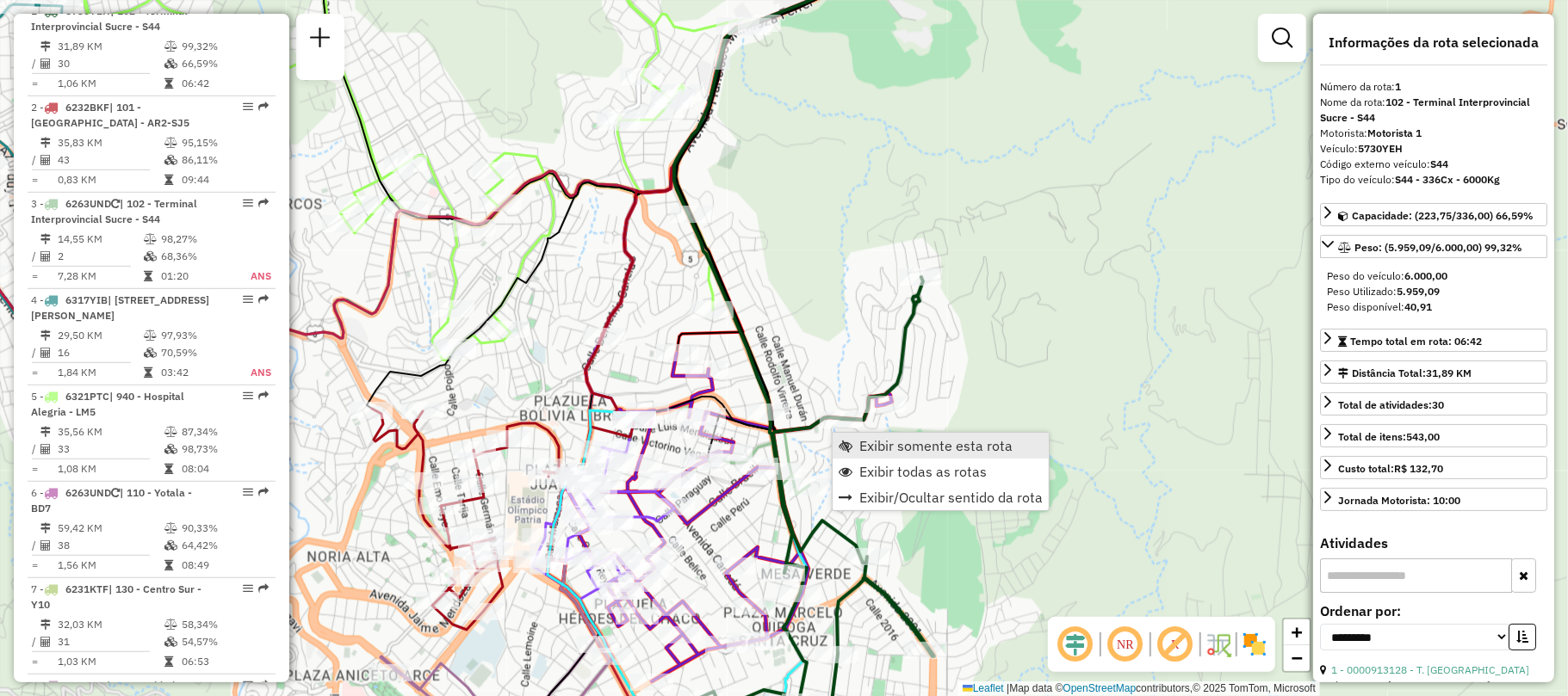
click at [854, 442] on link "Exibir somente esta rota" at bounding box center [940, 446] width 216 height 25
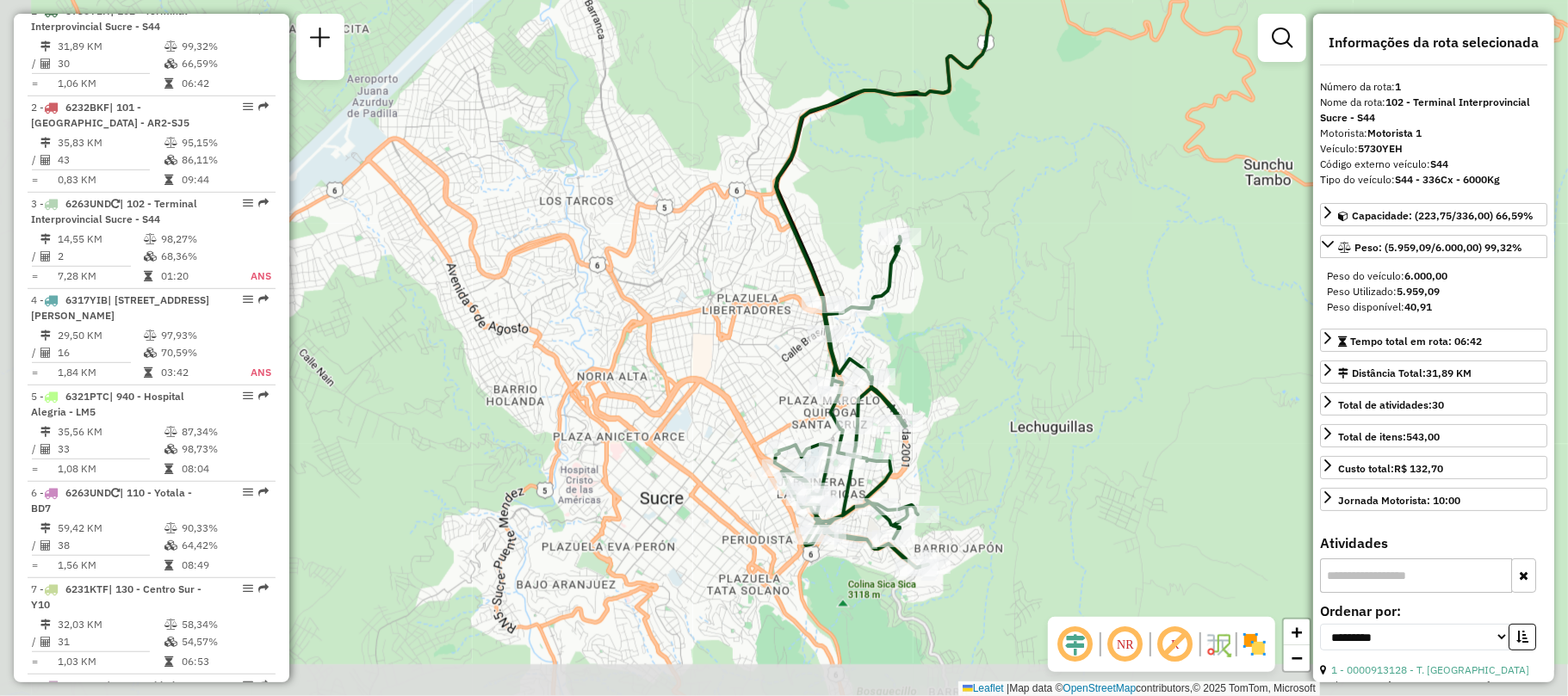
drag, startPoint x: 772, startPoint y: 425, endPoint x: 902, endPoint y: 346, distance: 152.1
click at [902, 346] on div "Janela de atendimento Grade de atendimento Capacidade Transportadoras Veículos …" at bounding box center [784, 348] width 1568 height 696
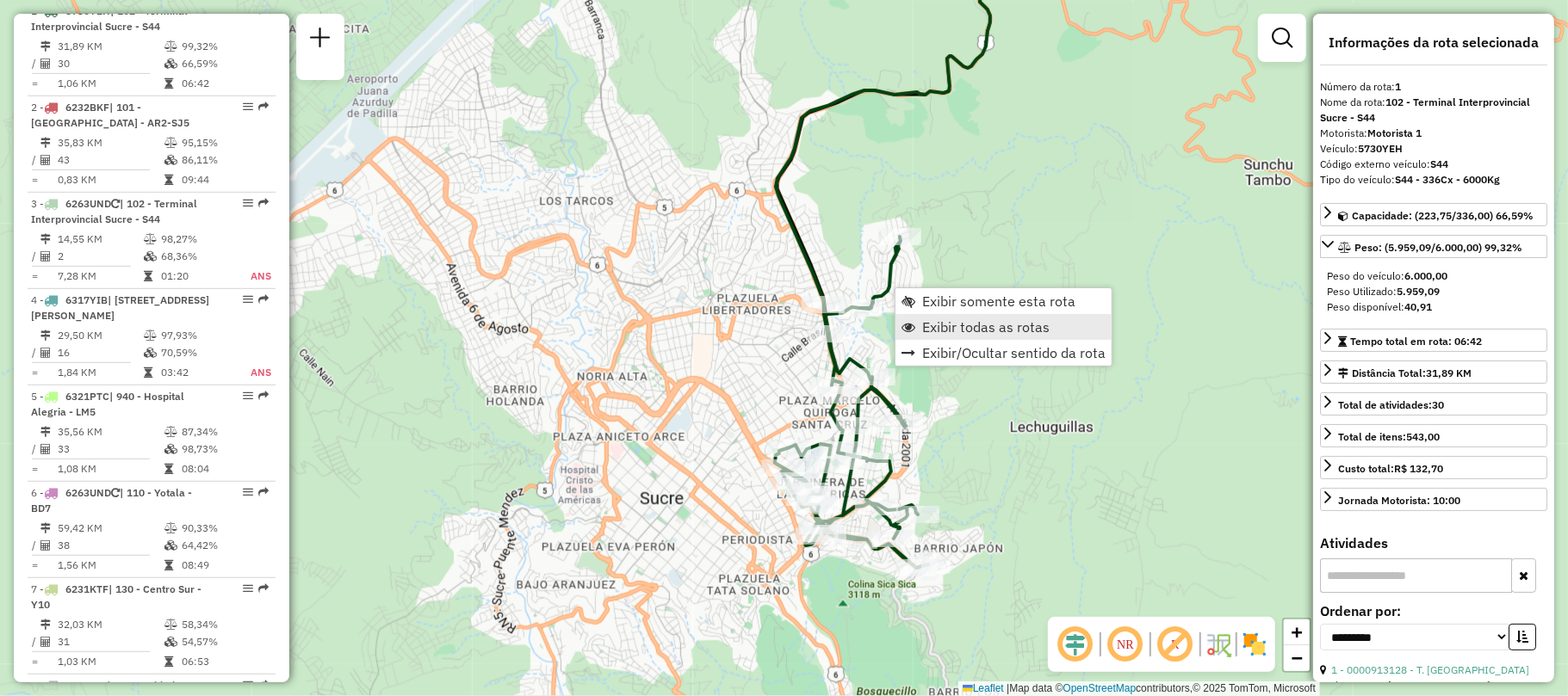
click at [899, 331] on link "Exibir todas as rotas" at bounding box center [1003, 326] width 216 height 25
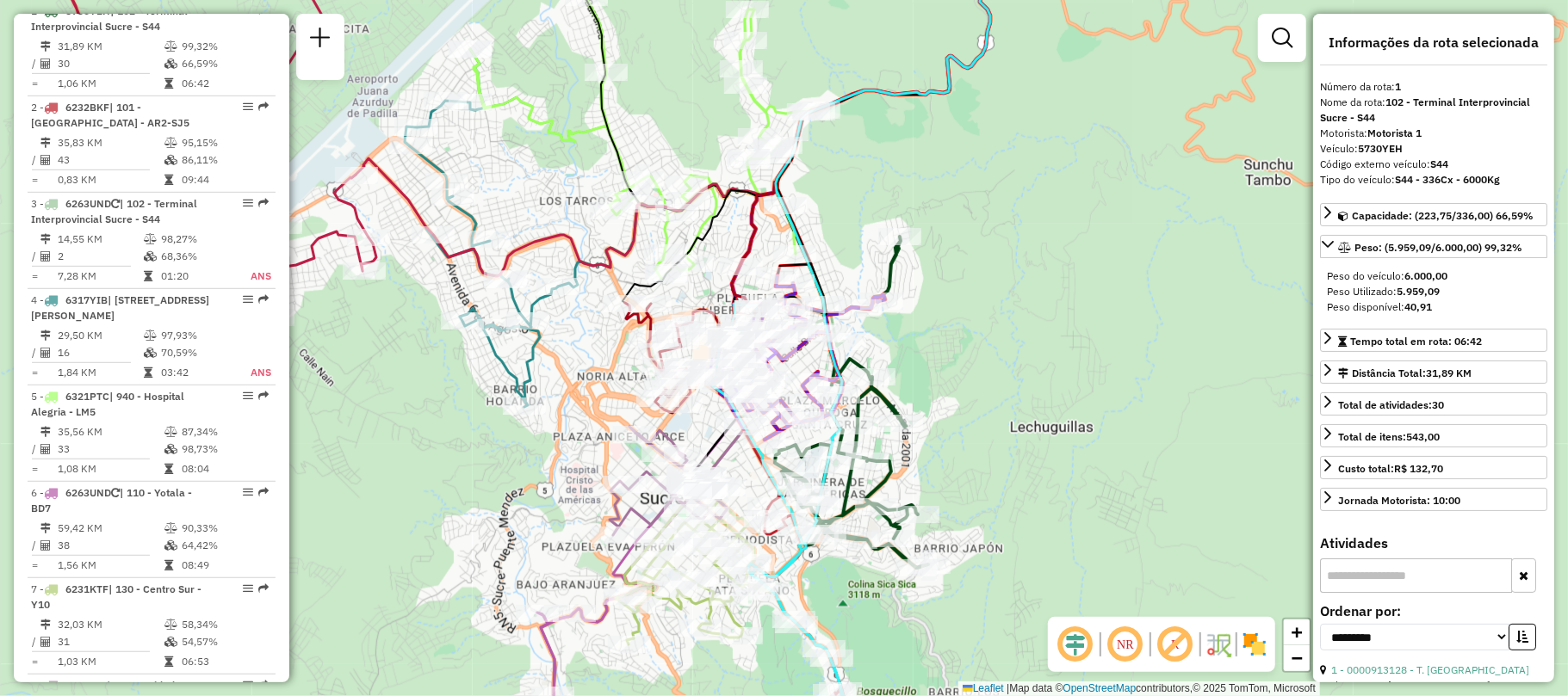
click at [885, 159] on div "Rota 5 - Placa 6321PTC 0000699152 - T. [PERSON_NAME] de atendimento Grade de at…" at bounding box center [784, 348] width 1568 height 696
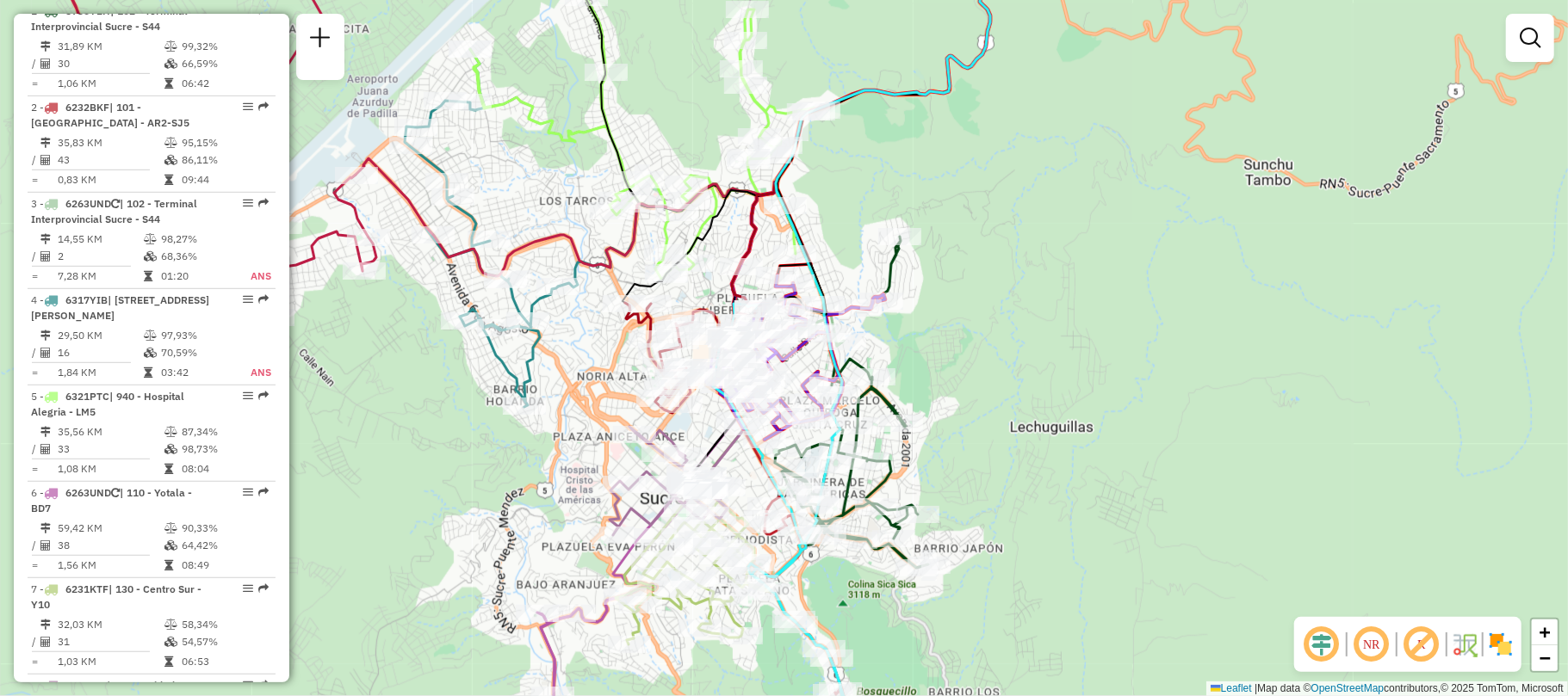
select select "**********"
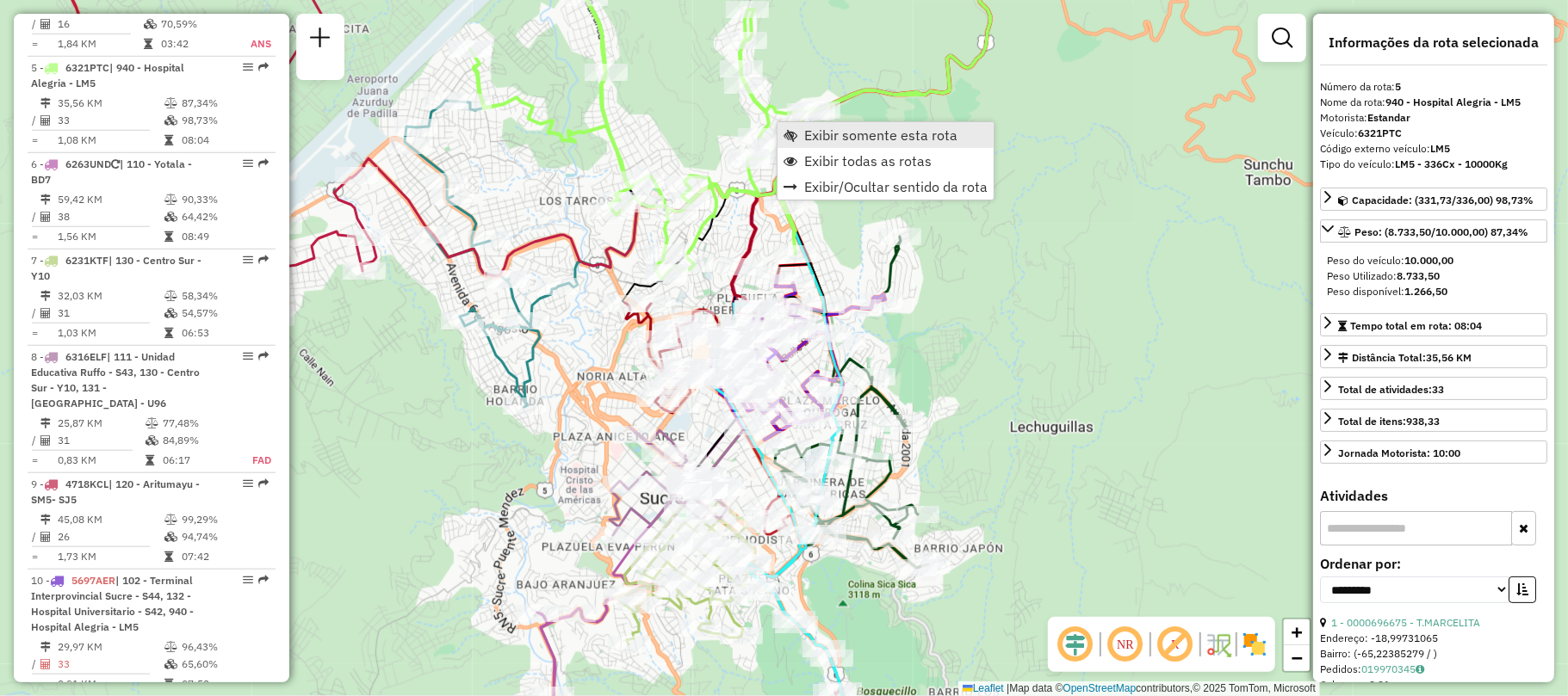
scroll to position [1029, 0]
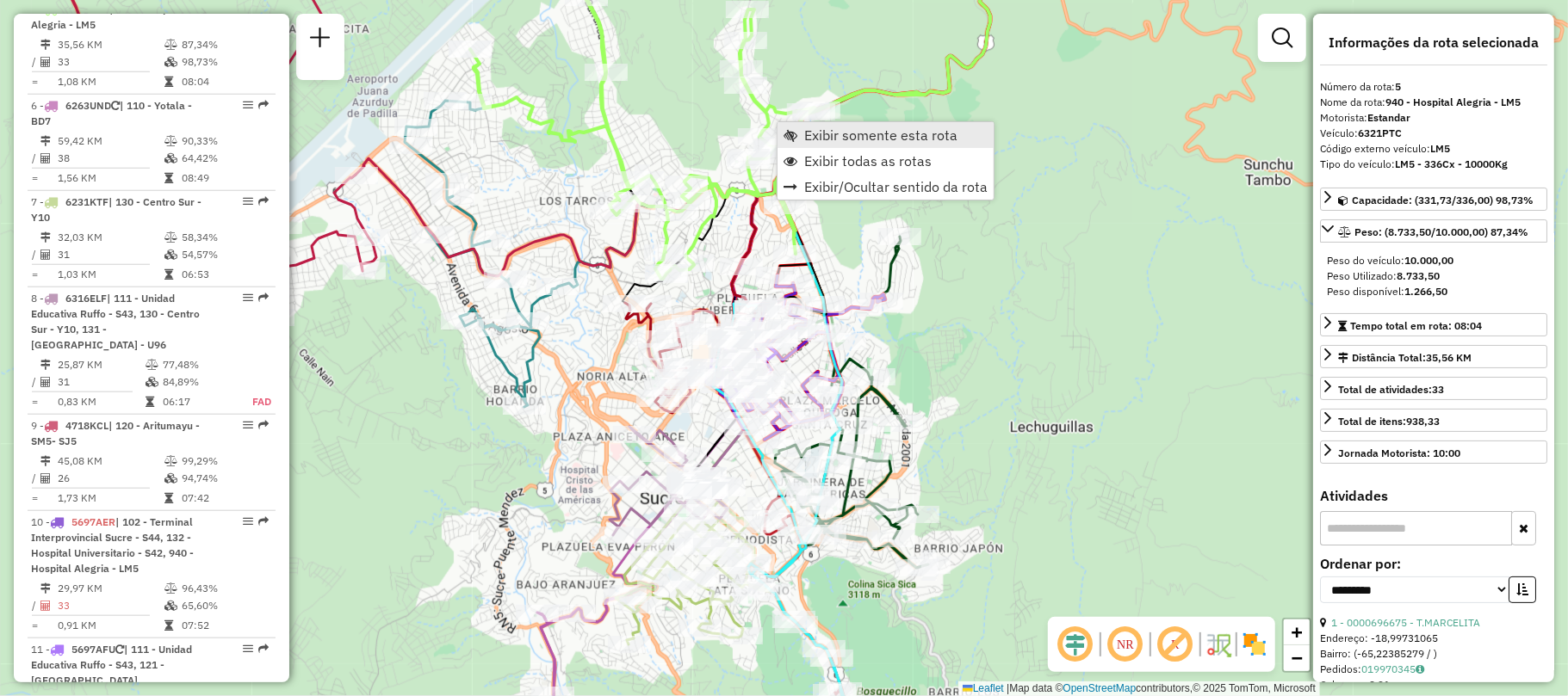
click at [786, 131] on span "Exibir somente esta rota" at bounding box center [790, 135] width 14 height 14
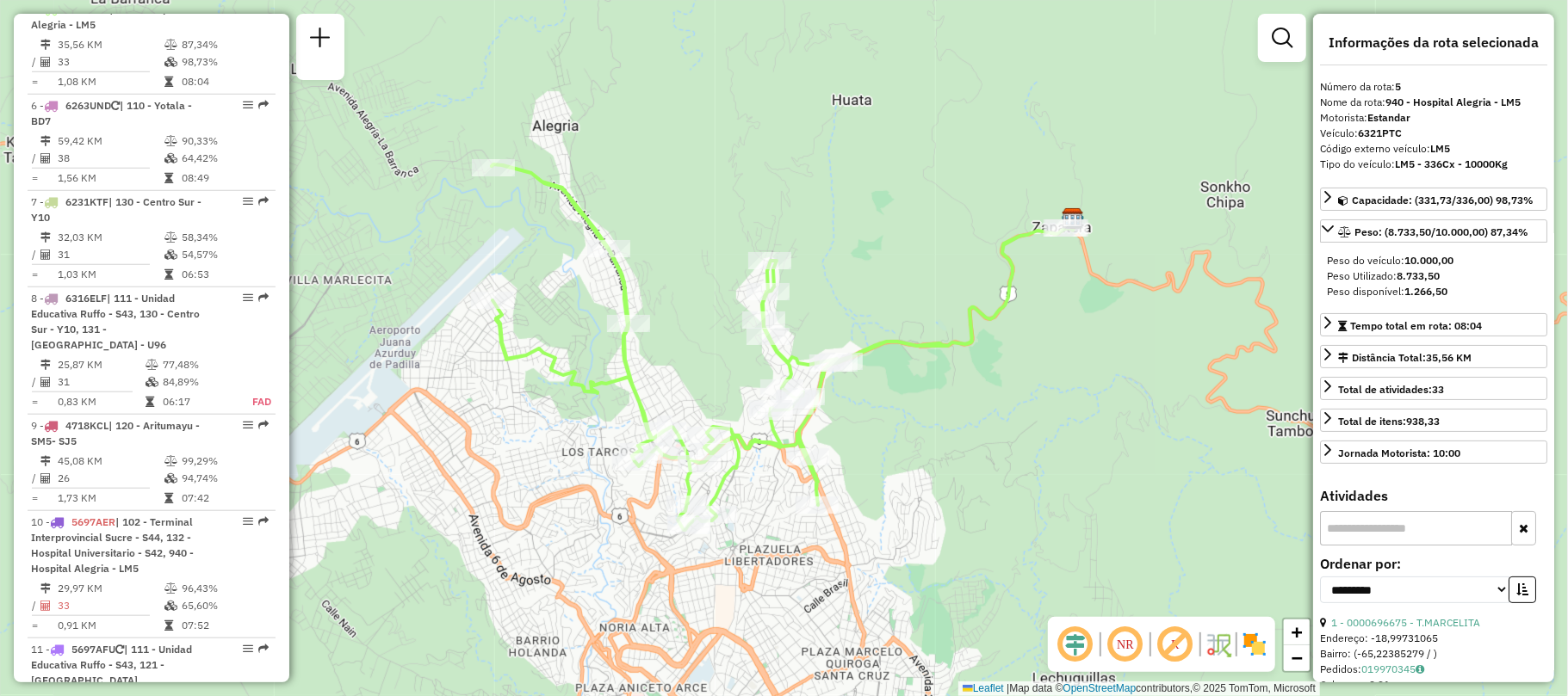
click at [785, 367] on icon at bounding box center [779, 347] width 575 height 366
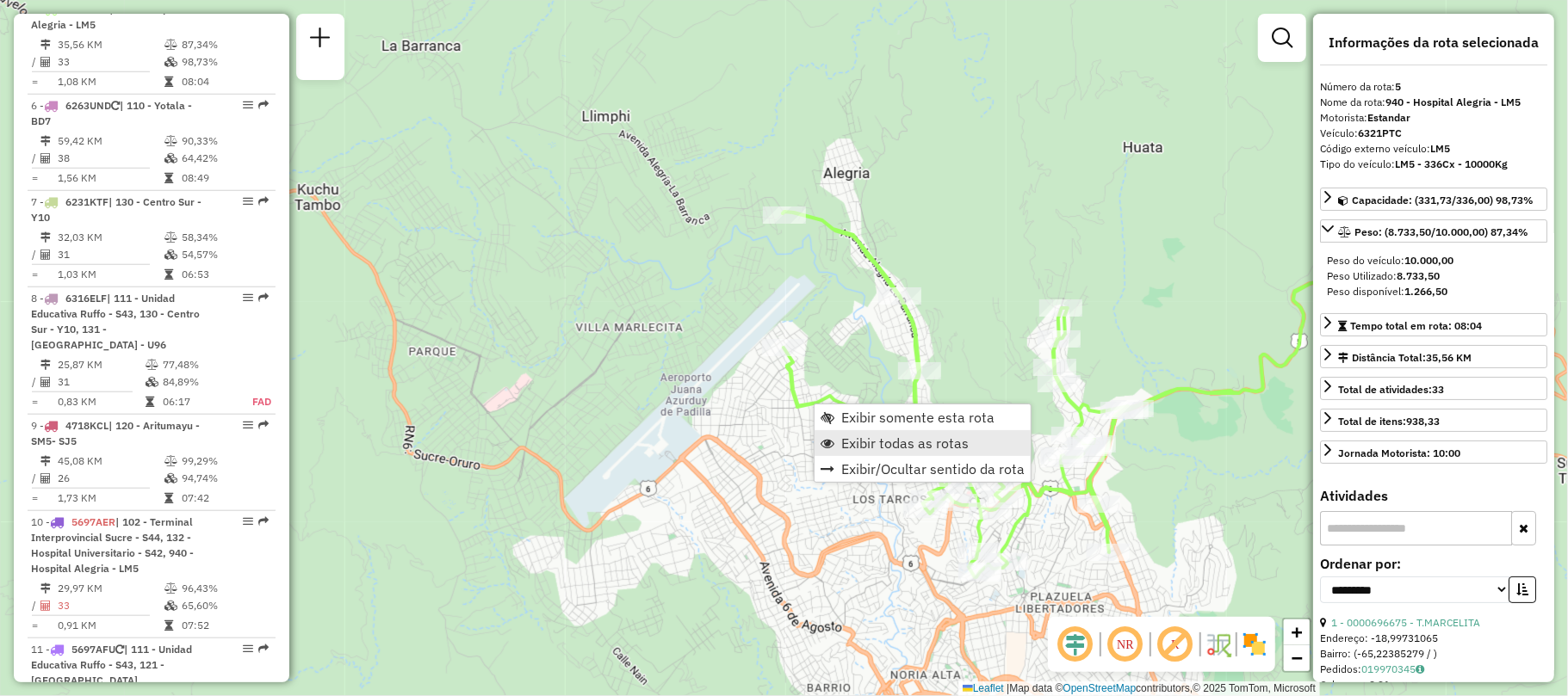
click at [838, 448] on link "Exibir todas as rotas" at bounding box center [922, 443] width 216 height 25
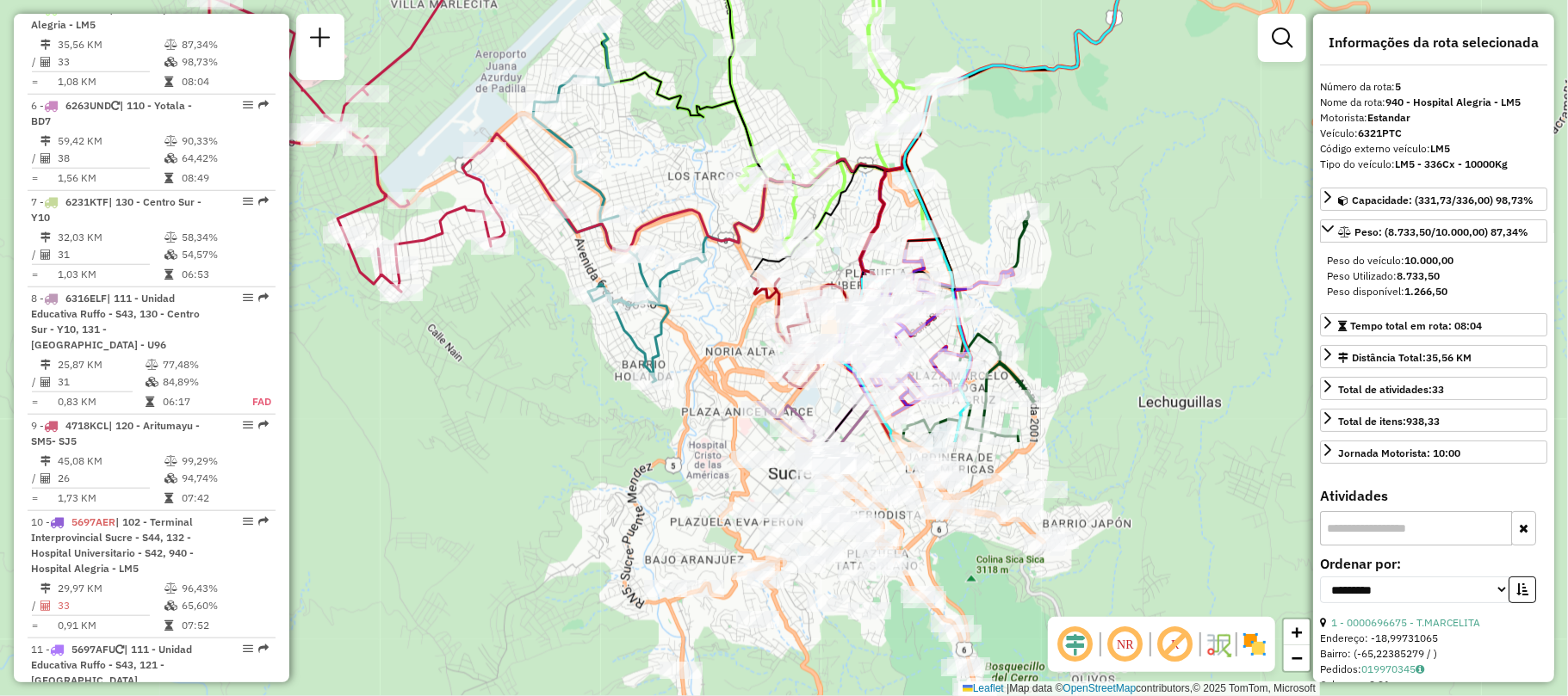
drag, startPoint x: 878, startPoint y: 538, endPoint x: 693, endPoint y: 215, distance: 372.2
click at [693, 215] on icon at bounding box center [833, 99] width 698 height 306
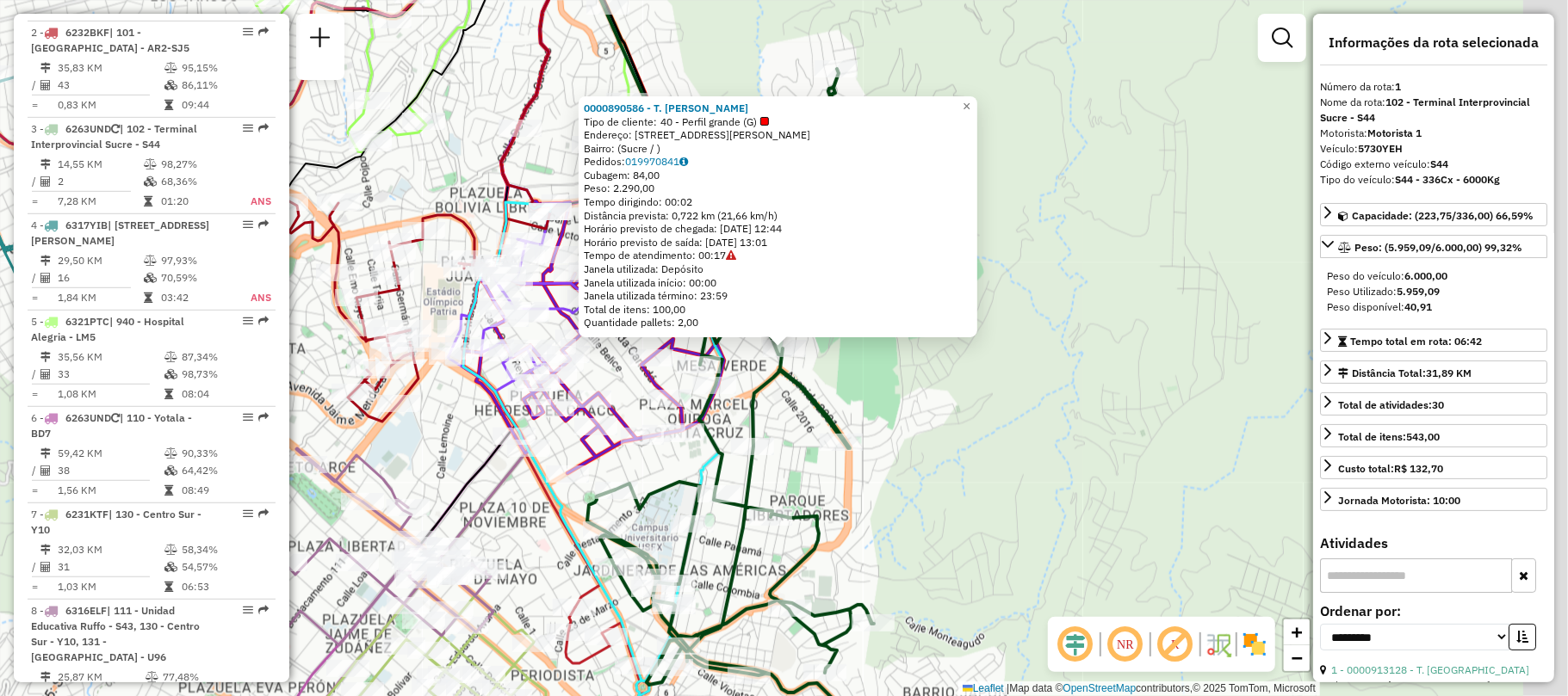
scroll to position [642, 0]
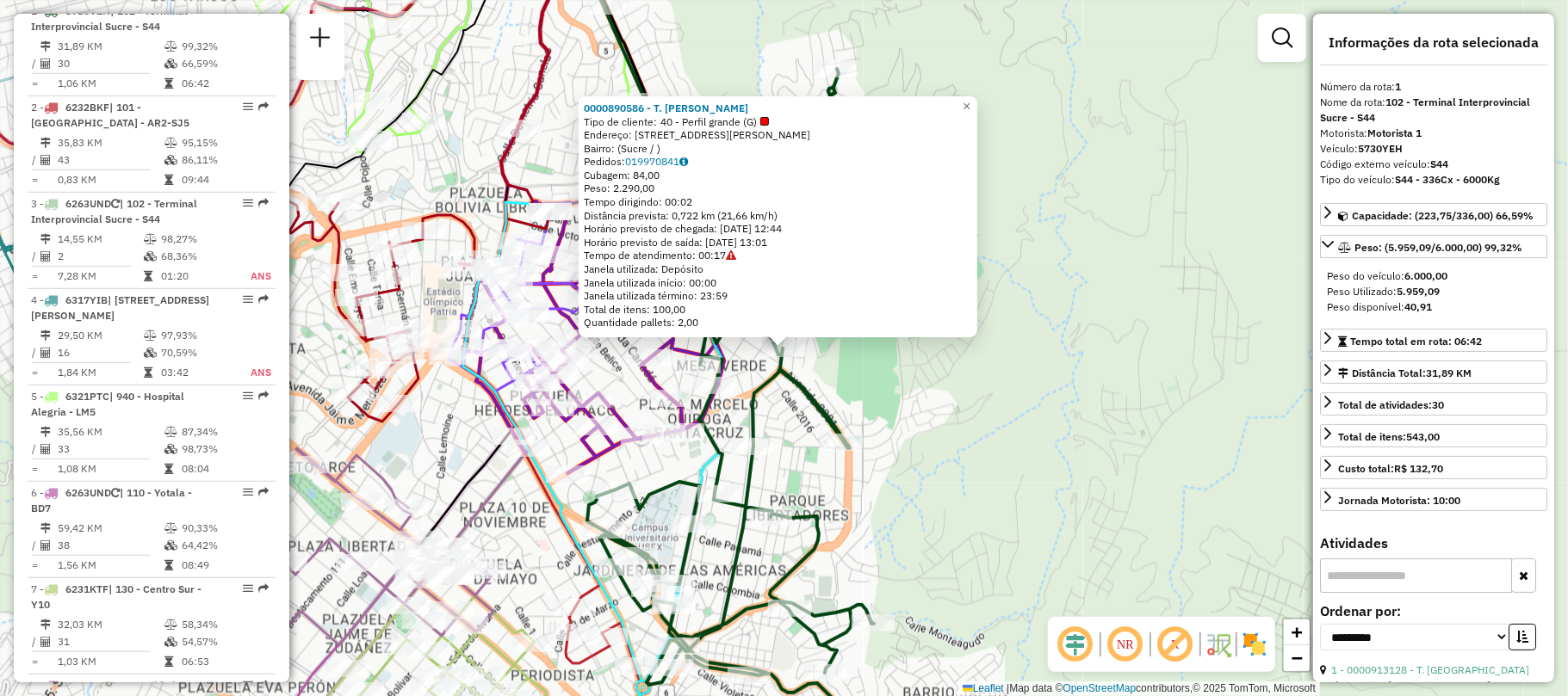
click at [1003, 421] on div "0000890586 - T. [PERSON_NAME] de cliente: 40 - Perfil grande (G) Endereço: CALL…" at bounding box center [784, 348] width 1568 height 696
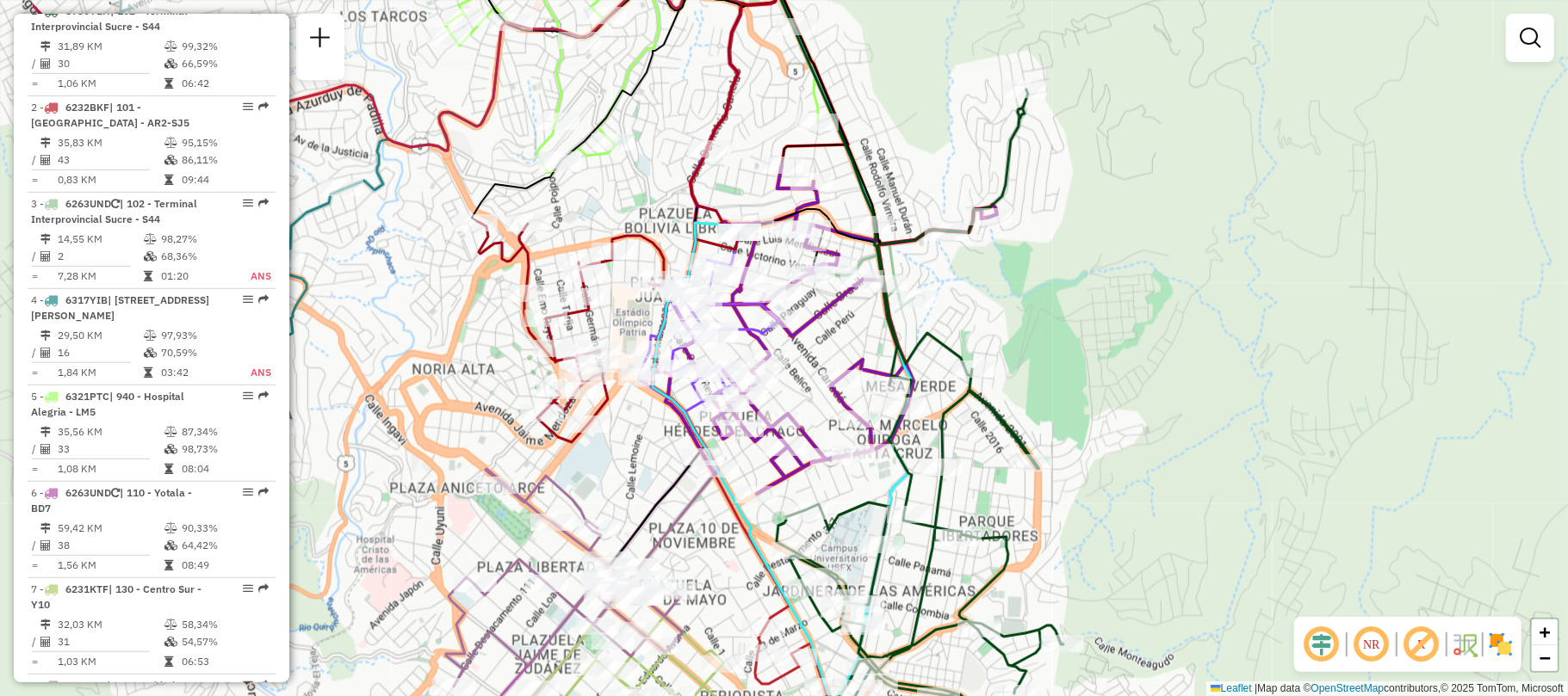
drag, startPoint x: 1002, startPoint y: 405, endPoint x: 1343, endPoint y: 528, distance: 362.5
click at [1314, 501] on div "Janela de atendimento Grade de atendimento Capacidade Transportadoras Veículos …" at bounding box center [784, 348] width 1568 height 696
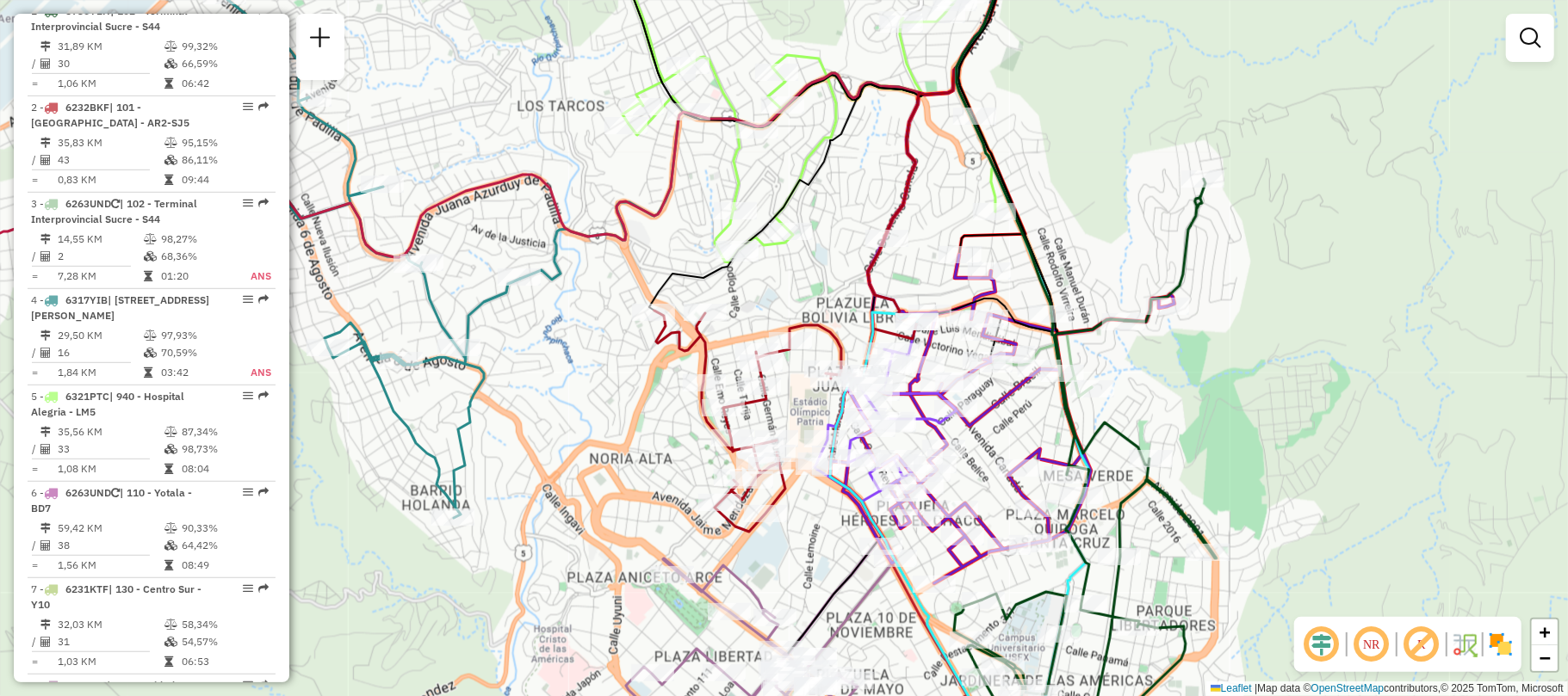
drag, startPoint x: 744, startPoint y: 264, endPoint x: 1055, endPoint y: 444, distance: 359.3
click at [758, 262] on div at bounding box center [737, 253] width 43 height 18
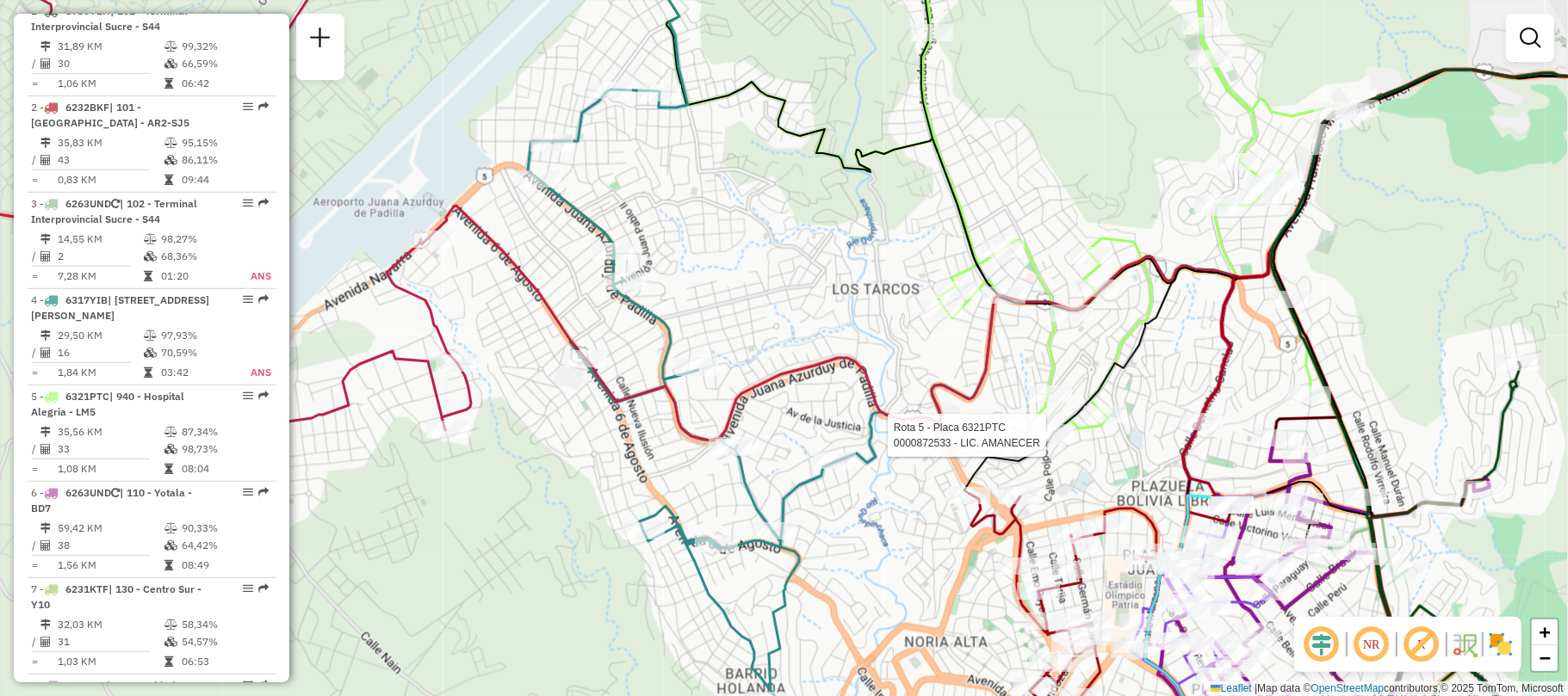
click at [751, 298] on div "Rota 5 - Placa 6321PTC 0000872533 - LIC. AMANECER [PERSON_NAME] de atendimento …" at bounding box center [784, 348] width 1568 height 696
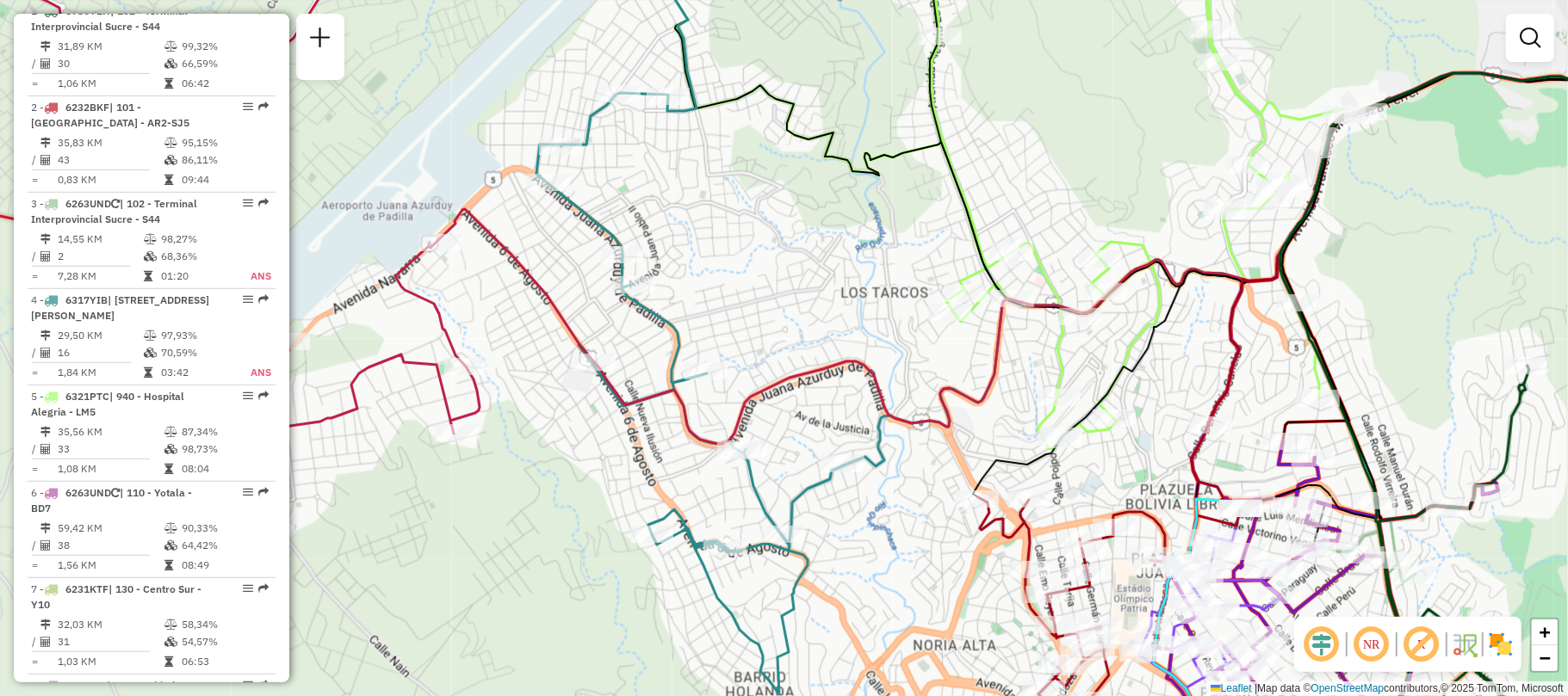
drag, startPoint x: 715, startPoint y: 232, endPoint x: 776, endPoint y: 427, distance: 204.3
click at [776, 427] on div "Janela de atendimento Grade de atendimento Capacidade Transportadoras Veículos …" at bounding box center [784, 348] width 1568 height 696
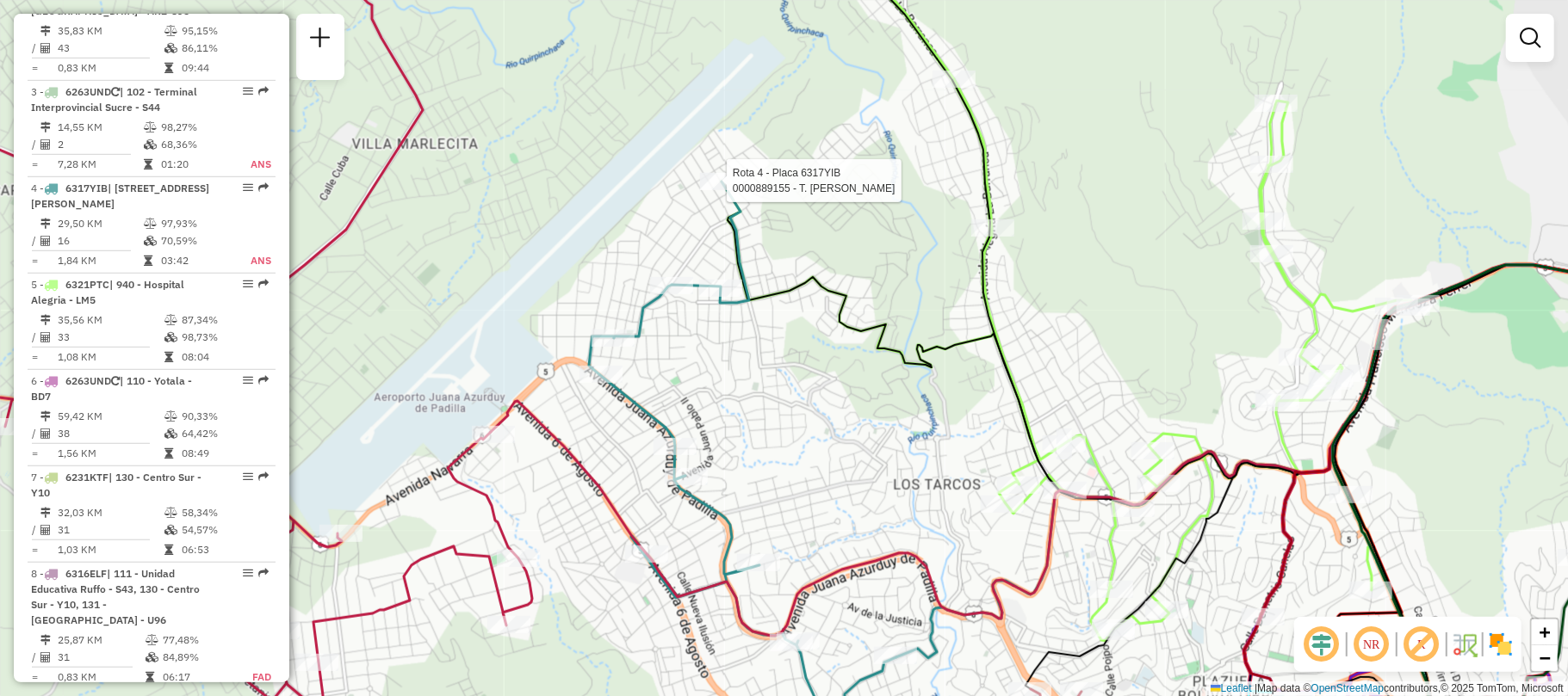
select select "**********"
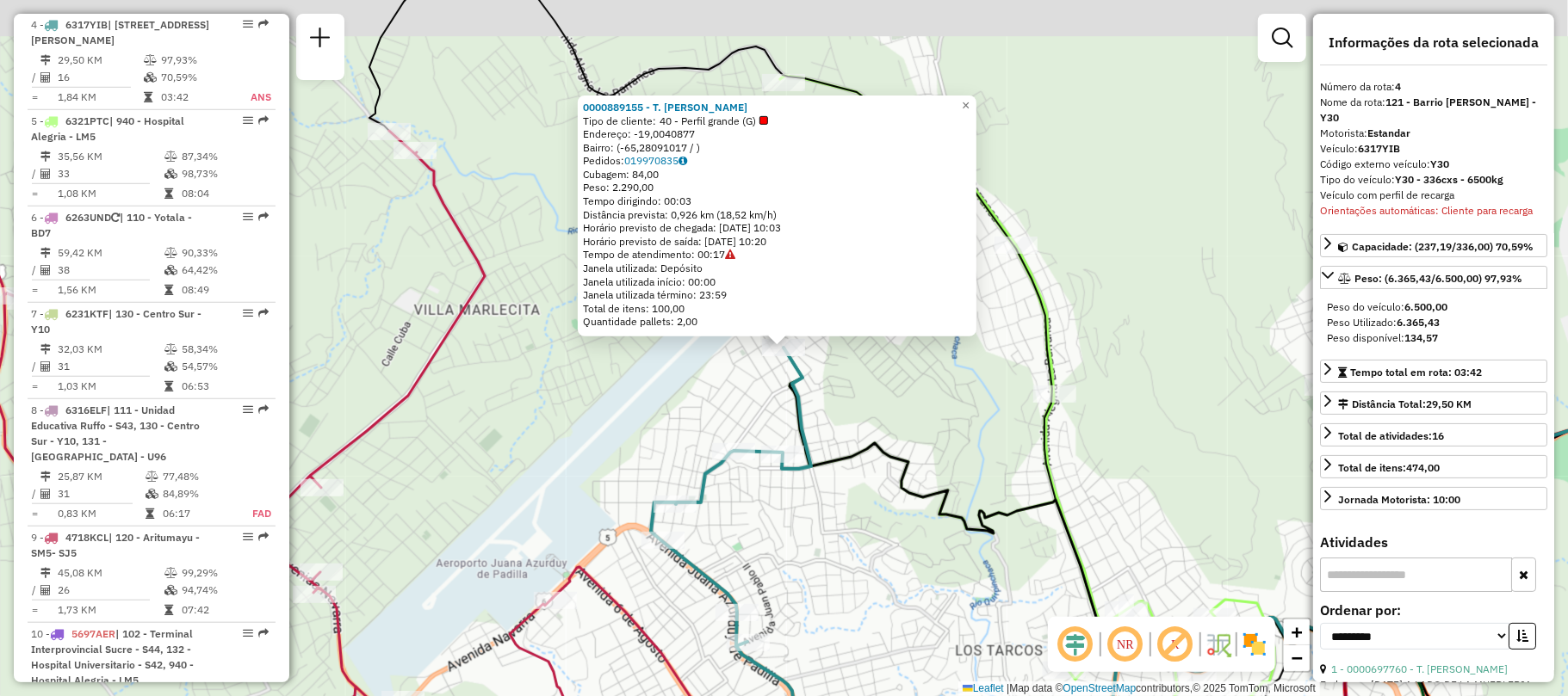
scroll to position [933, 0]
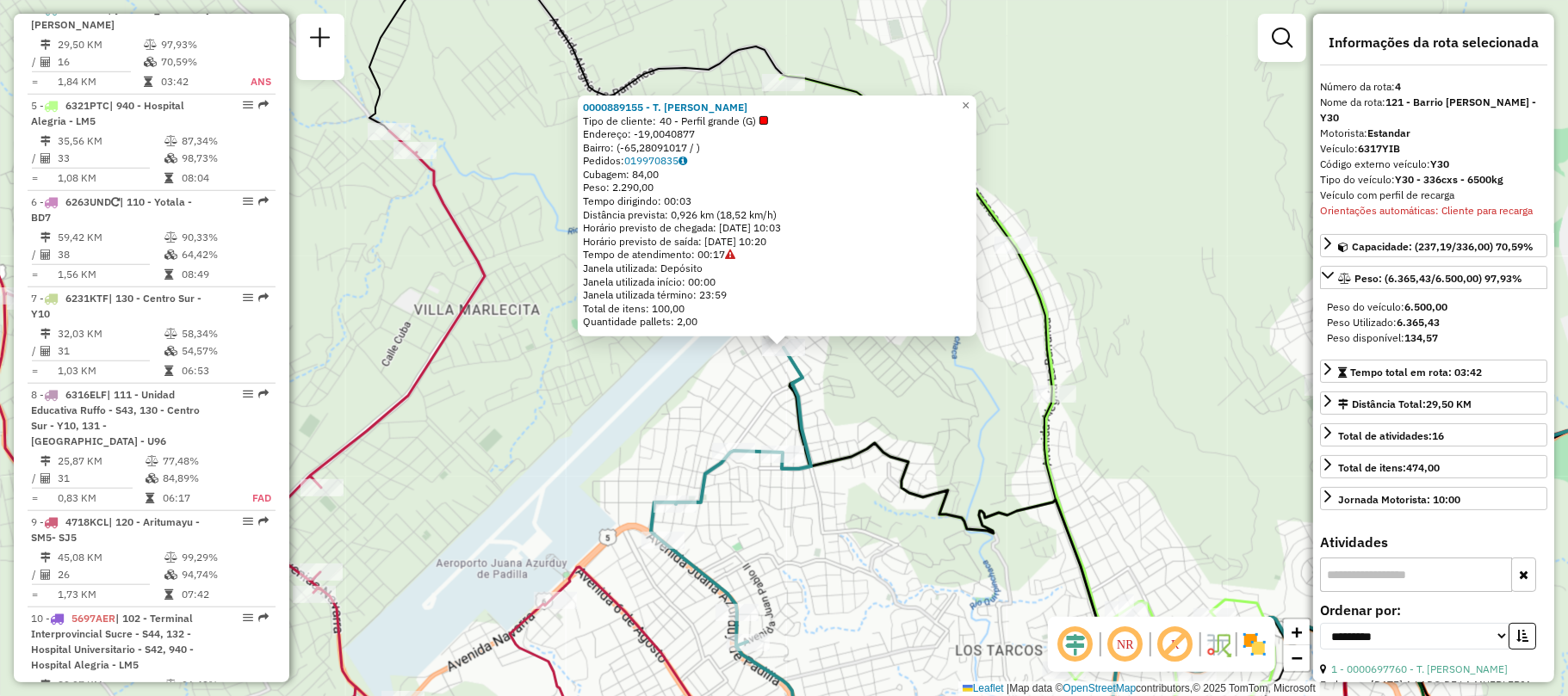
click at [662, 407] on div "0000889155 - T. [PERSON_NAME] de cliente: 40 - Perfil grande (G) Endereço: -19,…" at bounding box center [784, 348] width 1568 height 696
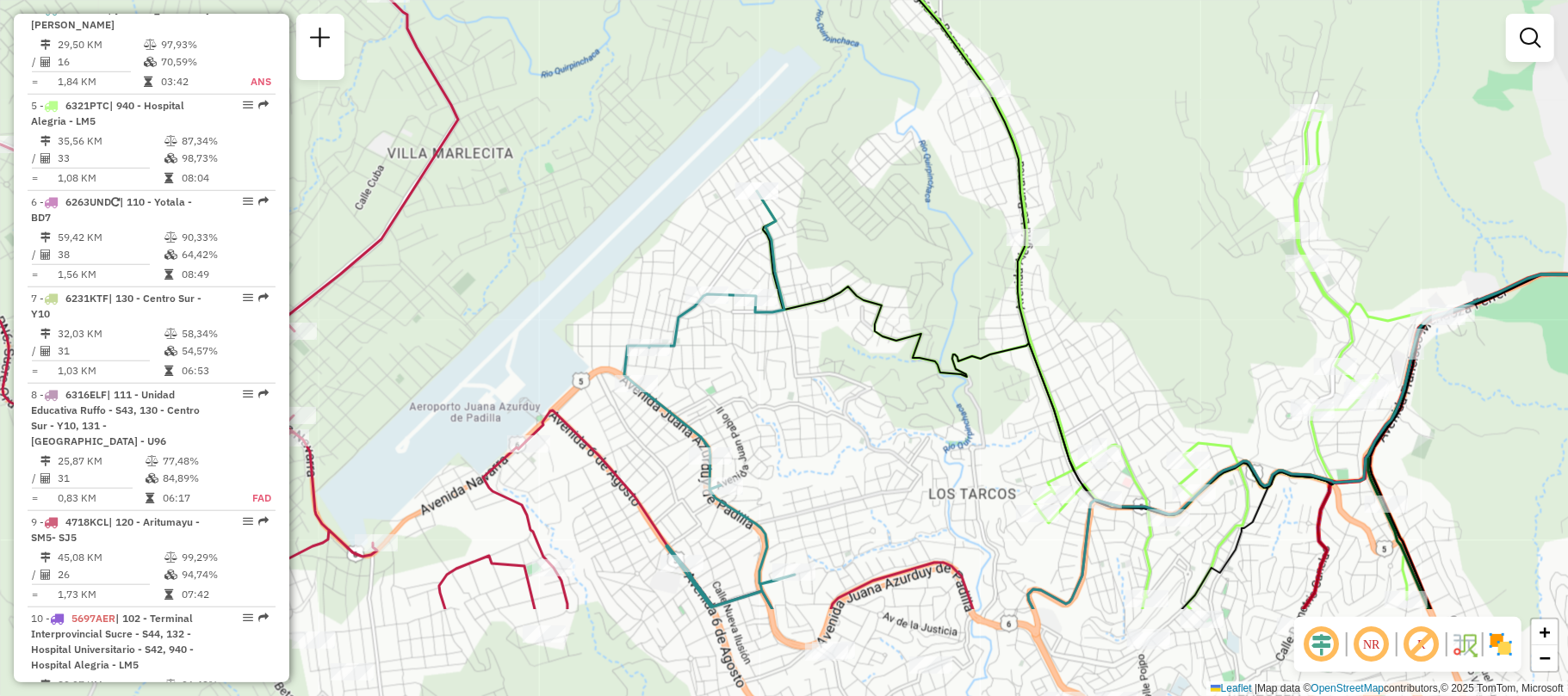
drag, startPoint x: 779, startPoint y: 515, endPoint x: 743, endPoint y: 256, distance: 261.5
click at [747, 300] on div "Janela de atendimento Grade de atendimento Capacidade Transportadoras Veículos …" at bounding box center [784, 348] width 1568 height 696
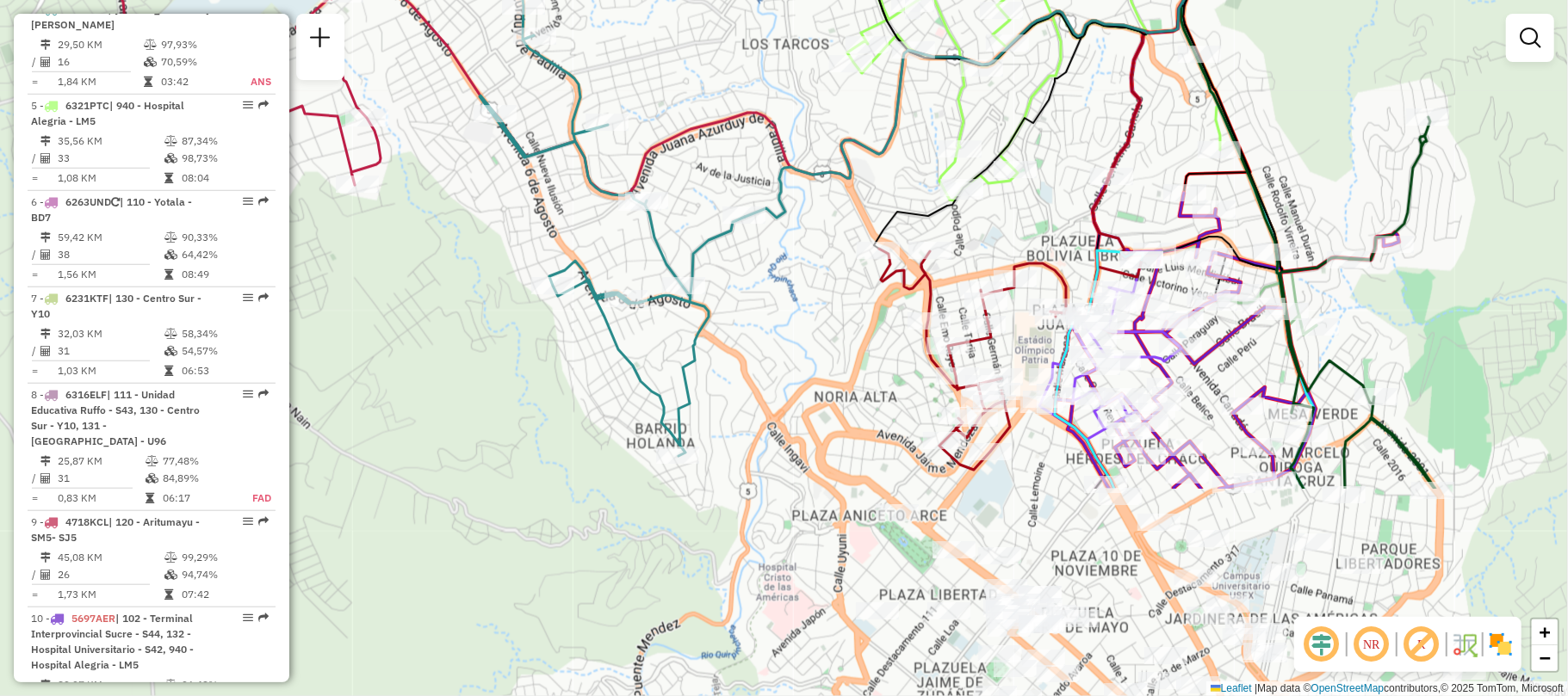
drag, startPoint x: 829, startPoint y: 300, endPoint x: 656, endPoint y: 21, distance: 328.3
click at [656, 21] on div "Janela de atendimento Grade de atendimento Capacidade Transportadoras Veículos …" at bounding box center [784, 348] width 1568 height 696
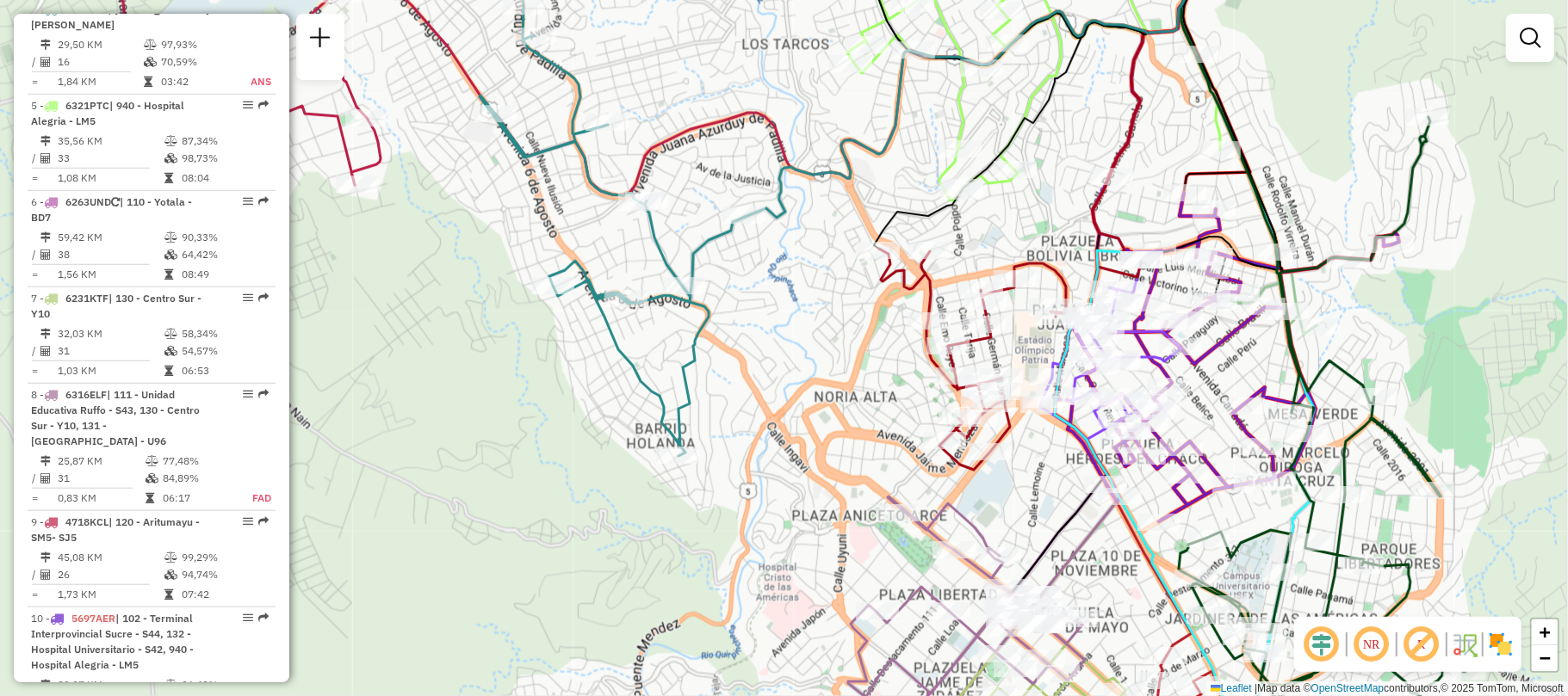
click at [797, 327] on div "Janela de atendimento Grade de atendimento Capacidade Transportadoras Veículos …" at bounding box center [784, 348] width 1568 height 696
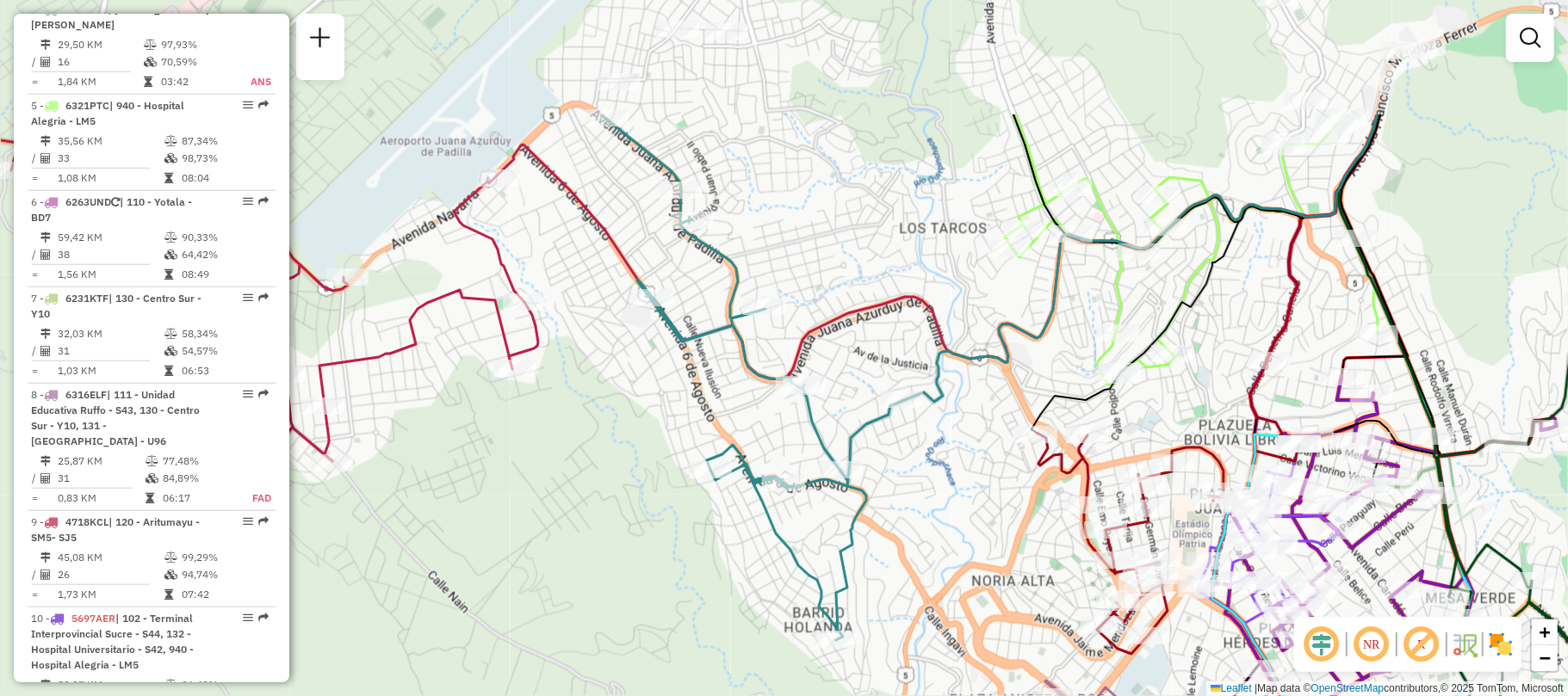
drag, startPoint x: 700, startPoint y: 74, endPoint x: 927, endPoint y: 386, distance: 385.8
click at [913, 359] on div "Janela de atendimento Grade de atendimento Capacidade Transportadoras Veículos …" at bounding box center [784, 348] width 1568 height 696
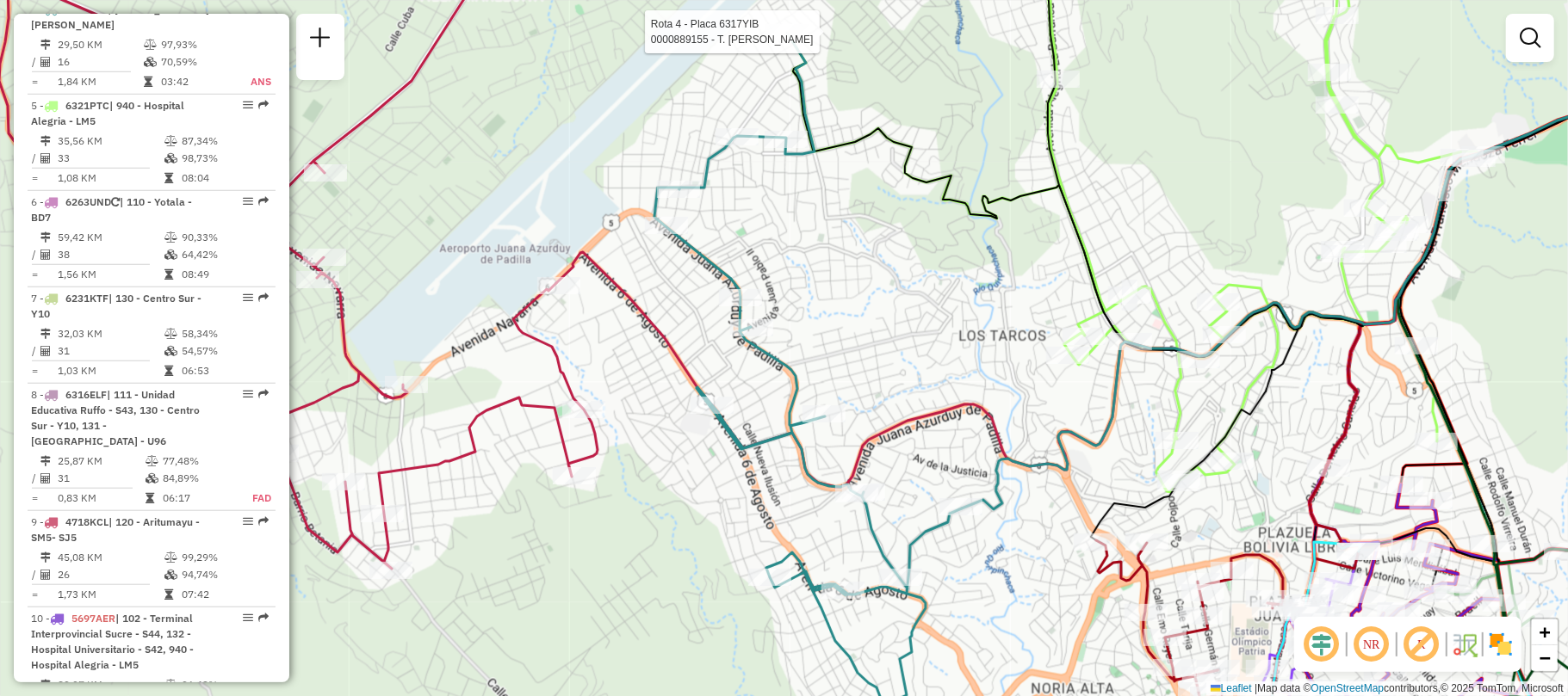
select select "**********"
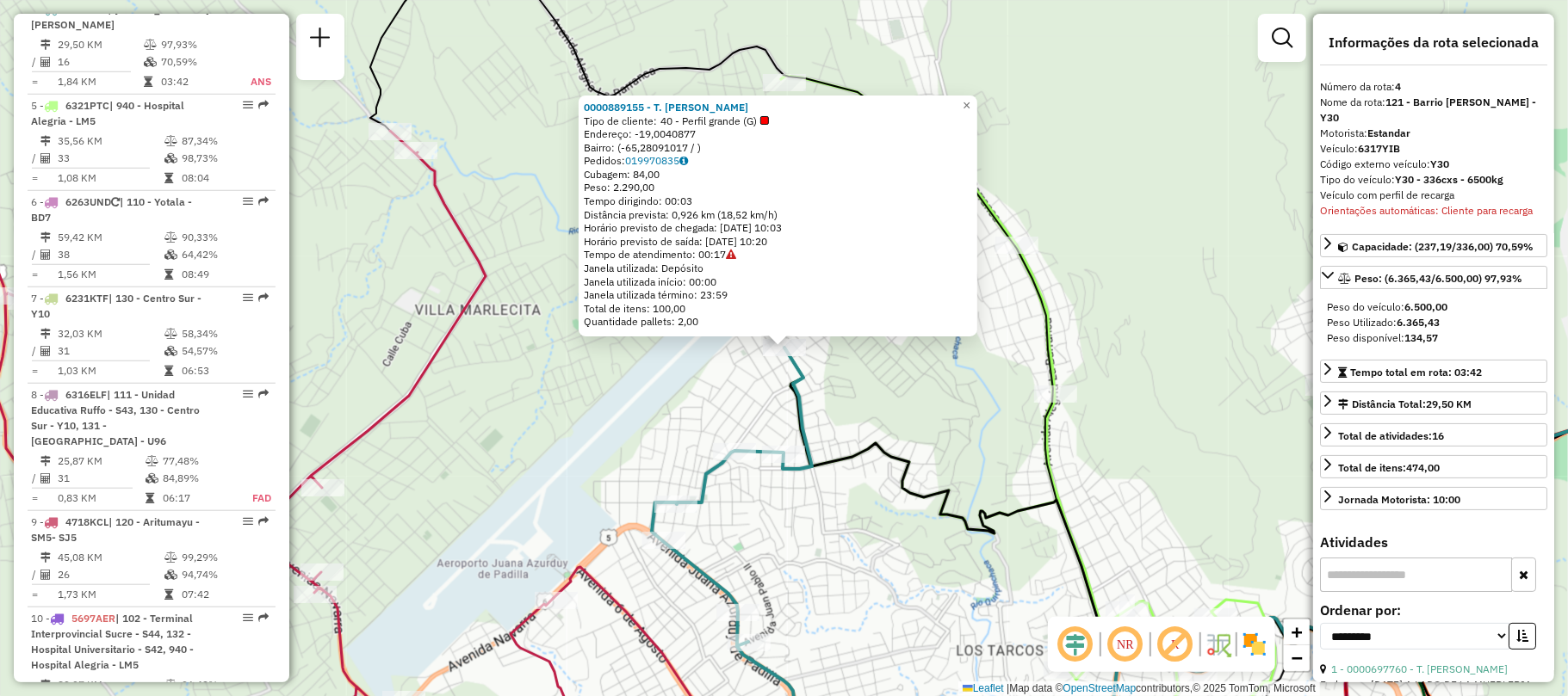
click at [866, 367] on div "0000889155 - T. [PERSON_NAME] de cliente: 40 - Perfil grande (G) Endereço: -19,…" at bounding box center [784, 348] width 1568 height 696
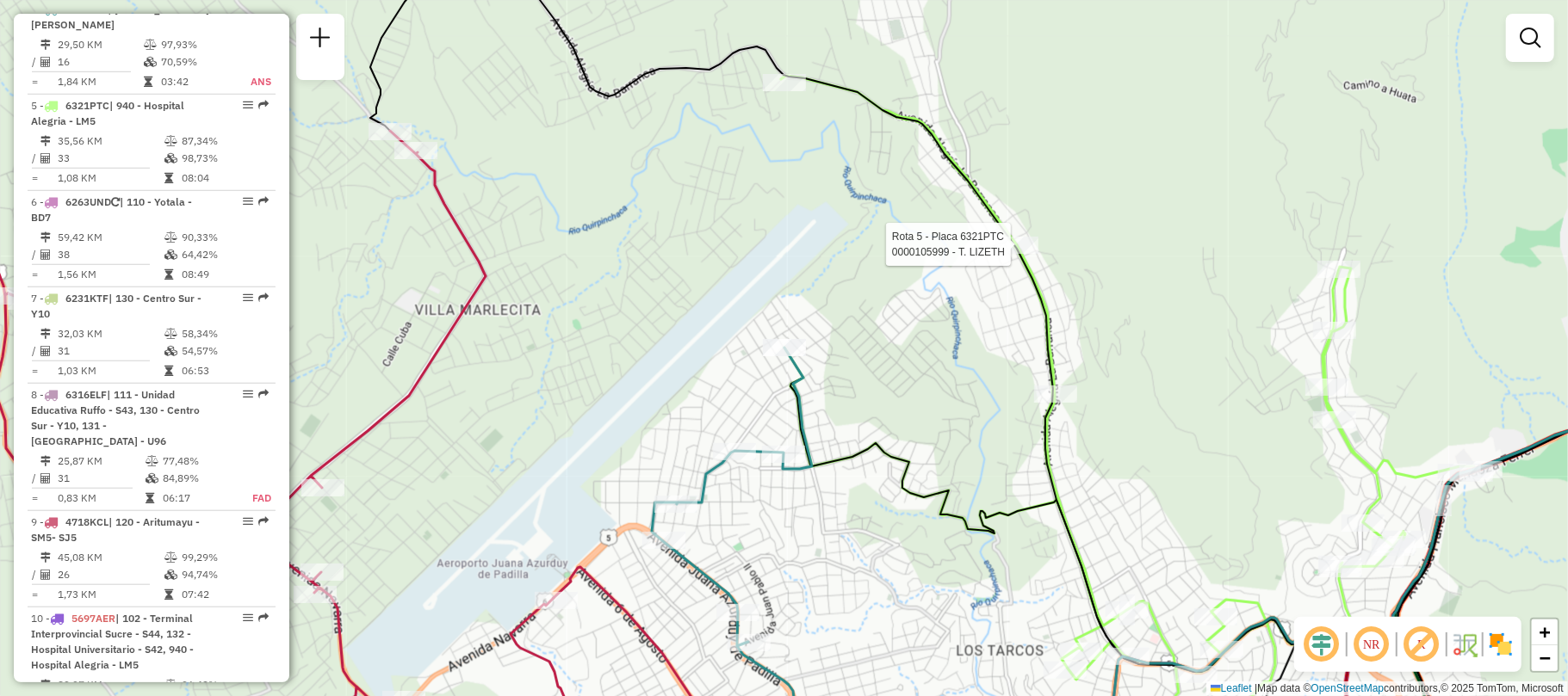
click at [1010, 254] on div at bounding box center [1017, 245] width 43 height 18
select select "**********"
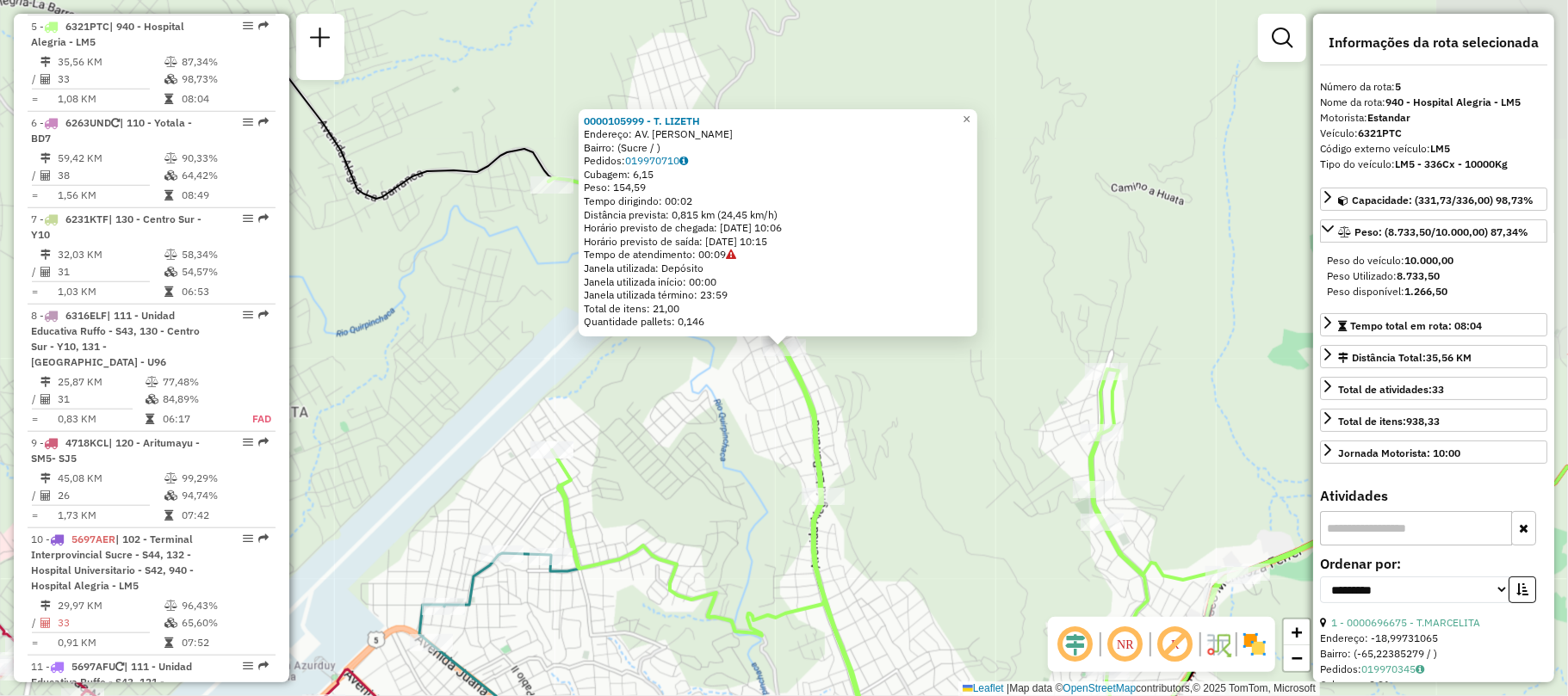
scroll to position [1029, 0]
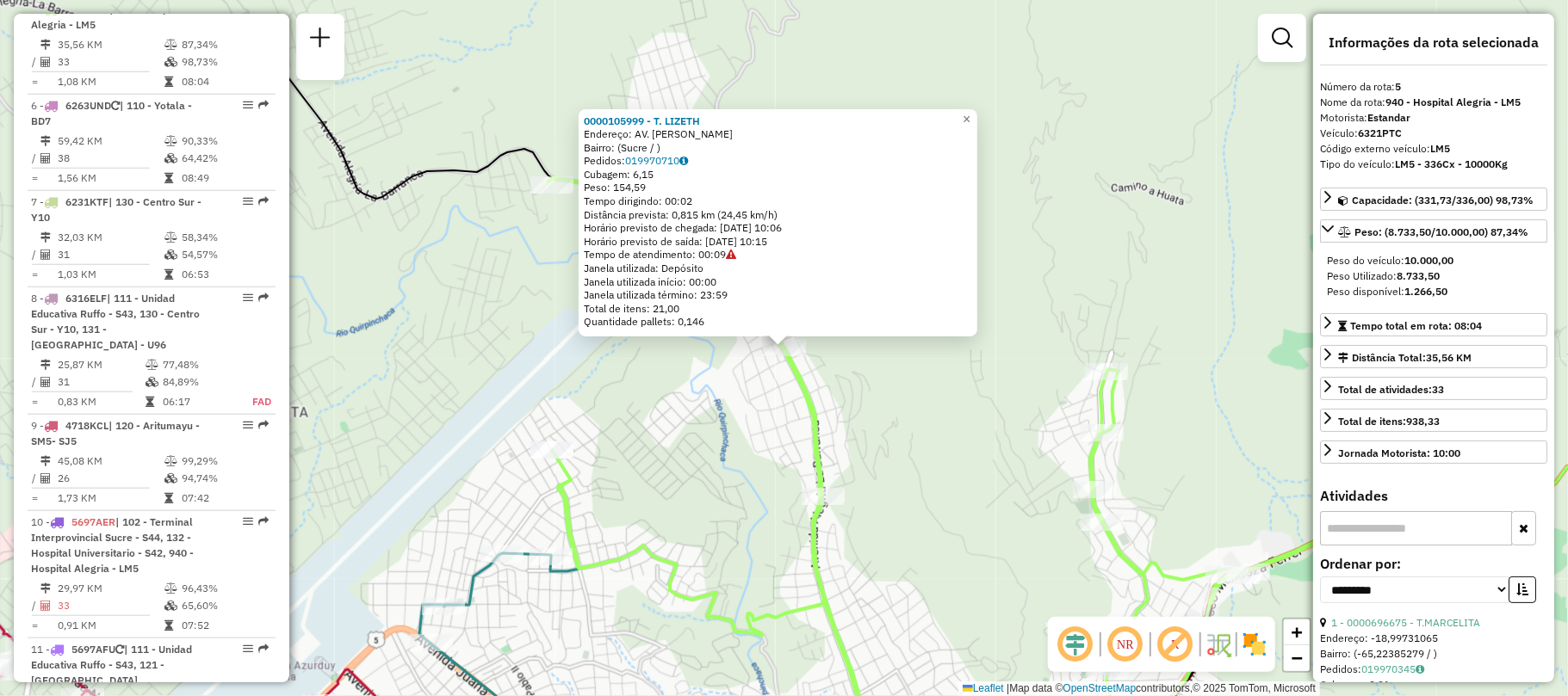
drag, startPoint x: 783, startPoint y: 341, endPoint x: 1554, endPoint y: 101, distance: 807.5
click at [1554, 101] on div "0000105999 - T. LIZETH Endereço: AV. [PERSON_NAME]: (Sucre / ) Pedidos: 0199707…" at bounding box center [784, 348] width 1568 height 696
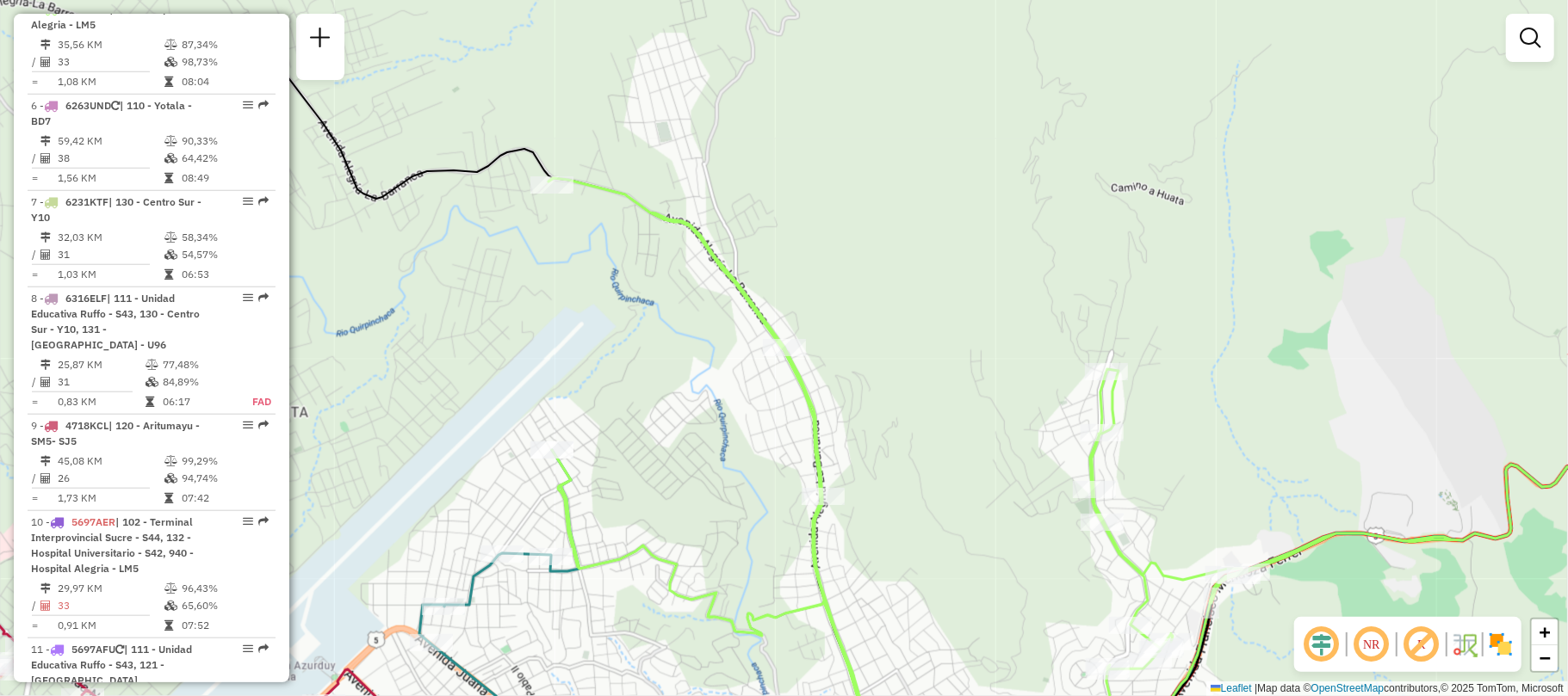
click at [834, 435] on div "Janela de atendimento Grade de atendimento Capacidade Transportadoras Veículos …" at bounding box center [784, 348] width 1568 height 696
click at [821, 430] on icon at bounding box center [1123, 472] width 1150 height 588
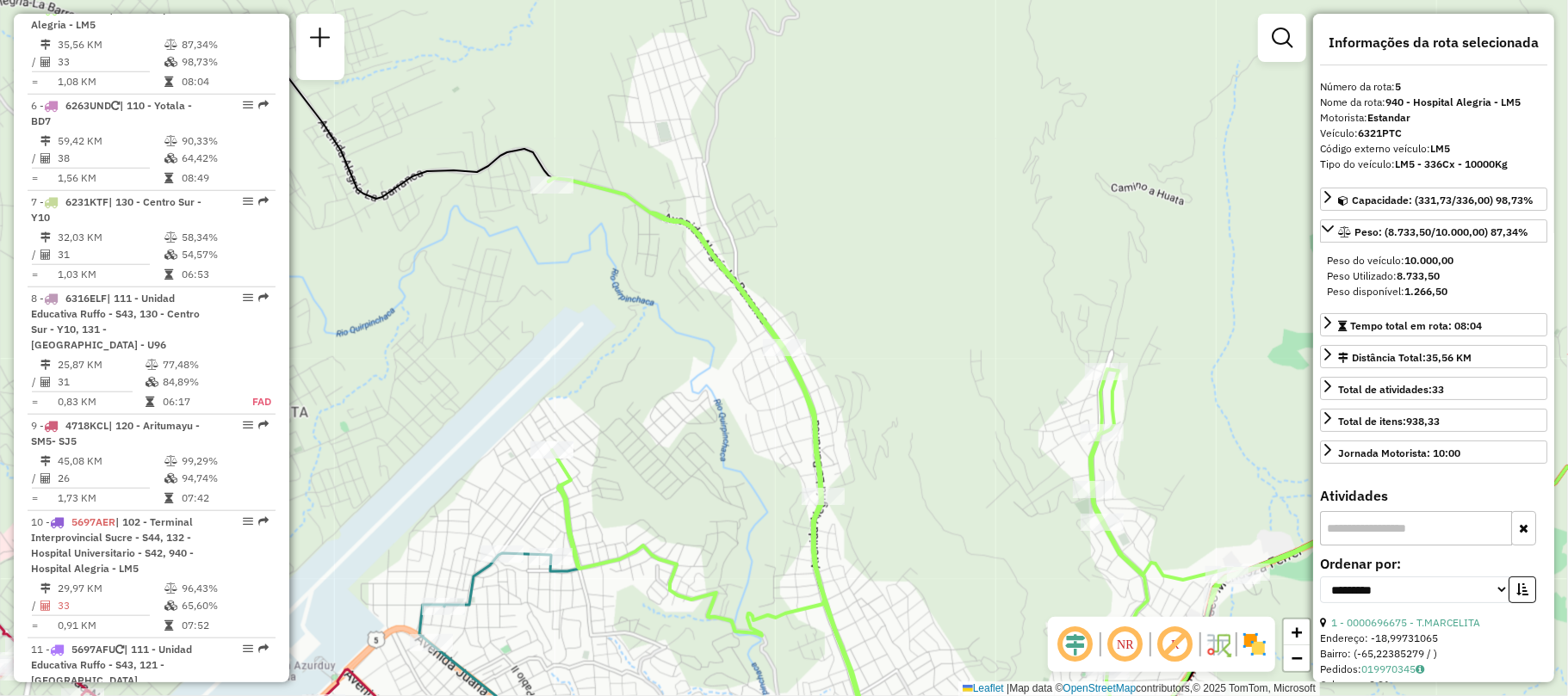
scroll to position [585, 0]
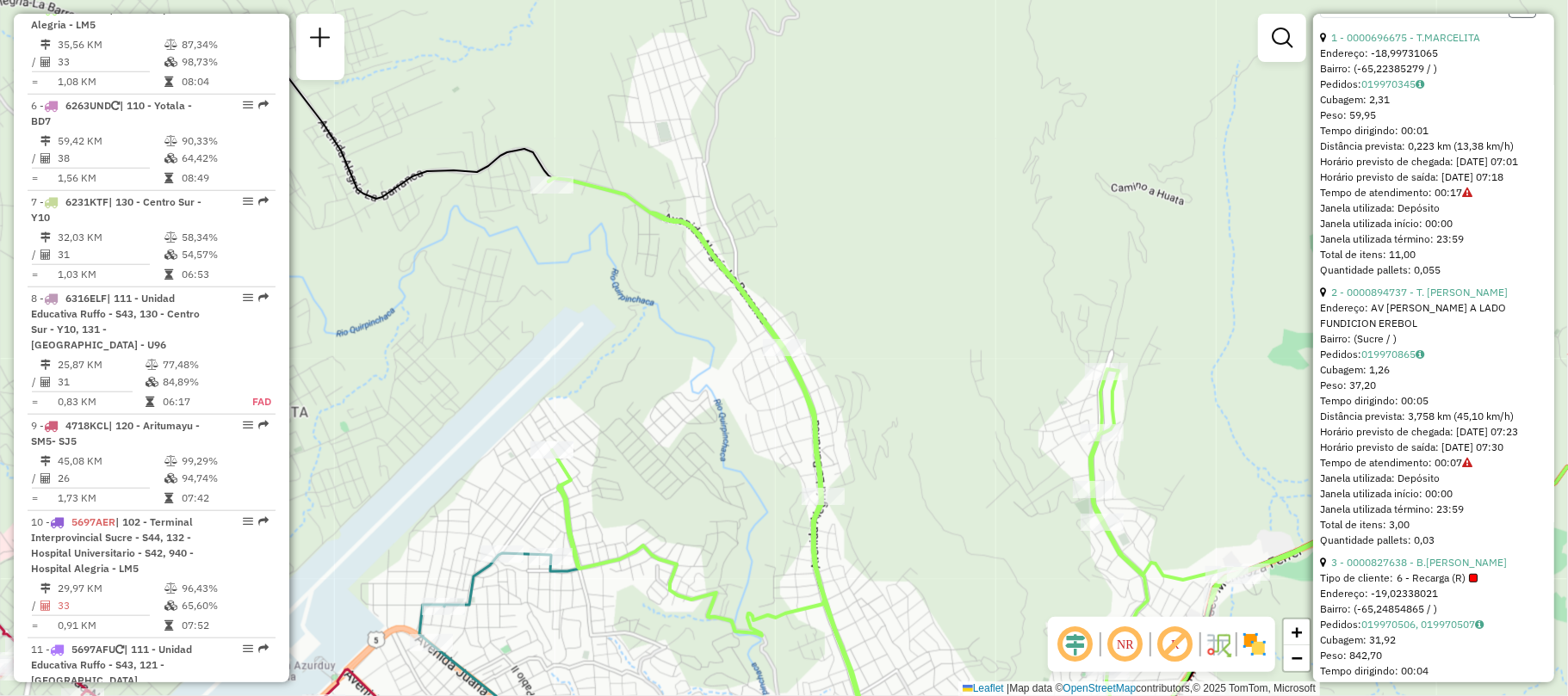
click at [1512, 18] on button "button" at bounding box center [1522, 4] width 27 height 26
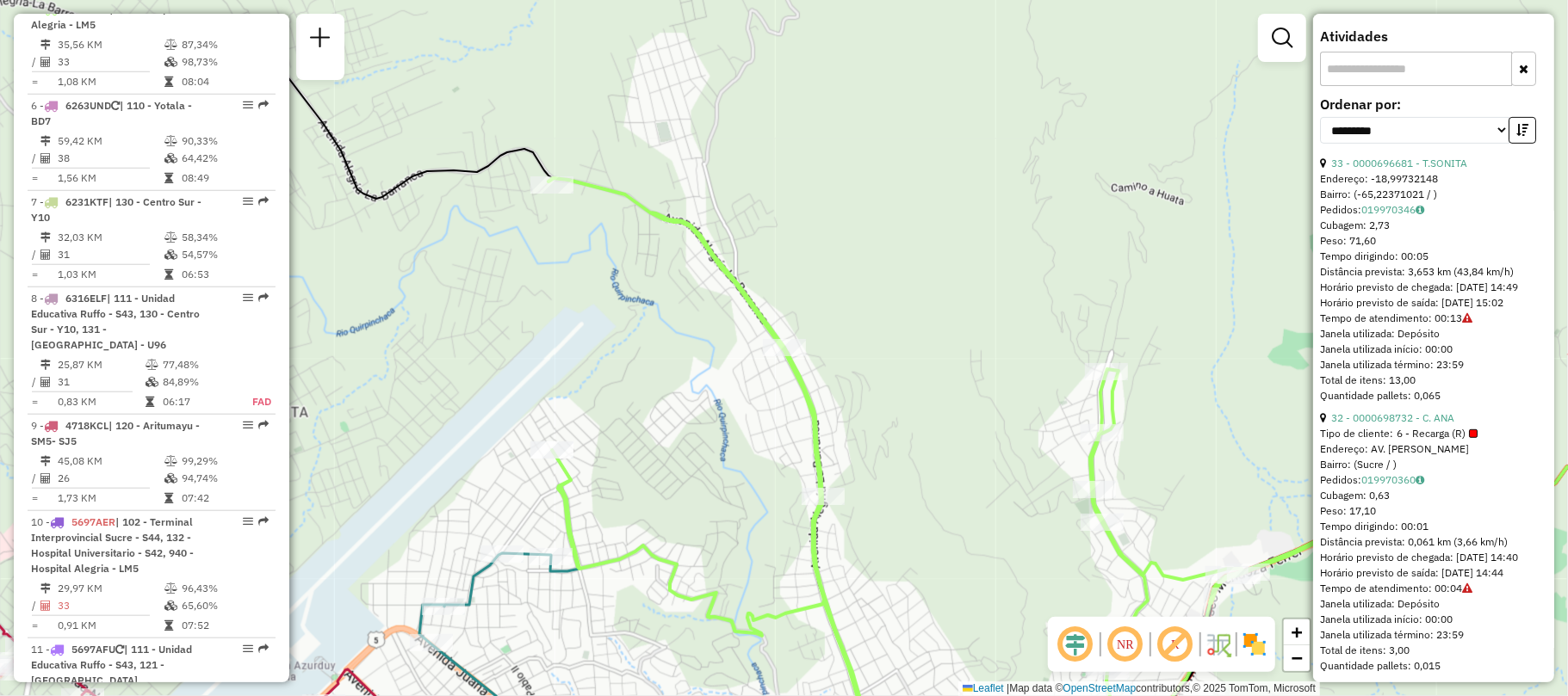
scroll to position [426, 0]
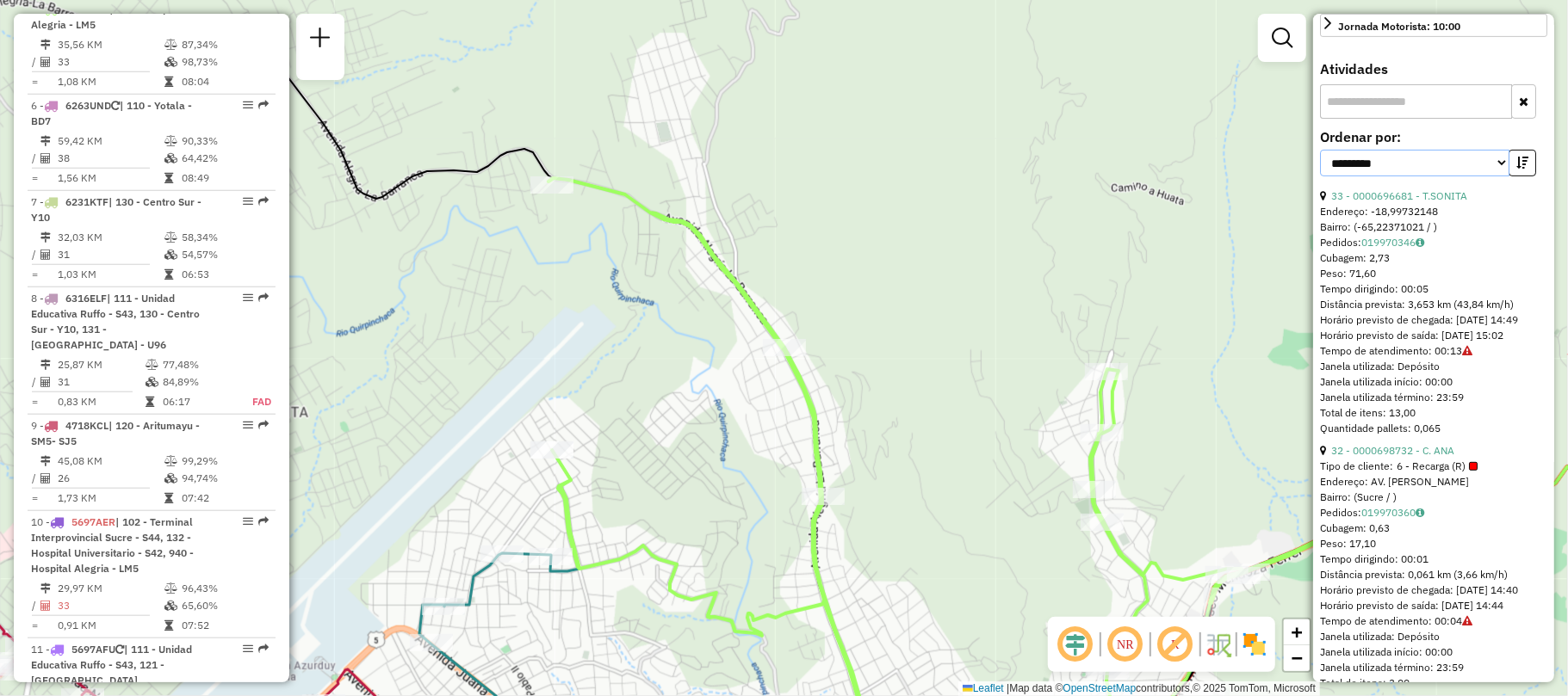
click at [1454, 175] on select "**********" at bounding box center [1414, 163] width 189 height 26
select select "*********"
click at [1320, 152] on select "**********" at bounding box center [1414, 163] width 189 height 26
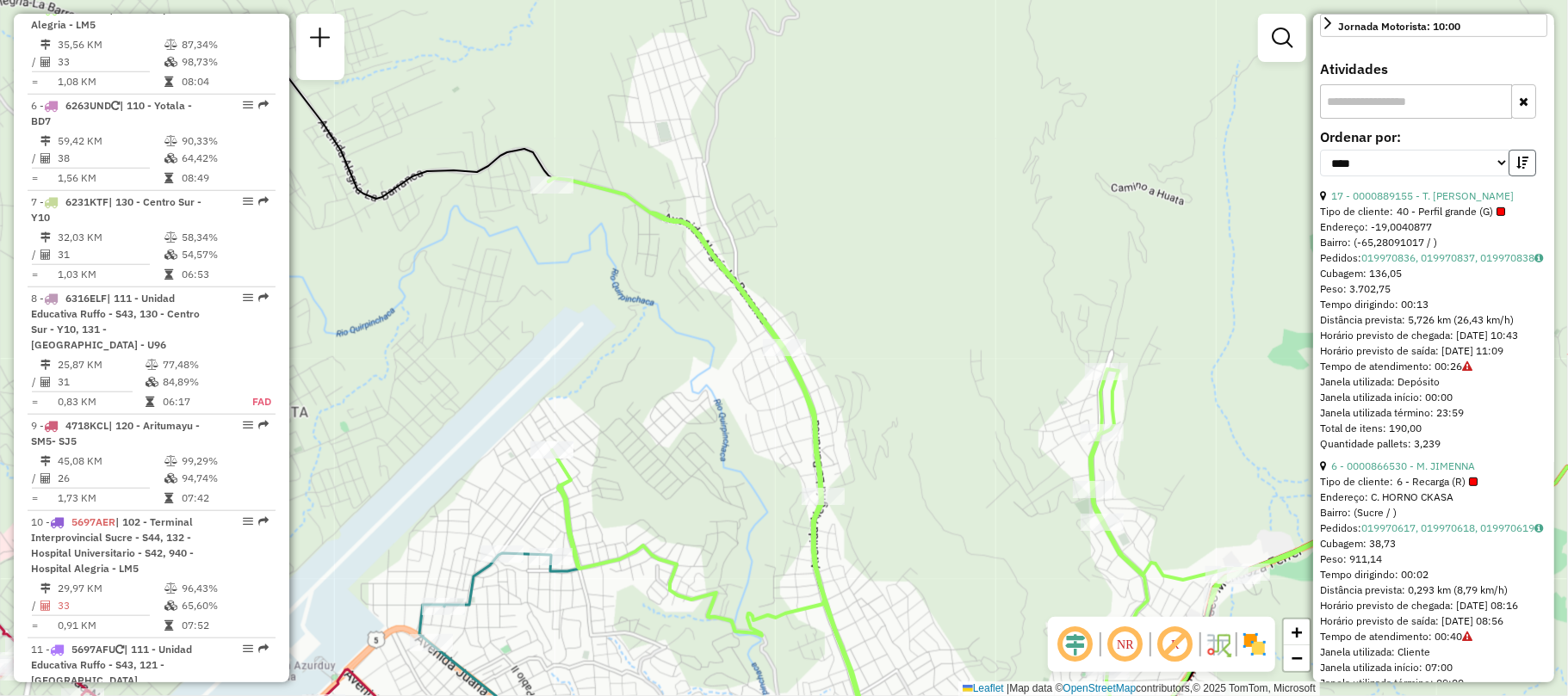
click at [1522, 163] on icon "button" at bounding box center [1522, 163] width 12 height 12
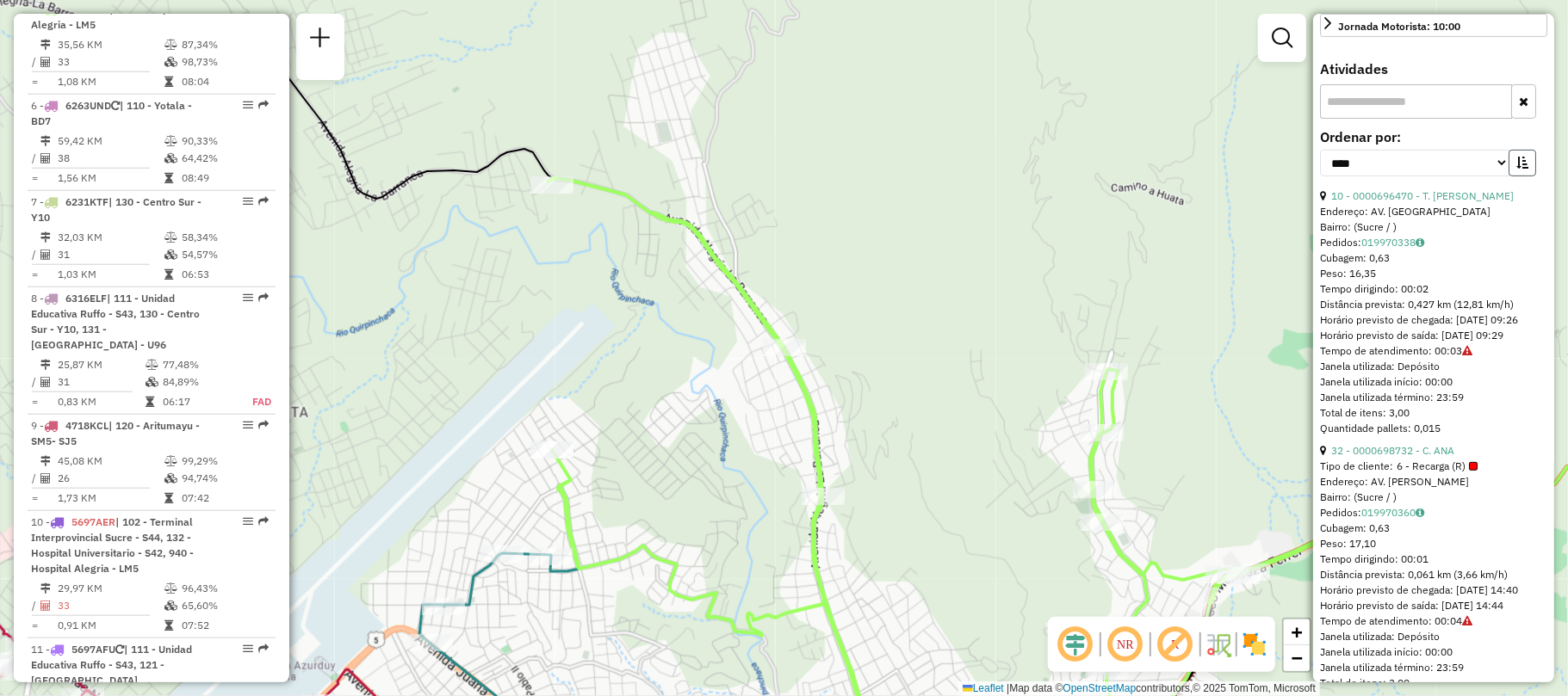
click at [1522, 163] on icon "button" at bounding box center [1522, 163] width 12 height 12
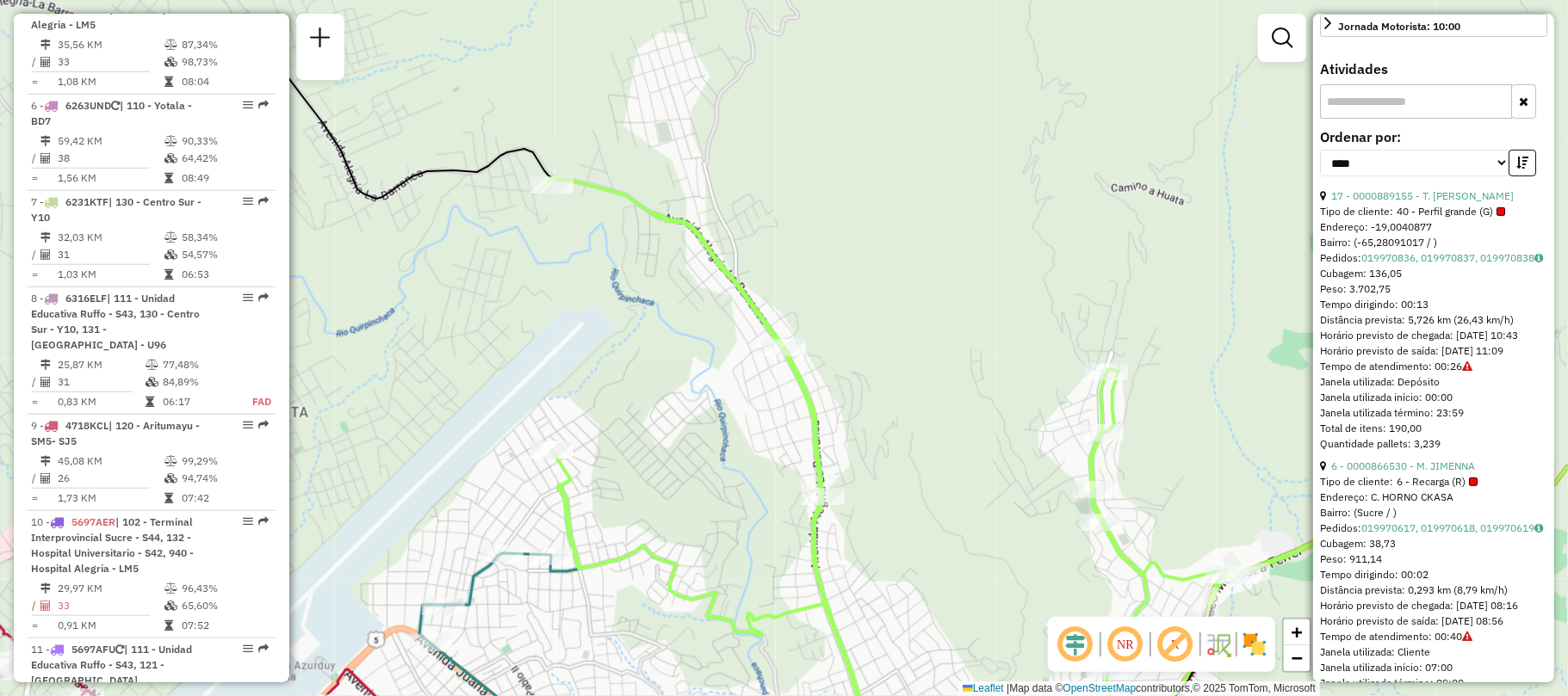
click at [875, 265] on div "Janela de atendimento Grade de atendimento Capacidade Transportadoras Veículos …" at bounding box center [784, 348] width 1568 height 696
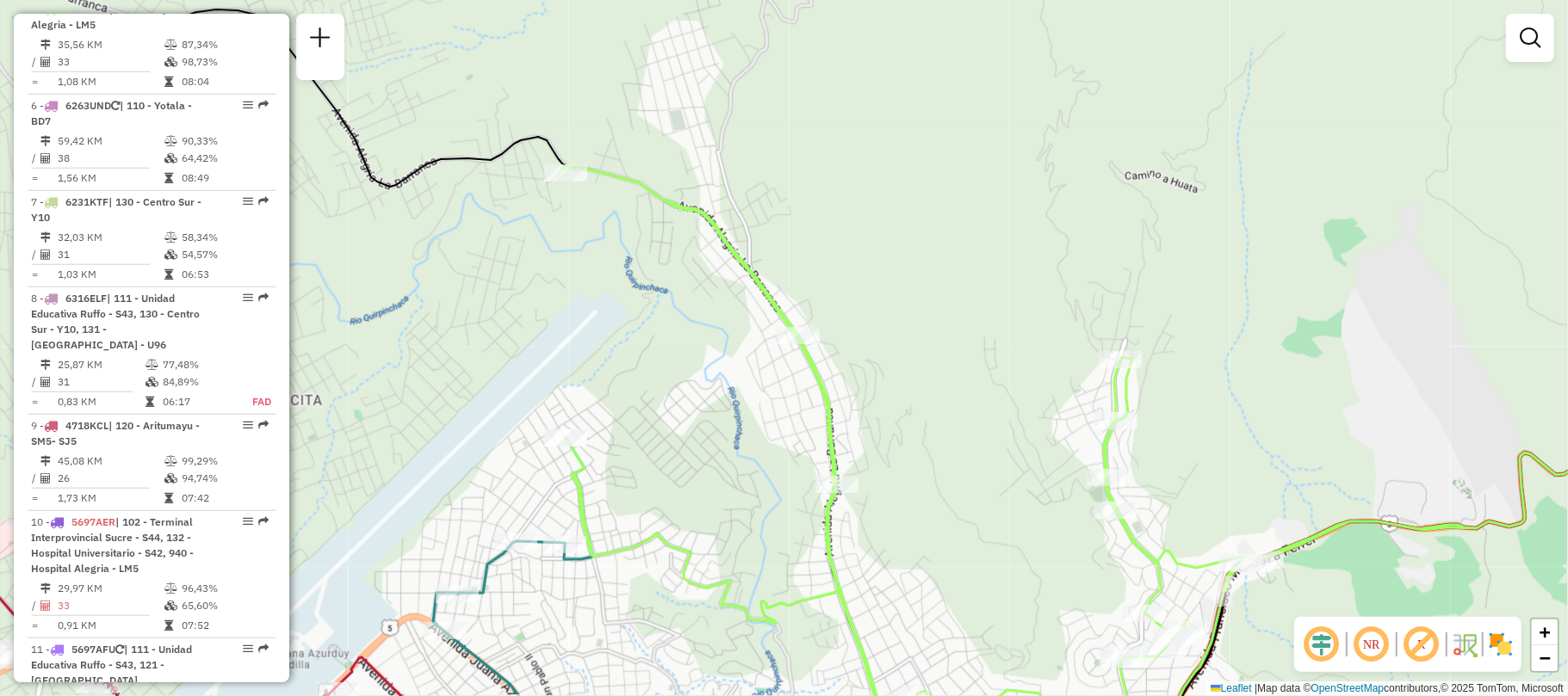
drag, startPoint x: 651, startPoint y: 399, endPoint x: 831, endPoint y: 204, distance: 265.4
click at [831, 204] on div "Janela de atendimento Grade de atendimento Capacidade Transportadoras Veículos …" at bounding box center [784, 348] width 1568 height 696
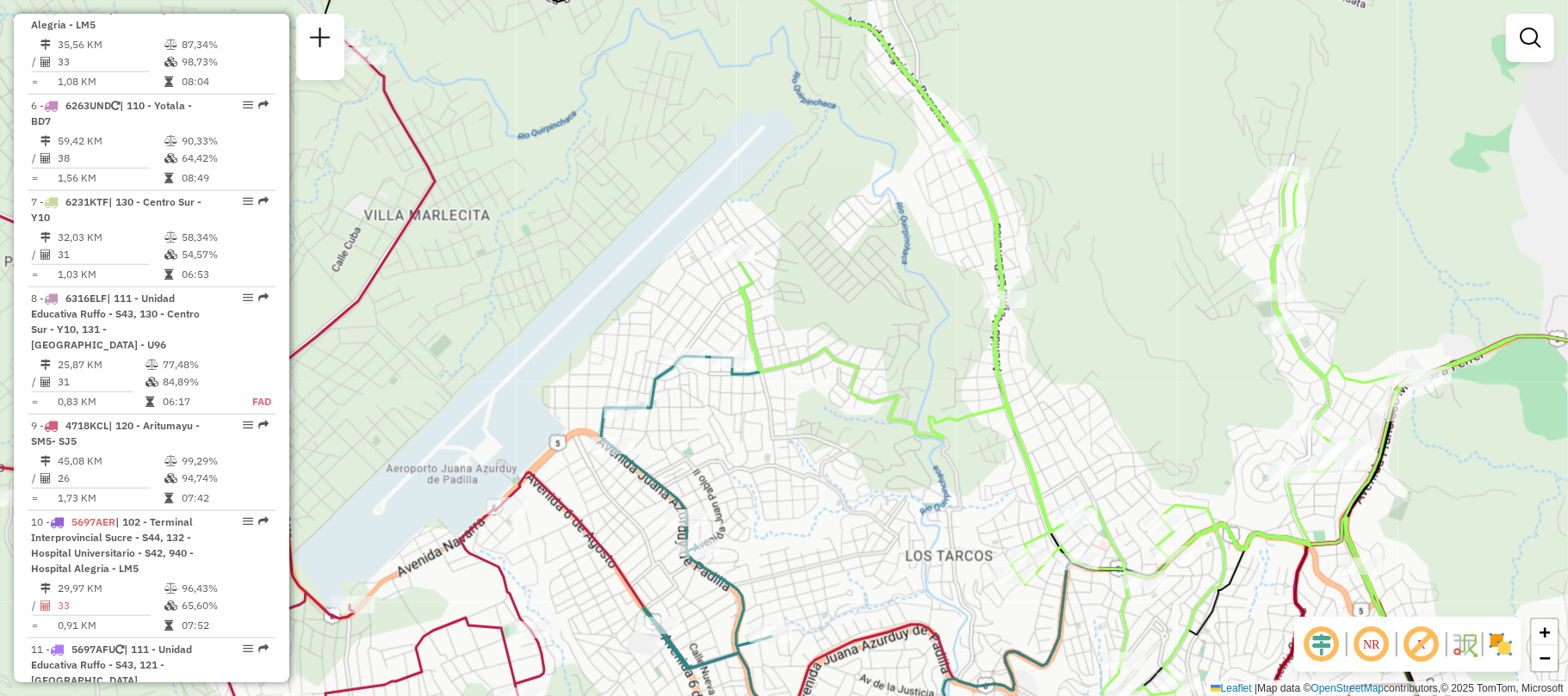
click at [988, 496] on div "Janela de atendimento Grade de atendimento Capacidade Transportadoras Veículos …" at bounding box center [784, 348] width 1568 height 696
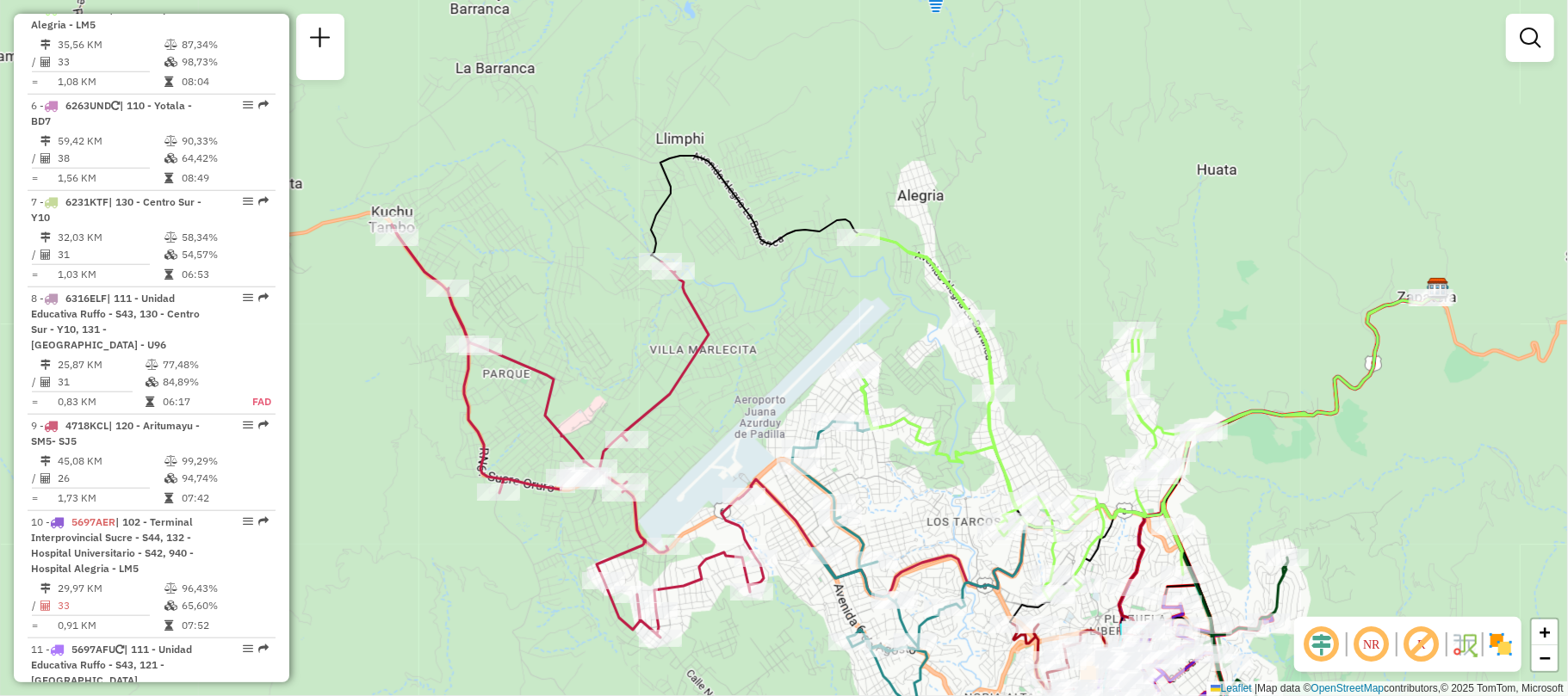
drag, startPoint x: 972, startPoint y: 479, endPoint x: 843, endPoint y: 193, distance: 313.7
click at [843, 193] on div "Janela de atendimento Grade de atendimento Capacidade Transportadoras Veículos …" at bounding box center [784, 348] width 1568 height 696
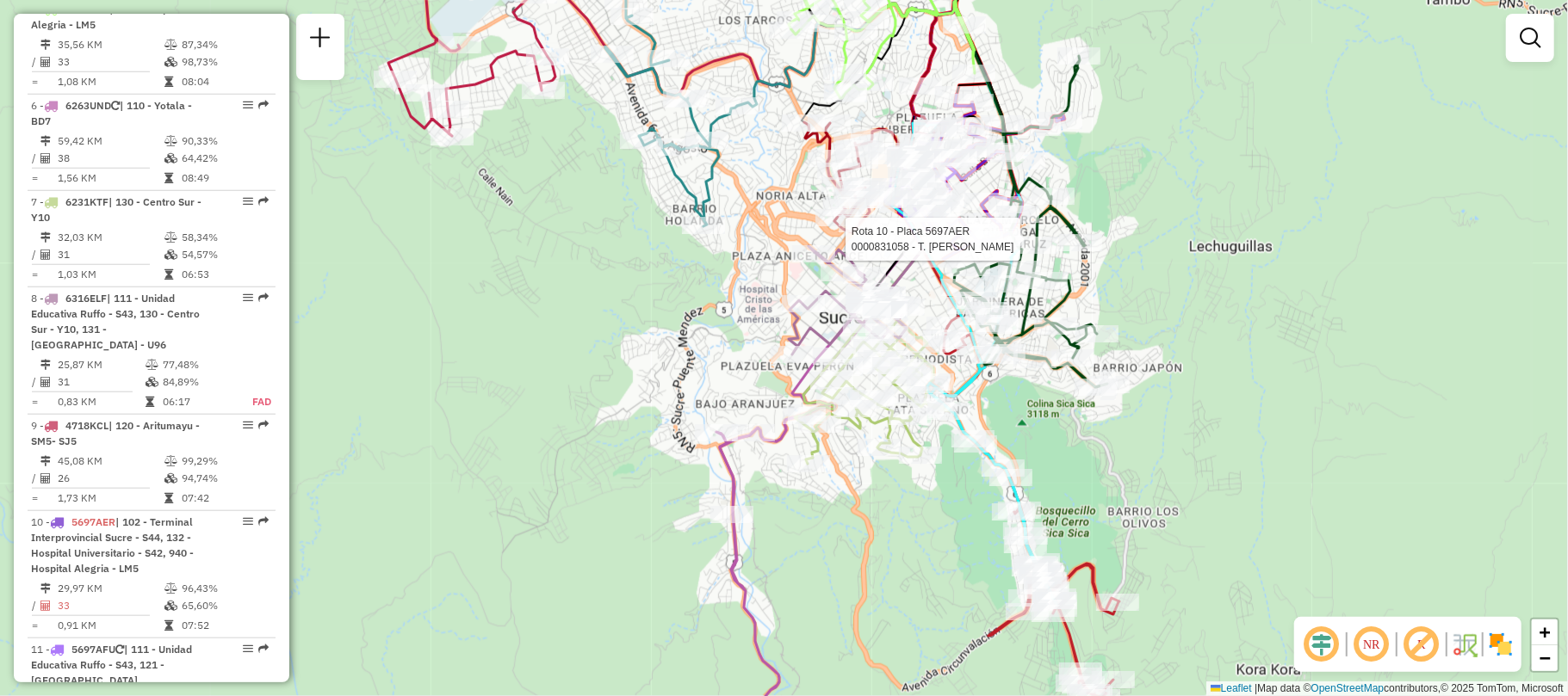
click at [1118, 174] on div "Rota 10 - Placa 5697AER 0000831058 - T. [PERSON_NAME] de atendimento Grade de a…" at bounding box center [784, 348] width 1568 height 696
select select "*********"
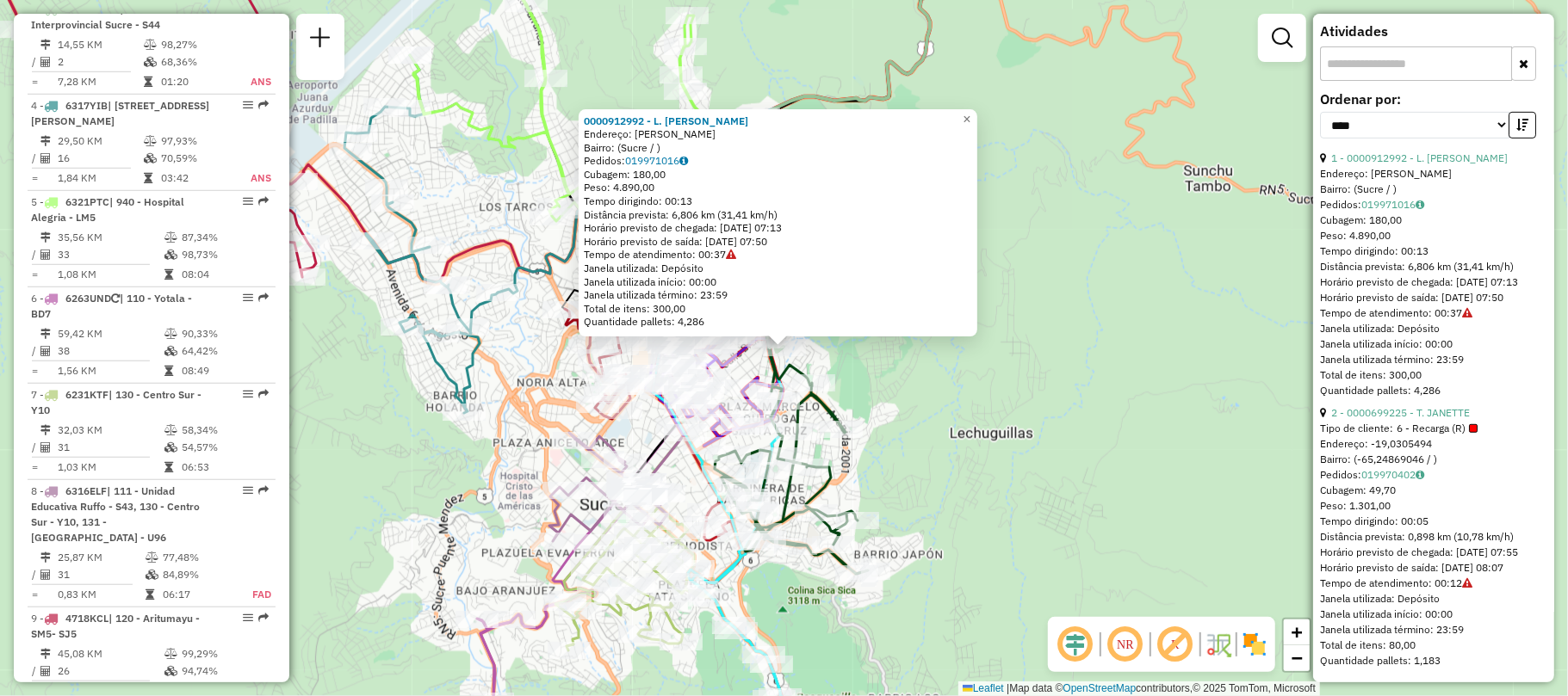
scroll to position [530, 0]
click at [959, 466] on div "0000912992 - L. [PERSON_NAME]: [PERSON_NAME]: ([GEOGRAPHIC_DATA] / ) Pedidos: 0…" at bounding box center [784, 348] width 1568 height 696
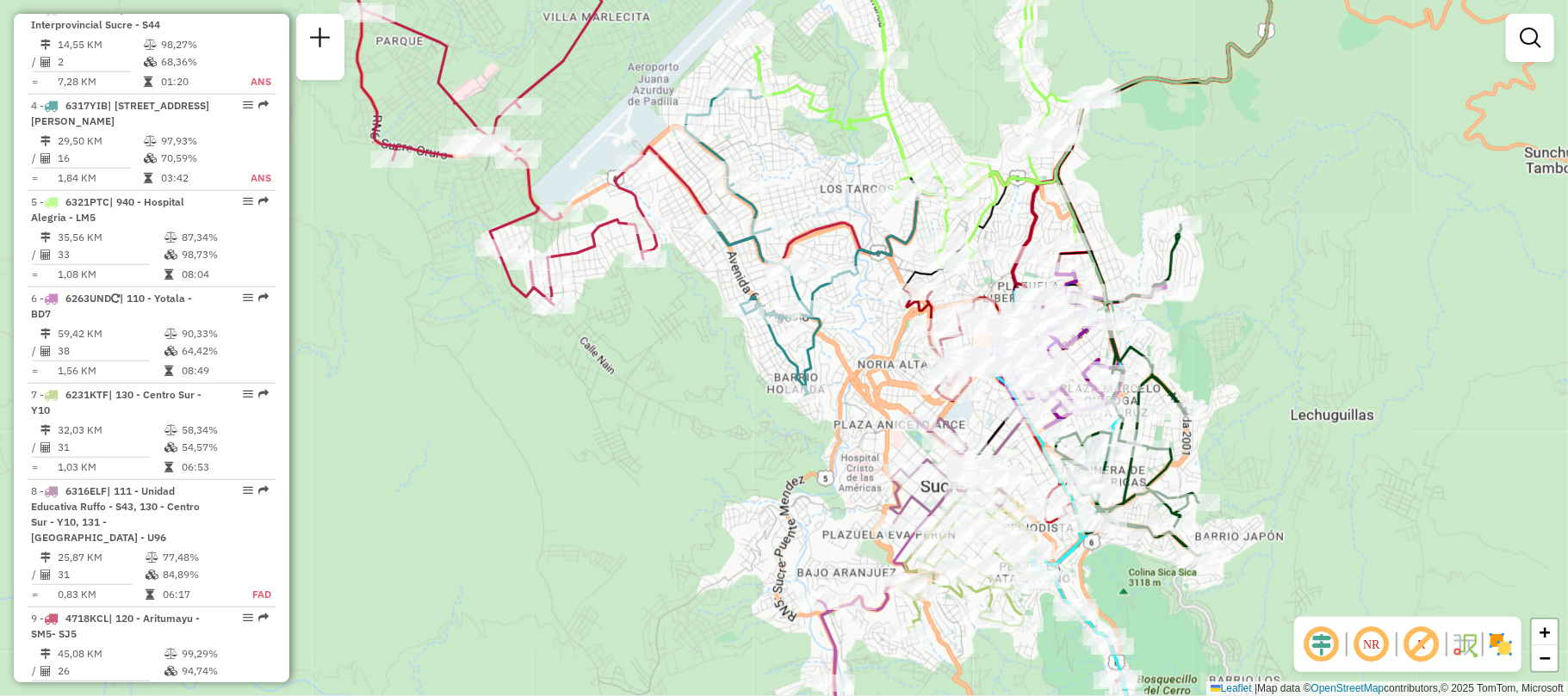
drag, startPoint x: 932, startPoint y: 399, endPoint x: 1217, endPoint y: 386, distance: 285.3
click at [1217, 386] on div "Janela de atendimento Grade de atendimento Capacidade Transportadoras Veículos …" at bounding box center [784, 348] width 1568 height 696
click at [777, 482] on div "Janela de atendimento Grade de atendimento Capacidade Transportadoras Veículos …" at bounding box center [784, 348] width 1568 height 696
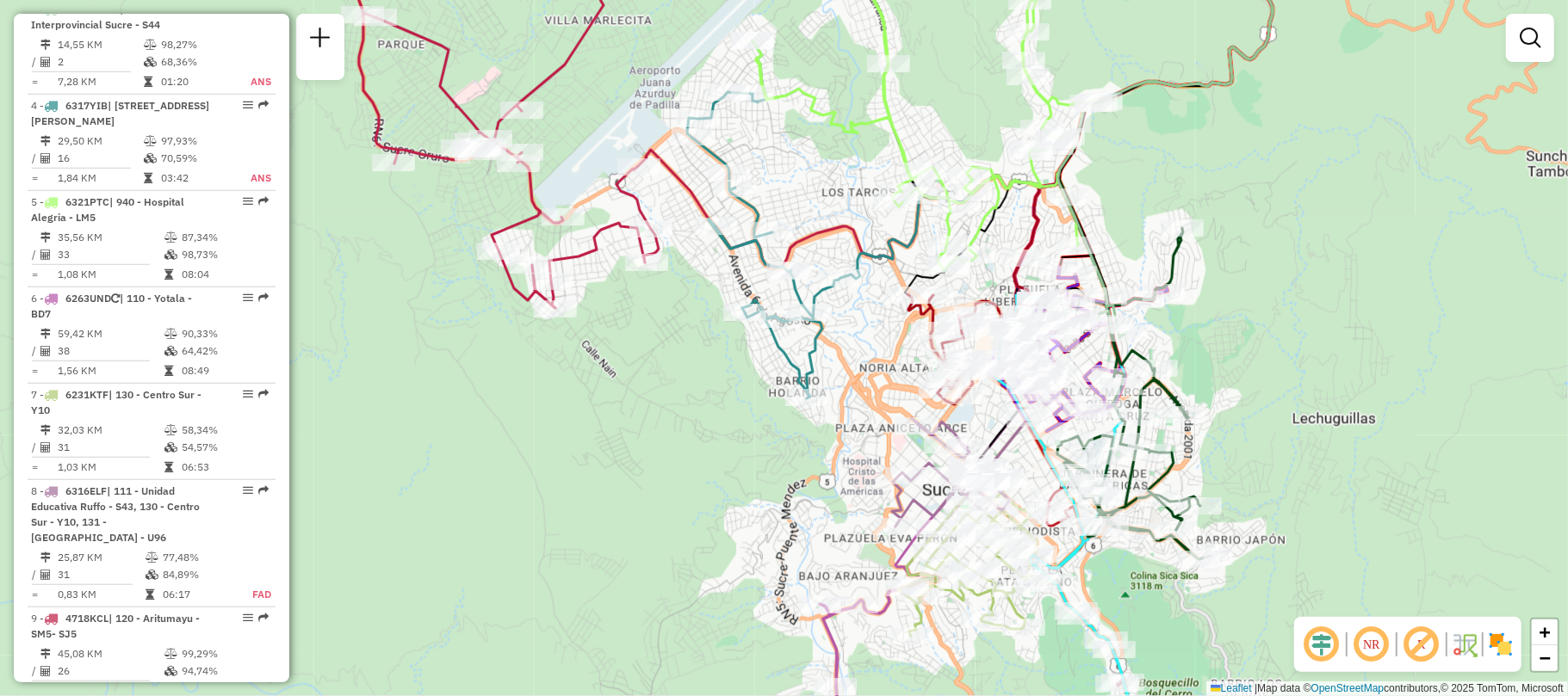
click at [708, 500] on div "Janela de atendimento Grade de atendimento Capacidade Transportadoras Veículos …" at bounding box center [784, 348] width 1568 height 696
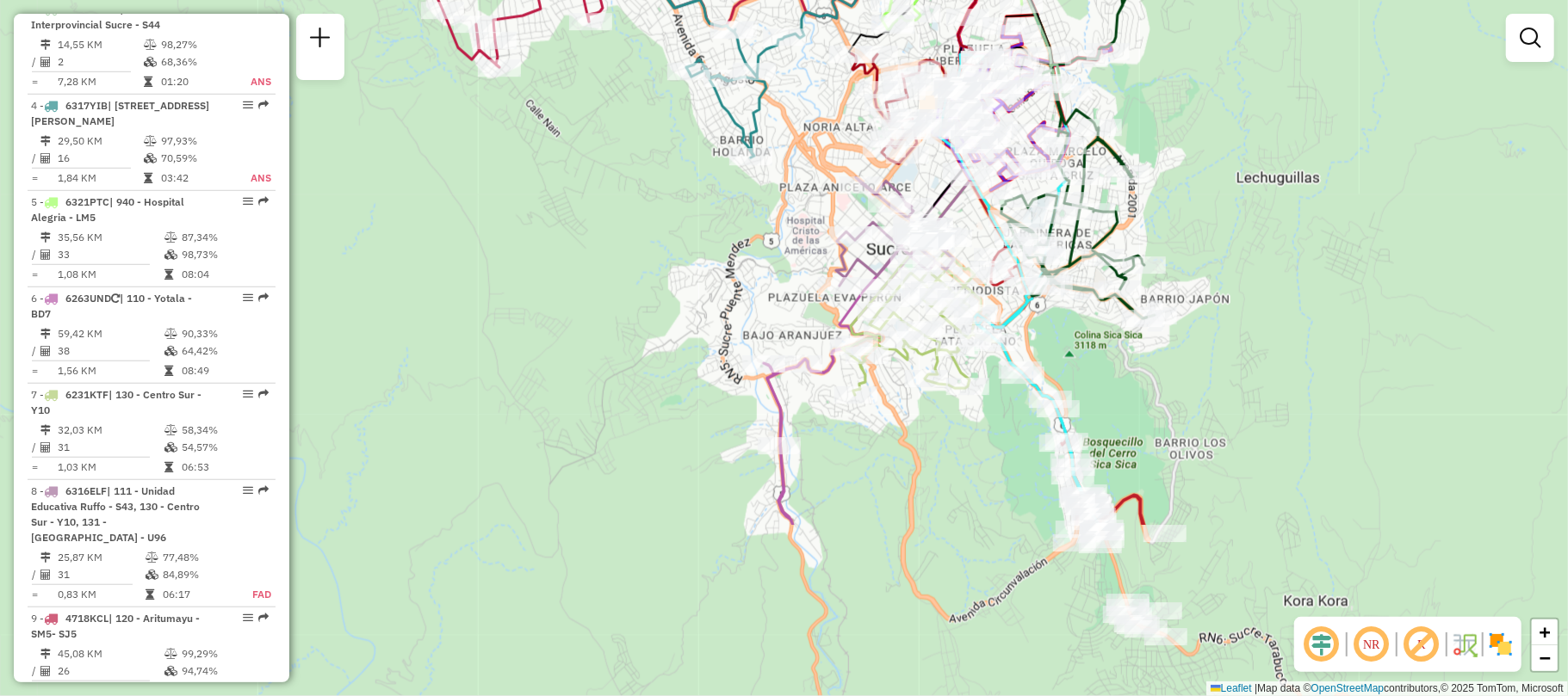
drag, startPoint x: 680, startPoint y: 497, endPoint x: 645, endPoint y: 257, distance: 242.5
click at [645, 257] on div "Janela de atendimento Grade de atendimento Capacidade Transportadoras Veículos …" at bounding box center [784, 348] width 1568 height 696
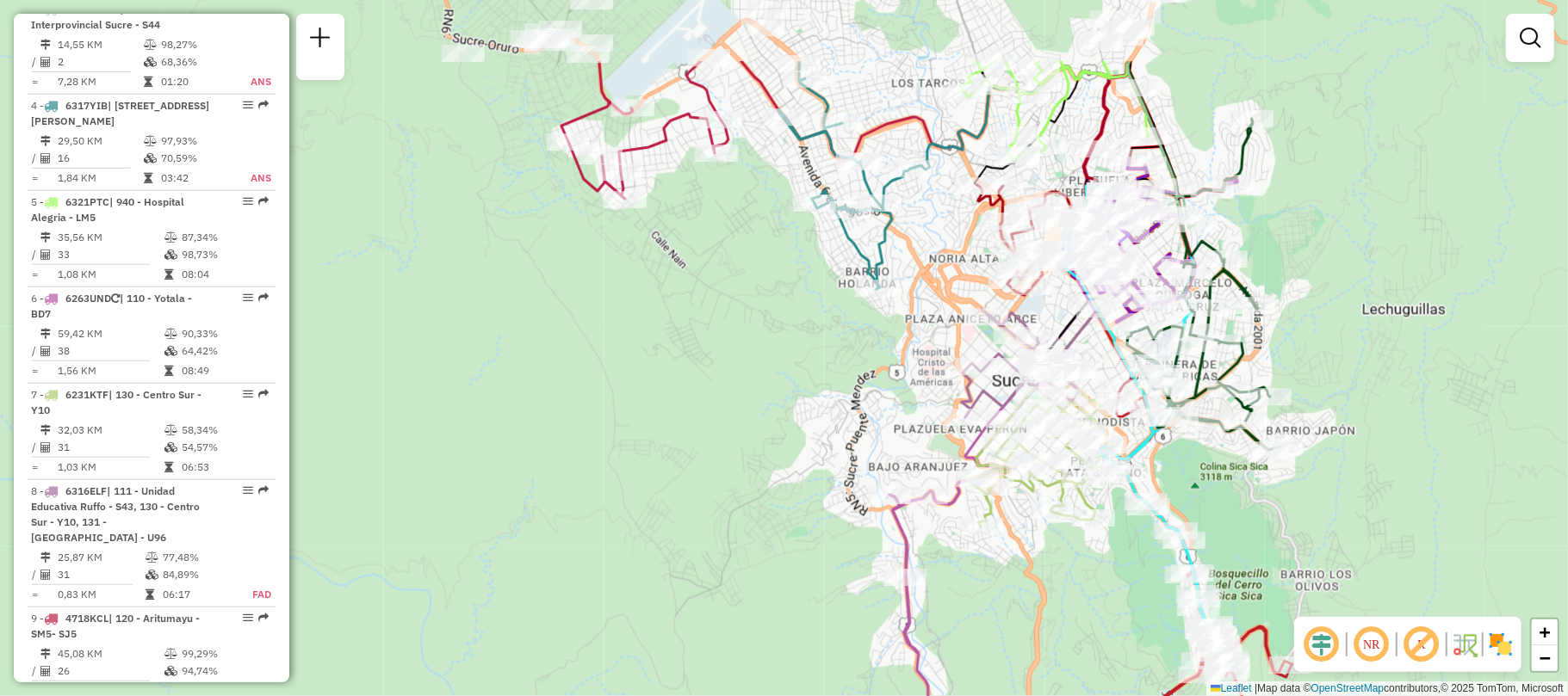
drag, startPoint x: 625, startPoint y: 252, endPoint x: 747, endPoint y: 458, distance: 239.4
click at [752, 460] on div "Janela de atendimento Grade de atendimento Capacidade Transportadoras Veículos …" at bounding box center [784, 348] width 1568 height 696
